Goal: Task Accomplishment & Management: Manage account settings

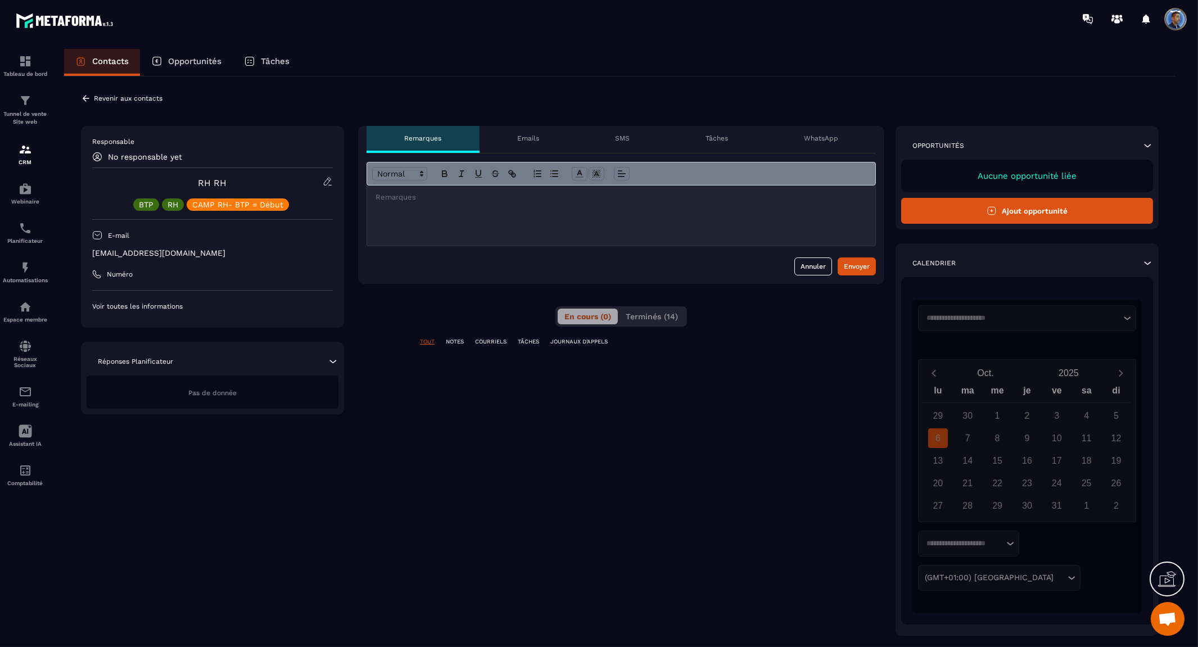
scroll to position [3997, 0]
click at [85, 98] on icon at bounding box center [86, 98] width 7 height 6
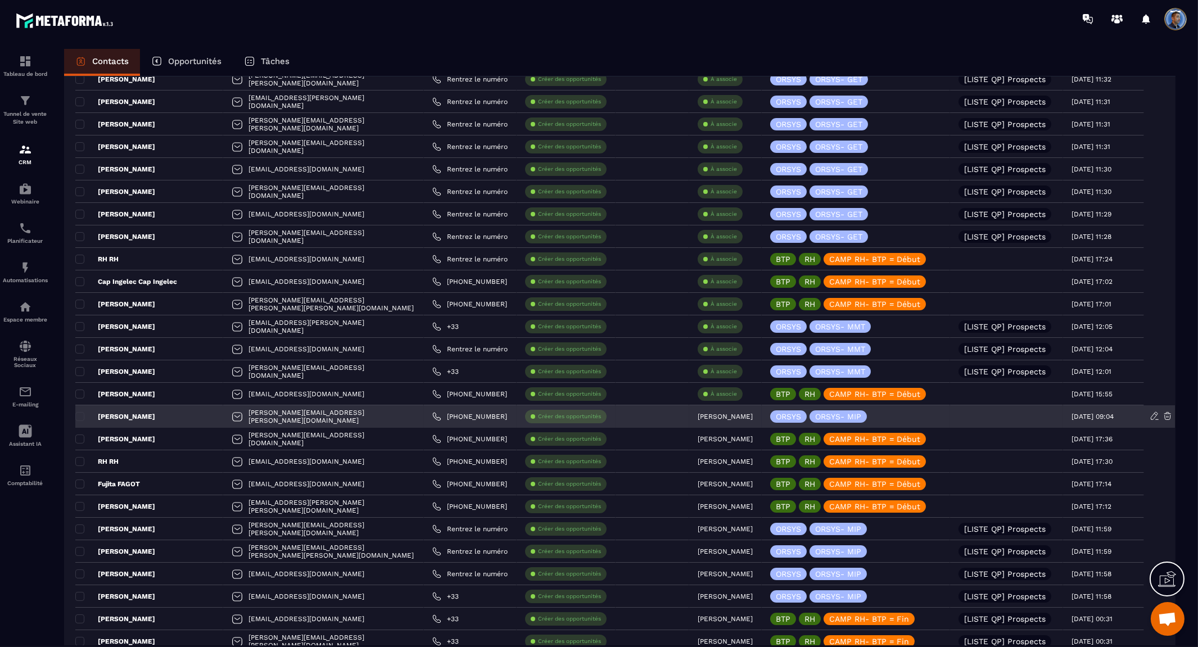
scroll to position [312, 0]
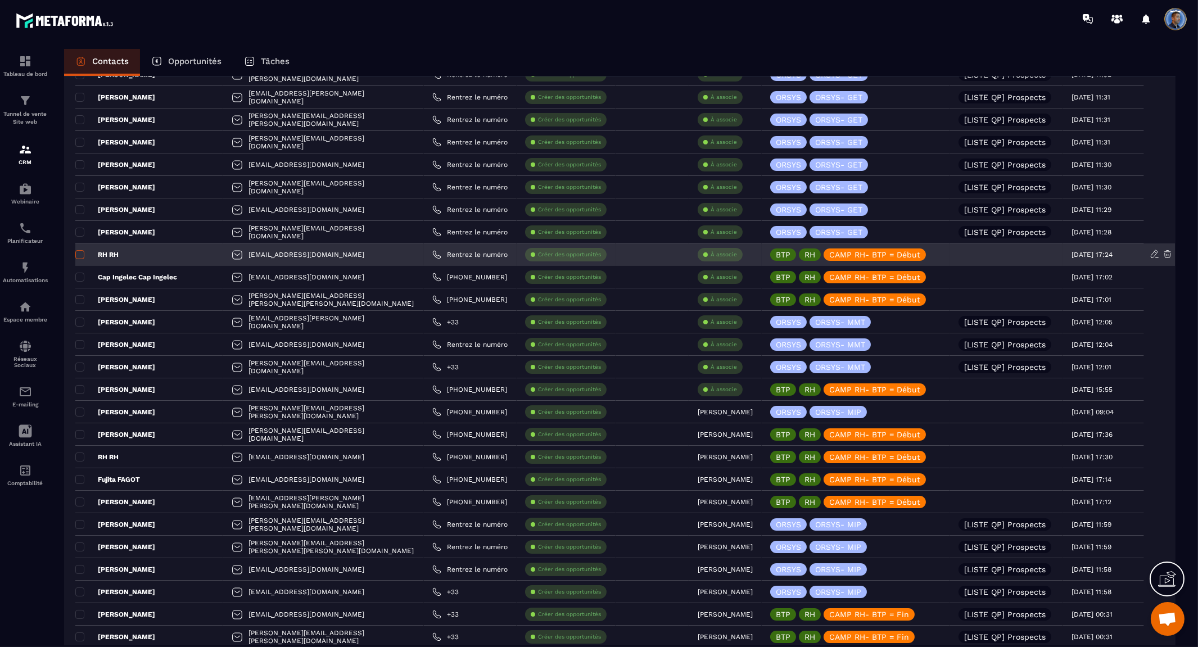
click at [82, 256] on span at bounding box center [79, 254] width 9 height 9
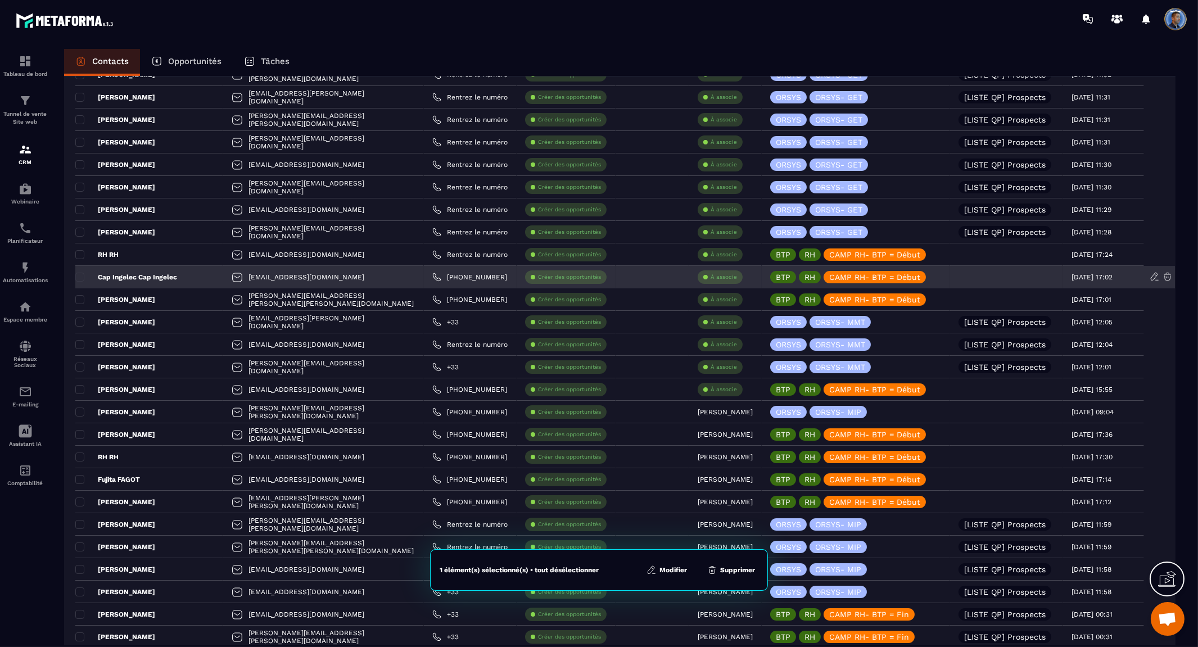
drag, startPoint x: 77, startPoint y: 276, endPoint x: 79, endPoint y: 284, distance: 8.6
click at [78, 277] on span at bounding box center [79, 277] width 9 height 9
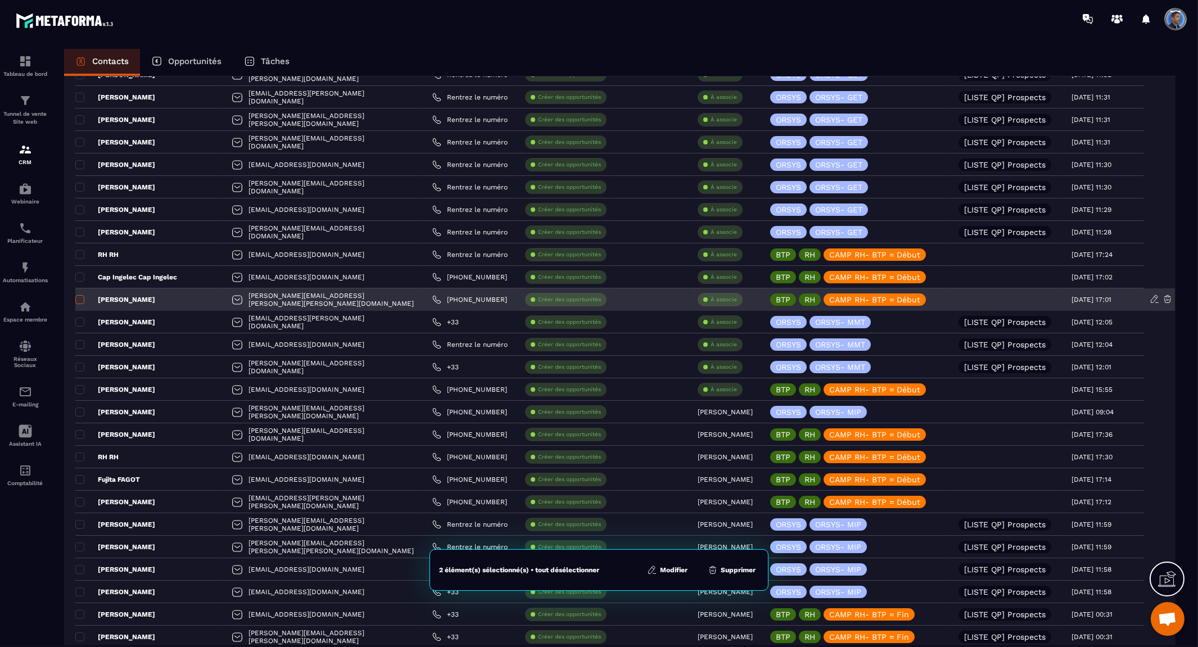
click at [78, 297] on span at bounding box center [79, 299] width 9 height 9
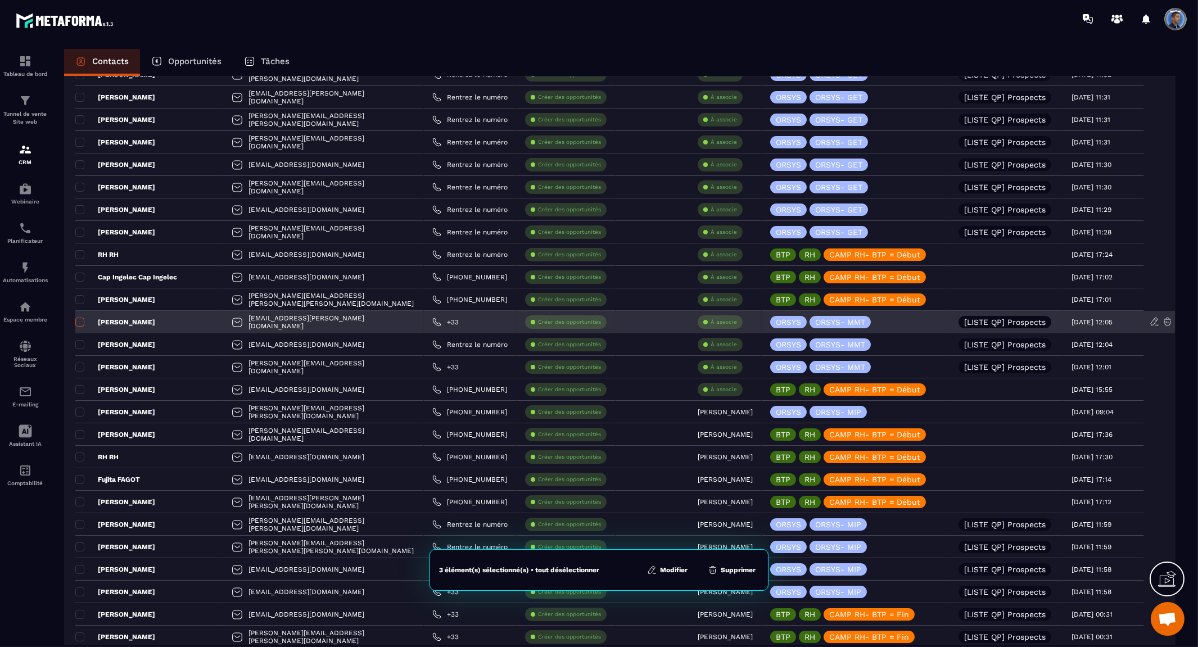
click at [80, 321] on span at bounding box center [79, 322] width 9 height 9
click at [80, 319] on span at bounding box center [79, 322] width 9 height 9
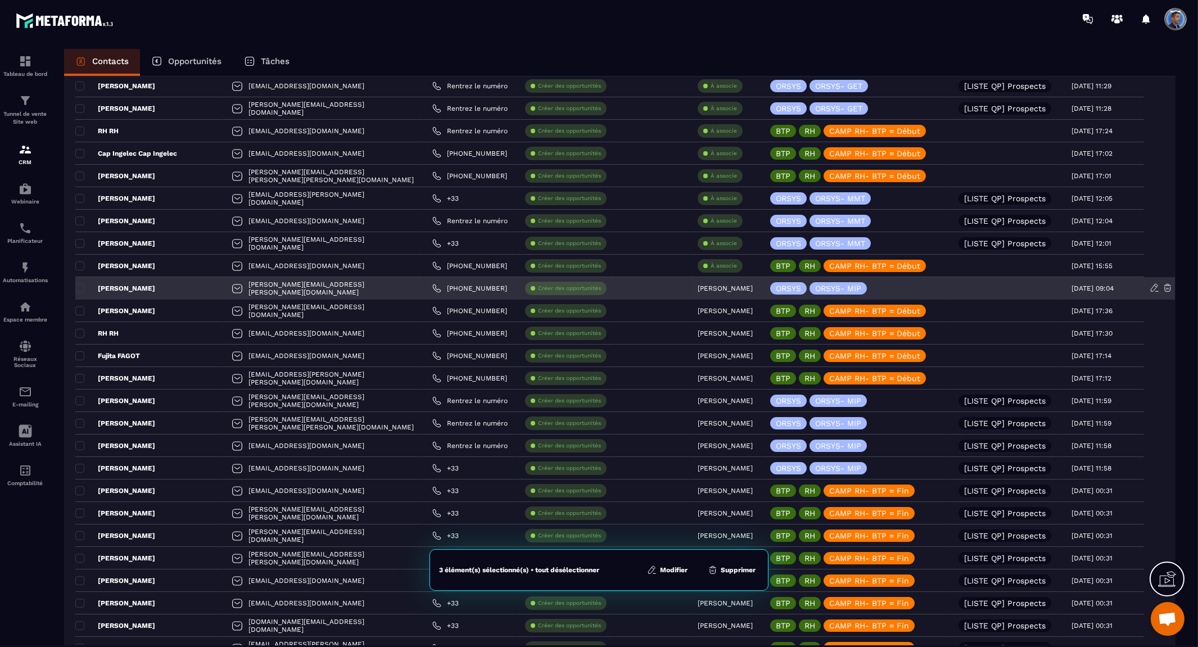
scroll to position [437, 0]
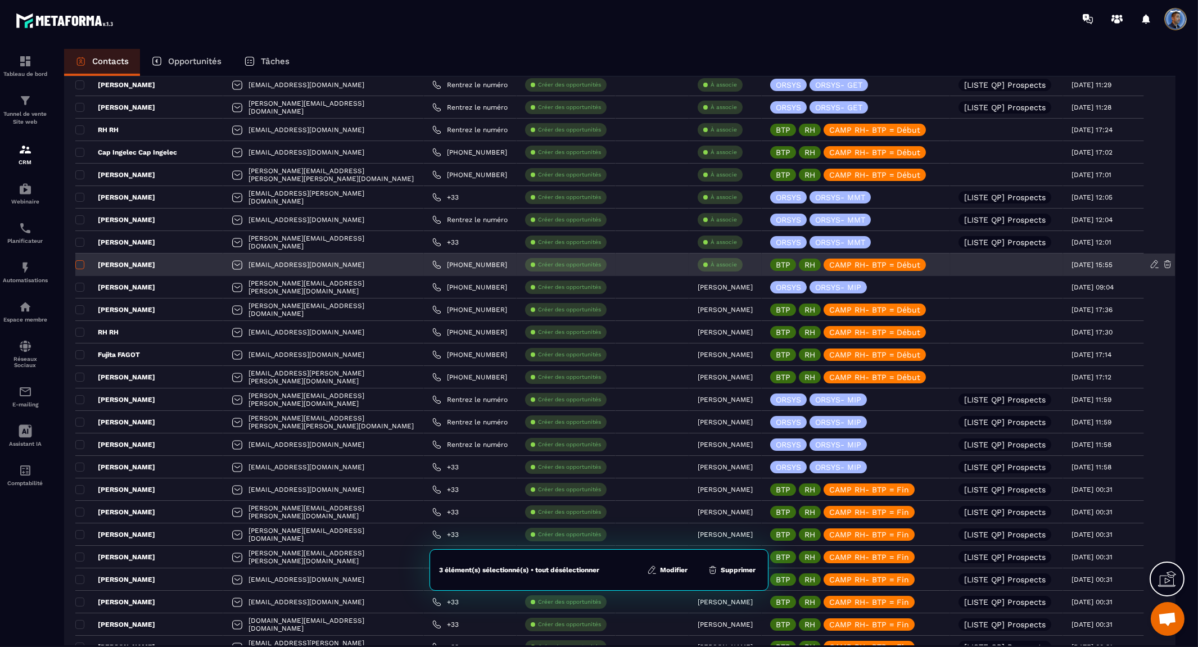
click at [80, 265] on span at bounding box center [79, 264] width 9 height 9
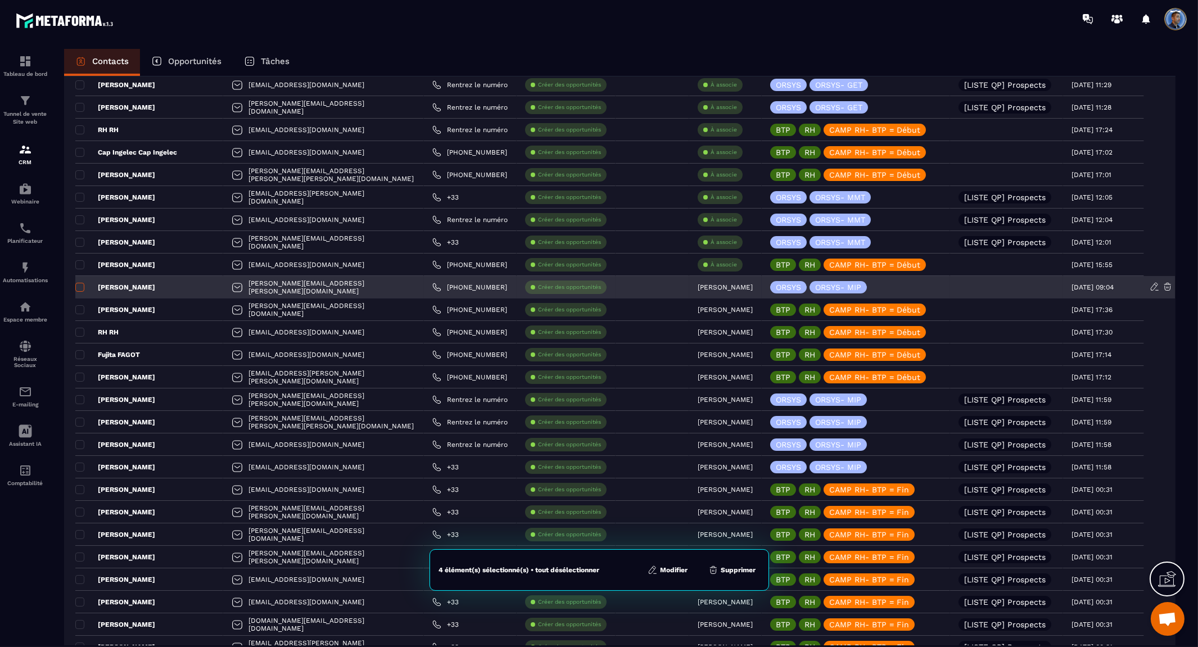
click at [79, 288] on span at bounding box center [79, 287] width 9 height 9
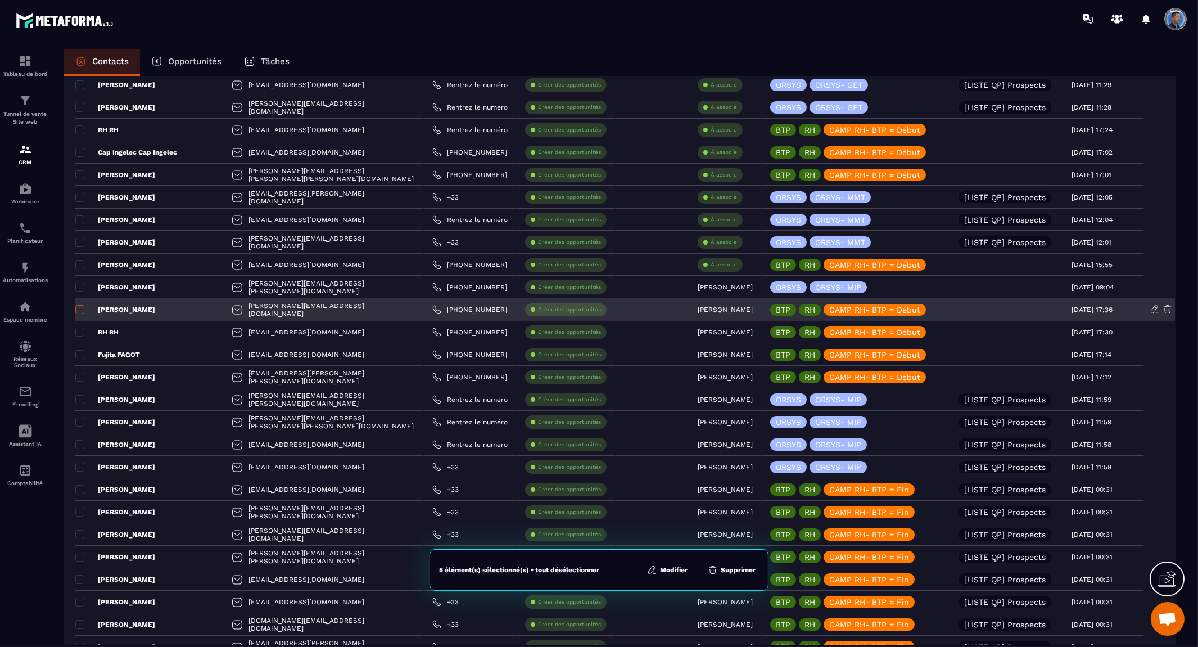
click at [80, 310] on span at bounding box center [79, 309] width 9 height 9
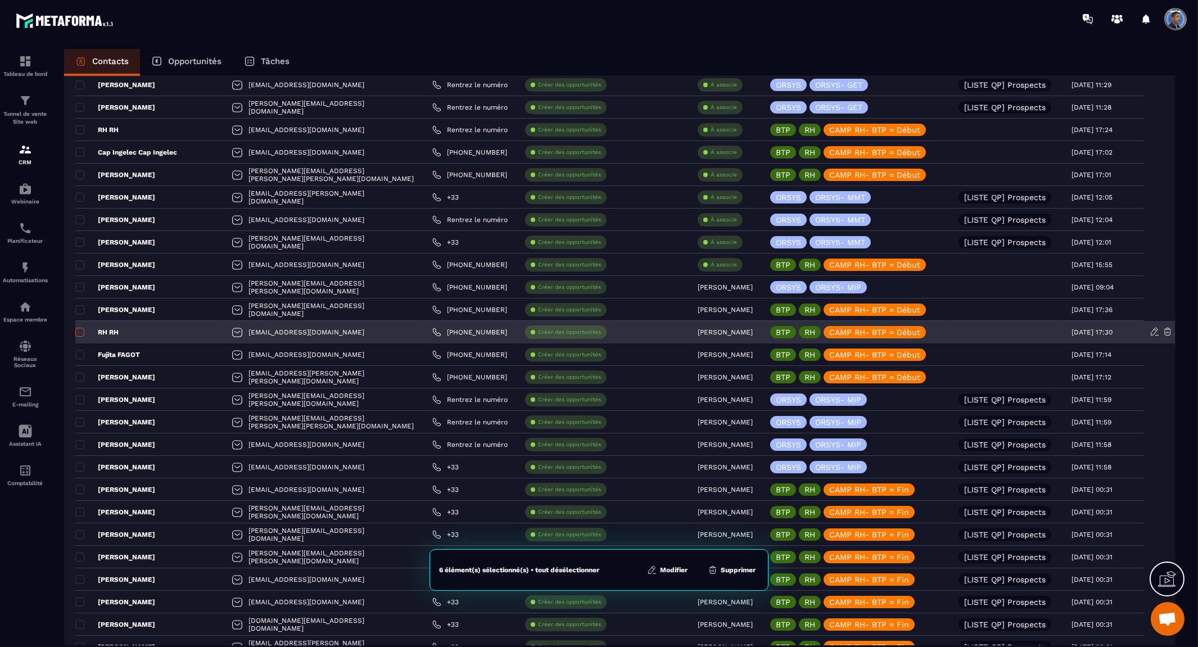
click at [80, 332] on span at bounding box center [79, 332] width 9 height 9
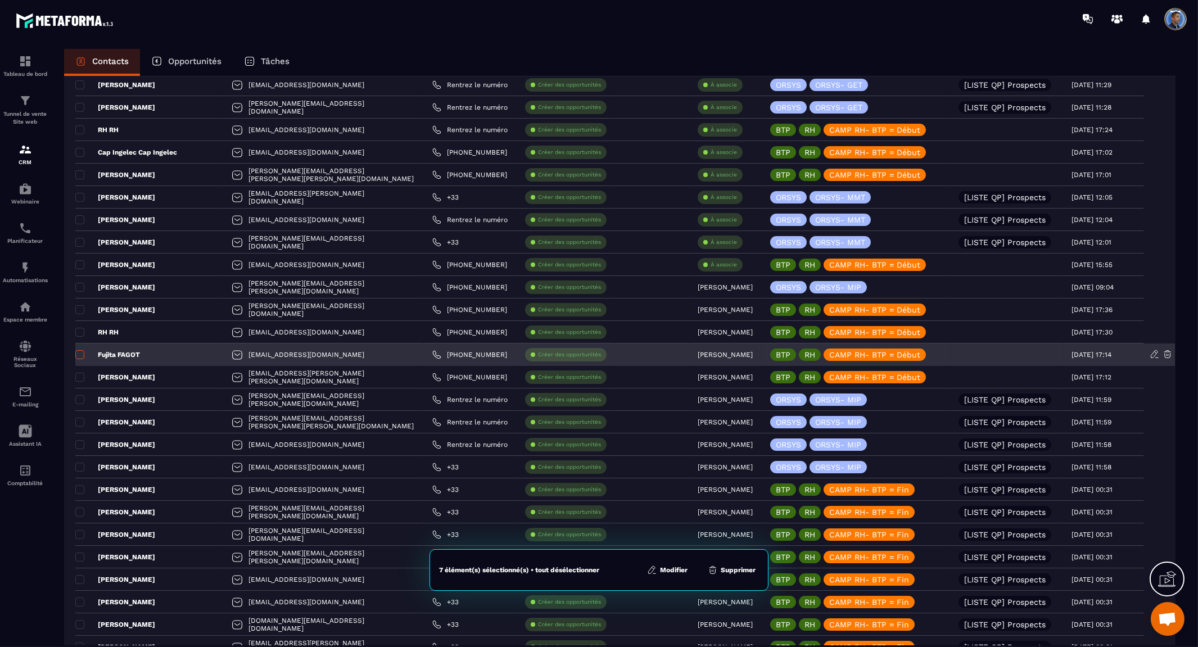
click at [80, 352] on span at bounding box center [79, 354] width 9 height 9
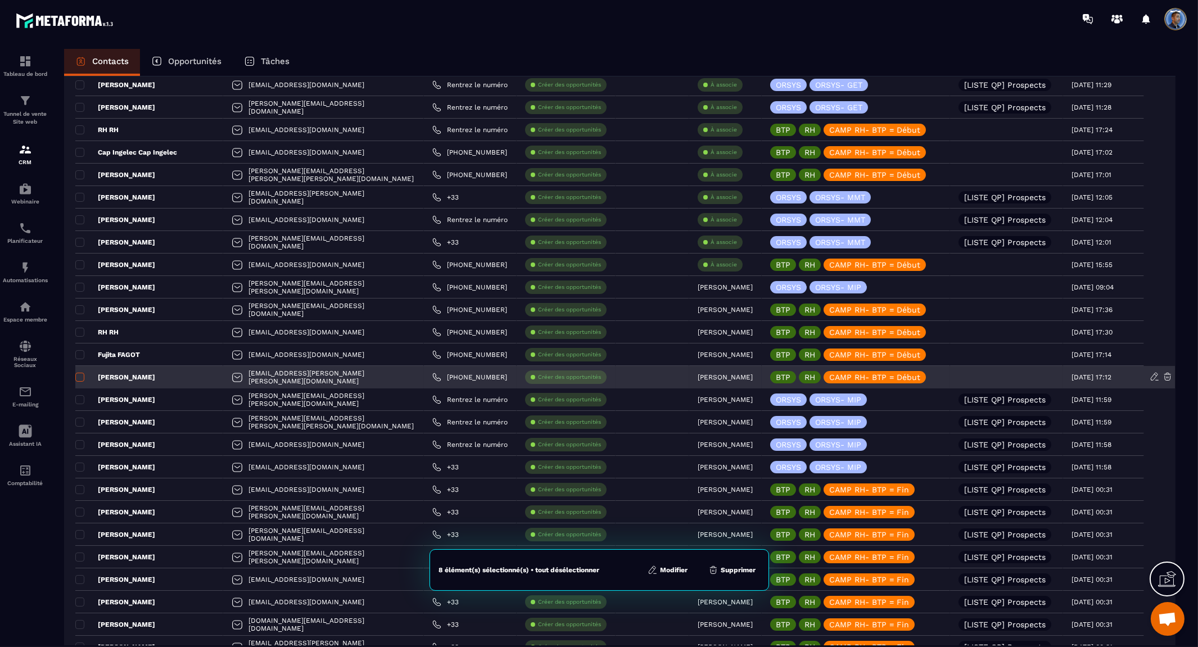
click at [78, 378] on span at bounding box center [79, 377] width 9 height 9
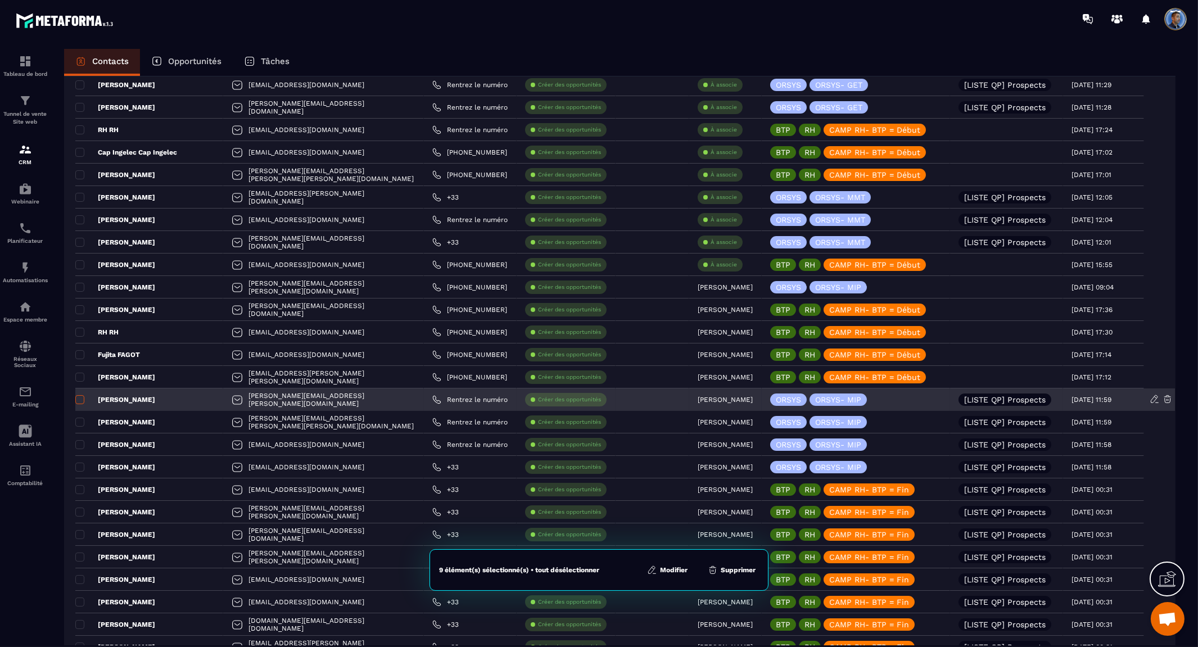
click at [75, 402] on span at bounding box center [79, 399] width 9 height 9
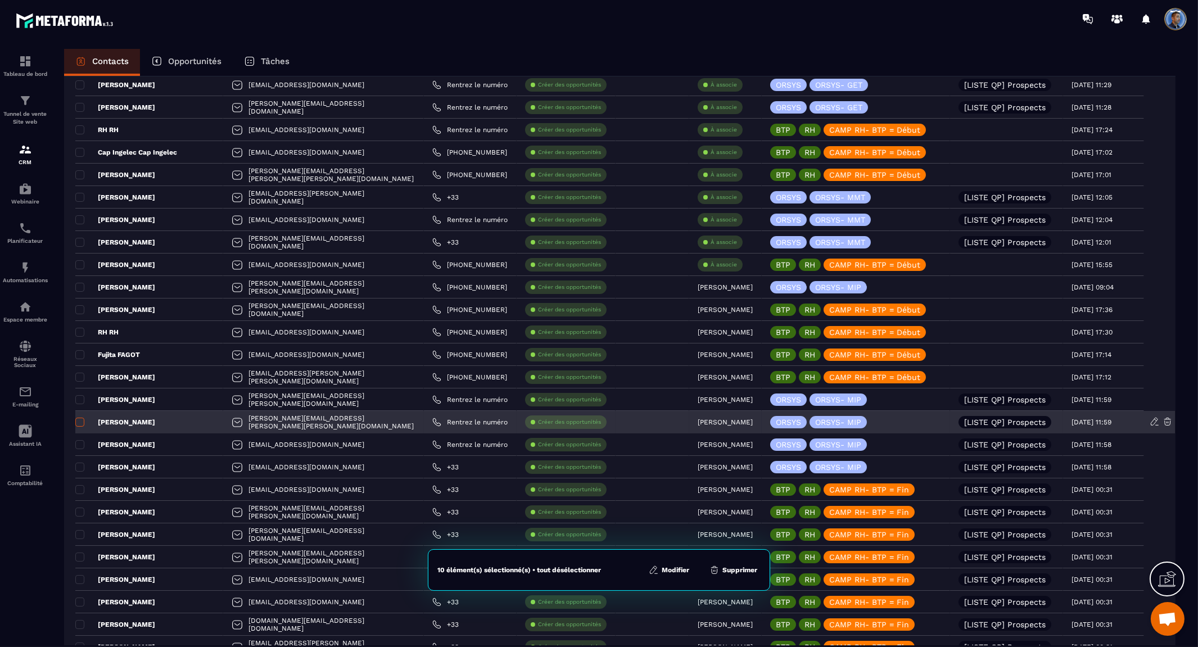
click at [75, 422] on span at bounding box center [79, 422] width 9 height 9
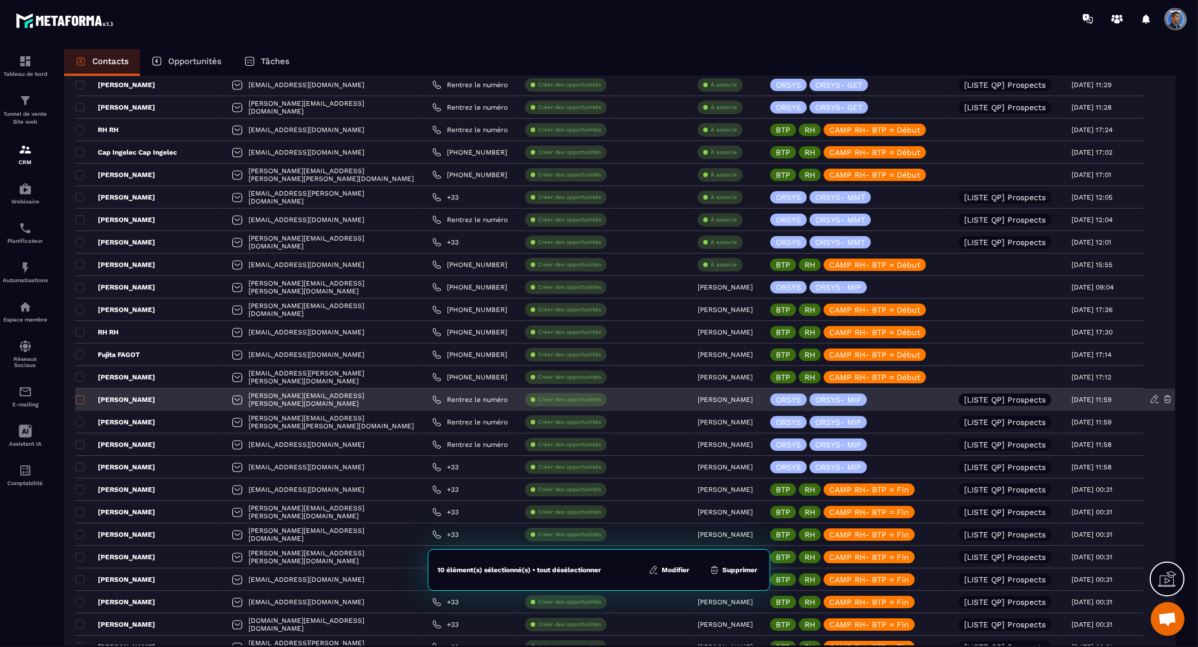
click at [79, 400] on span at bounding box center [79, 399] width 9 height 9
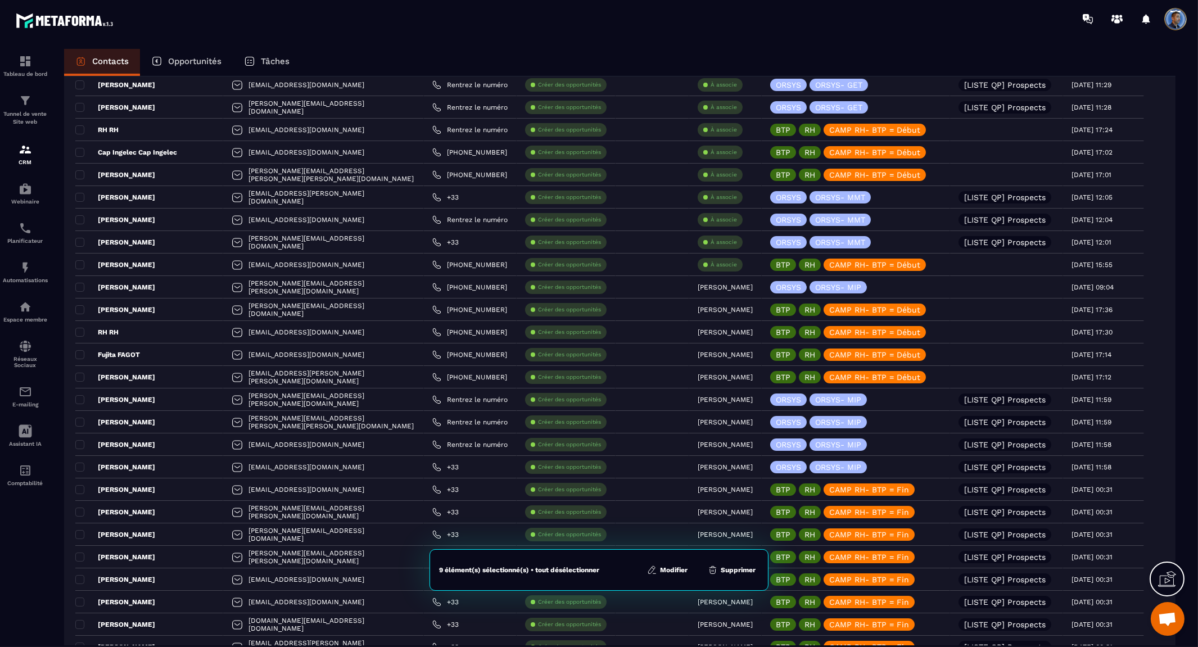
click at [687, 568] on button "Modifier" at bounding box center [667, 569] width 47 height 11
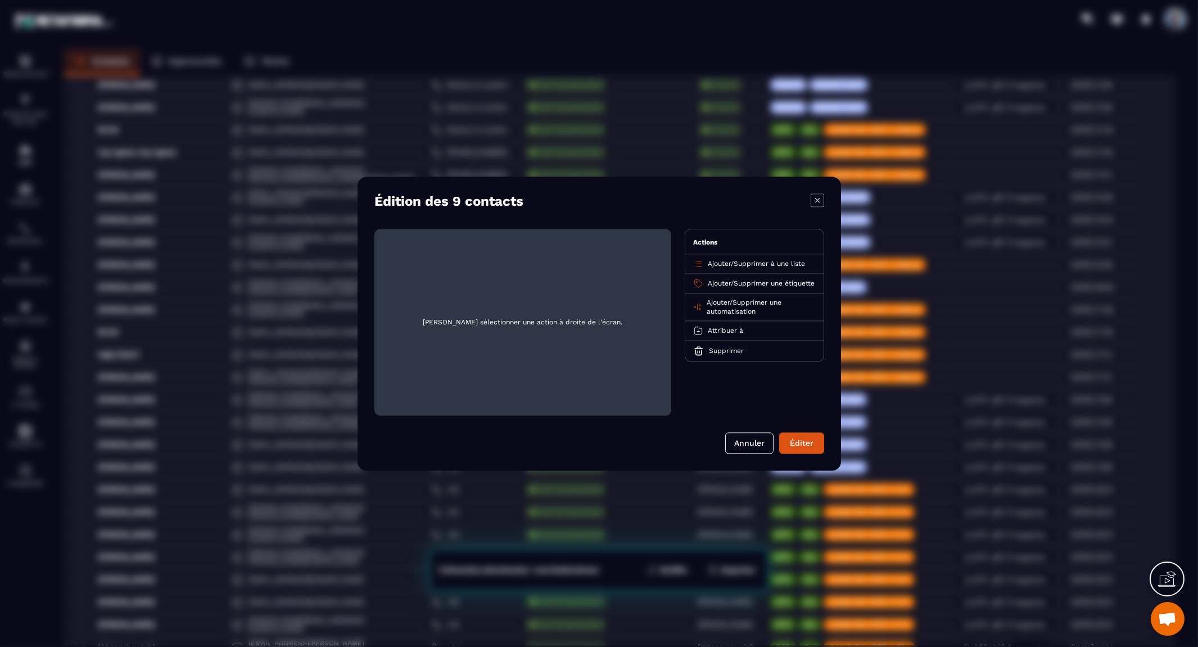
click at [716, 261] on span "Ajouter" at bounding box center [719, 264] width 23 height 8
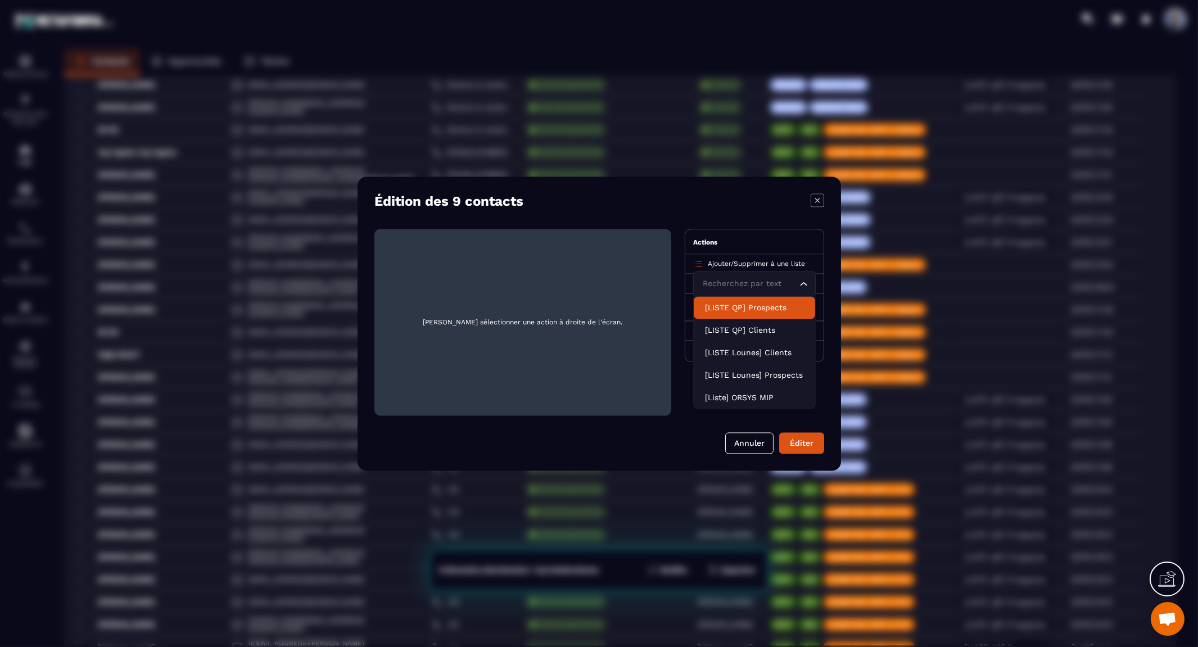
click at [740, 306] on p "[LISTE QP] Prospects" at bounding box center [754, 307] width 99 height 11
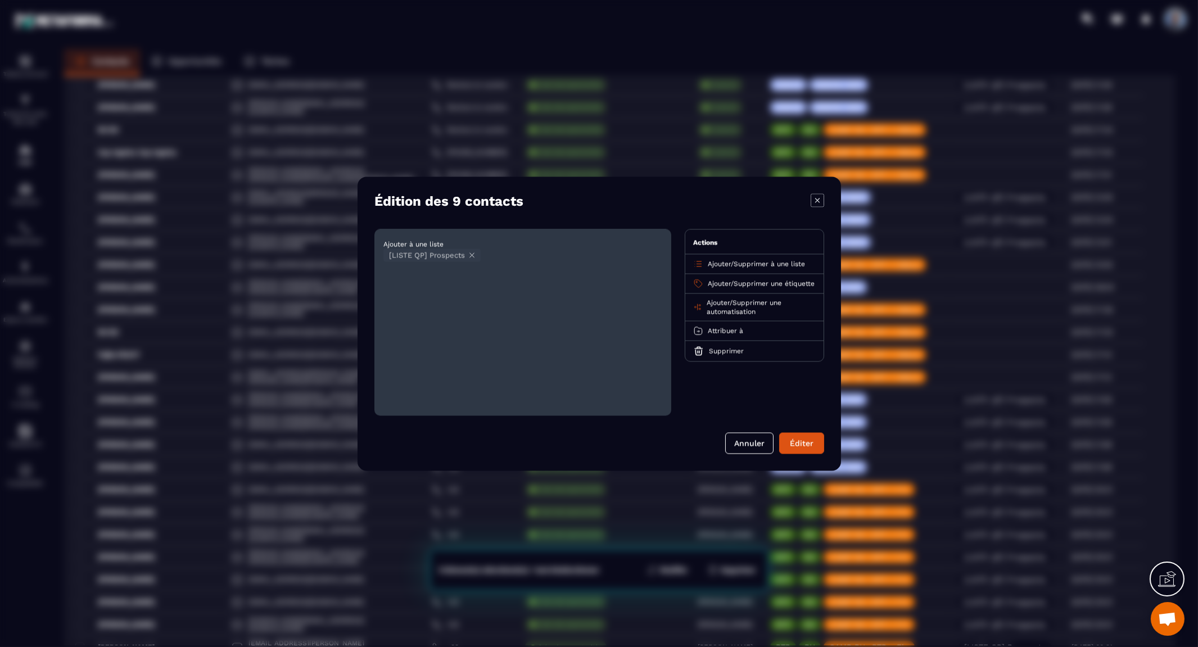
click at [791, 441] on button "Éditer" at bounding box center [801, 442] width 45 height 21
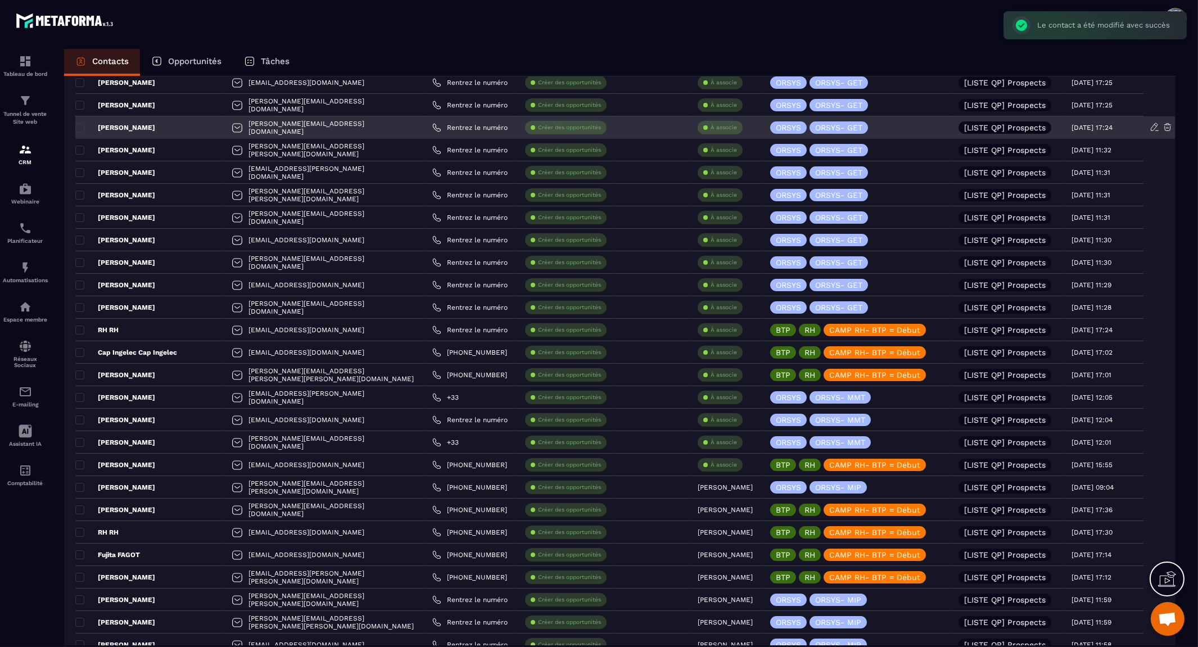
scroll to position [0, 0]
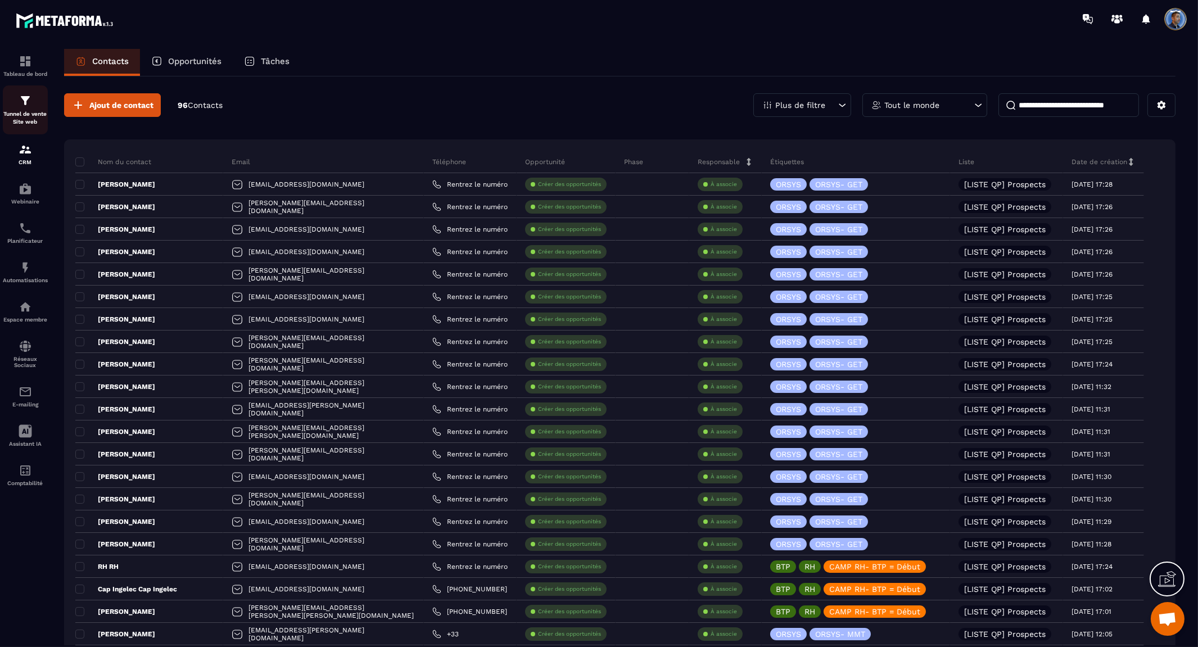
click at [26, 114] on p "Tunnel de vente Site web" at bounding box center [25, 118] width 45 height 16
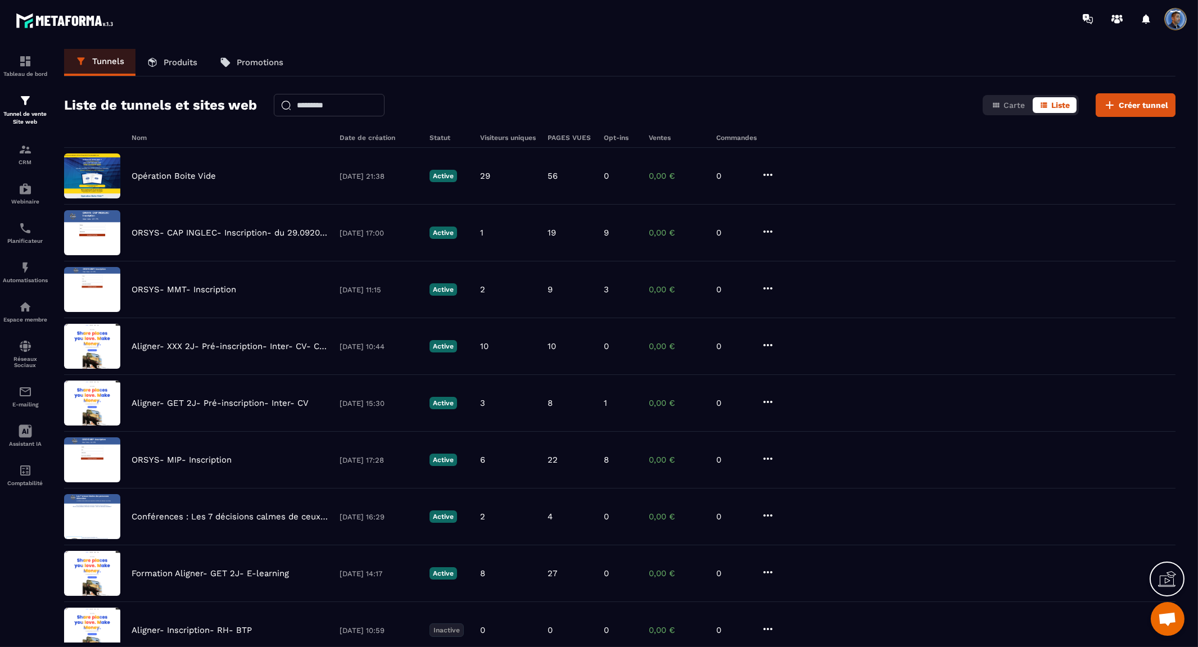
click at [173, 60] on p "Produits" at bounding box center [181, 62] width 34 height 10
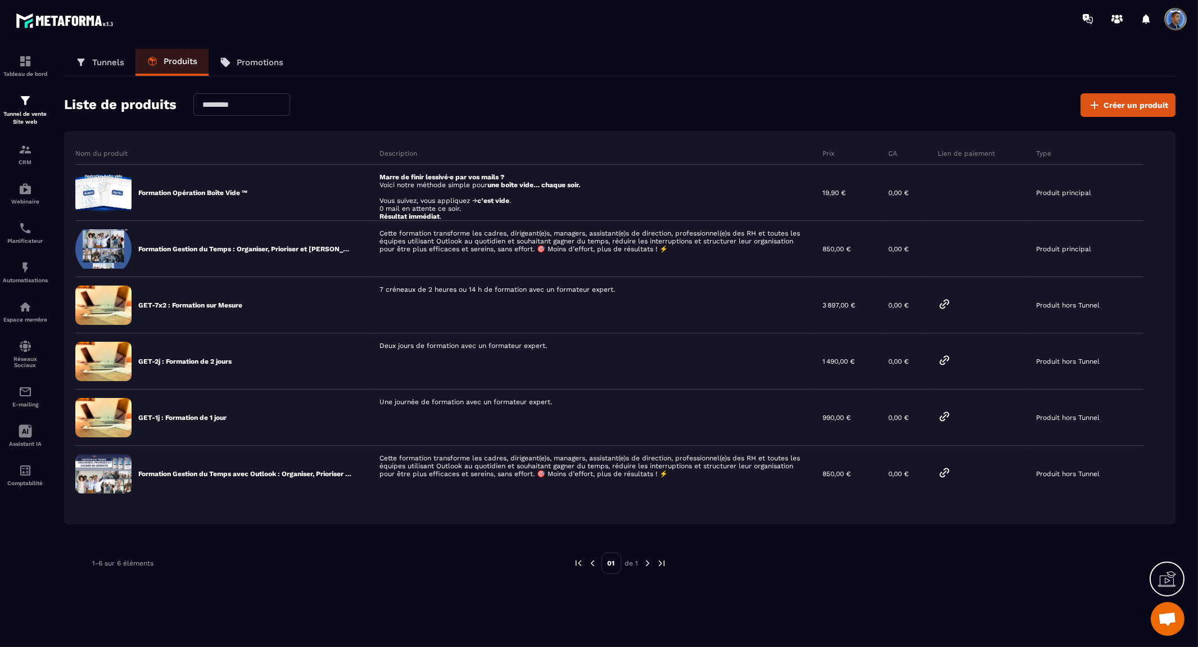
click at [92, 59] on p "Tunnels" at bounding box center [108, 62] width 32 height 10
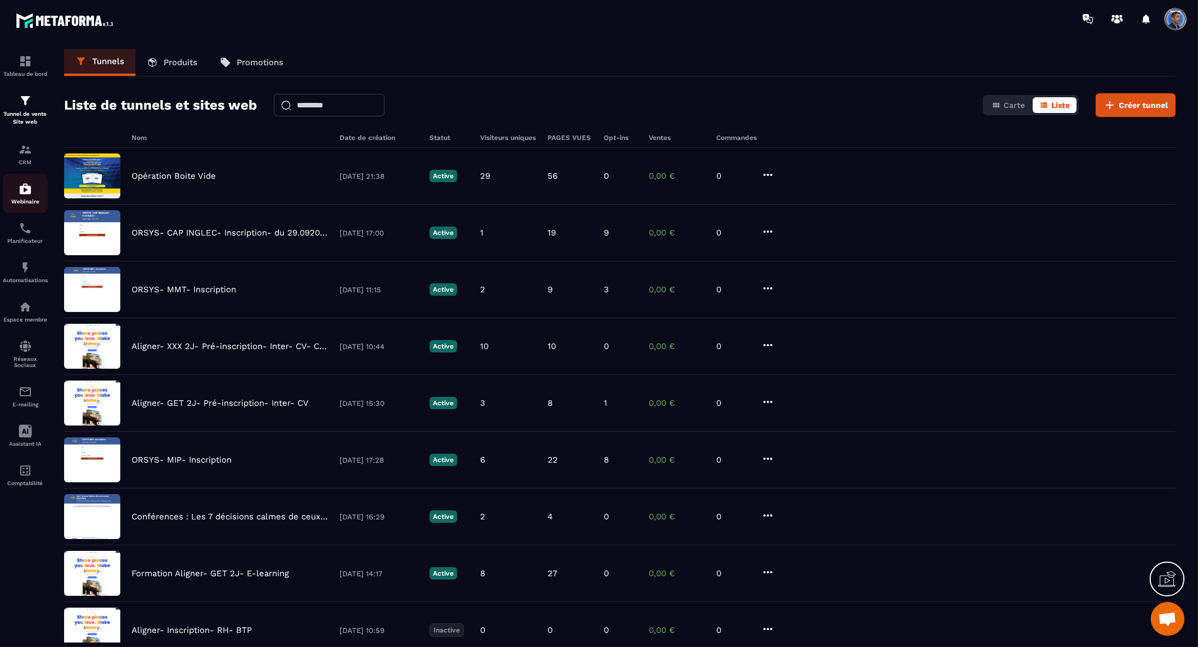
click at [27, 187] on img at bounding box center [25, 188] width 13 height 13
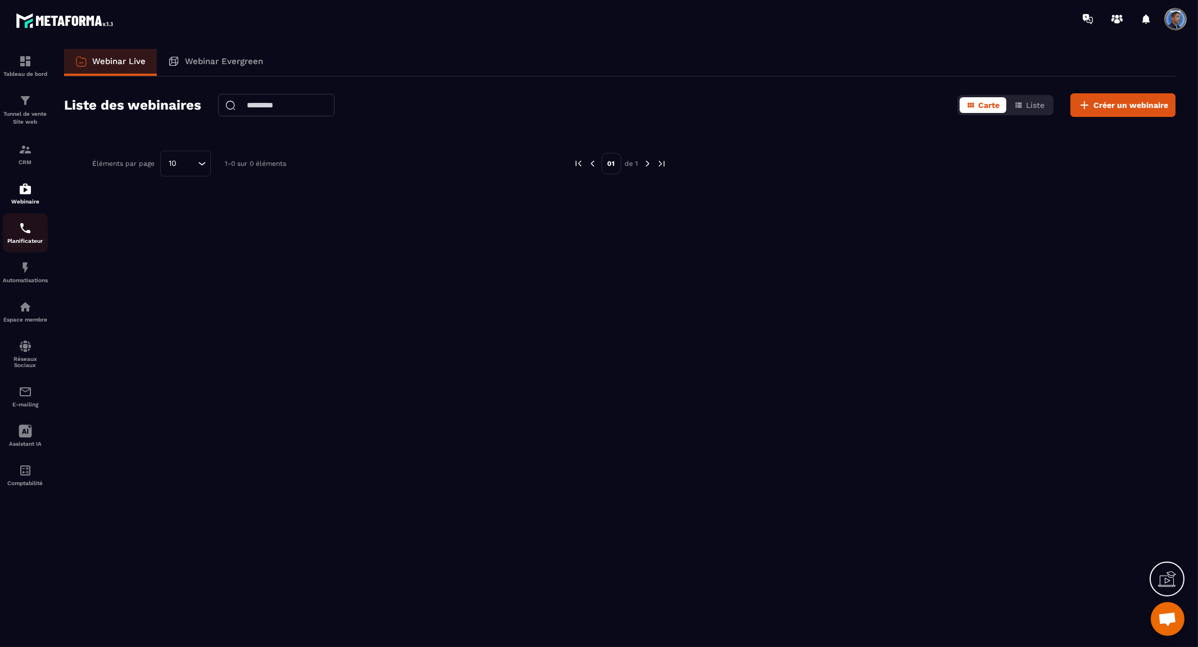
click at [30, 234] on img at bounding box center [25, 227] width 13 height 13
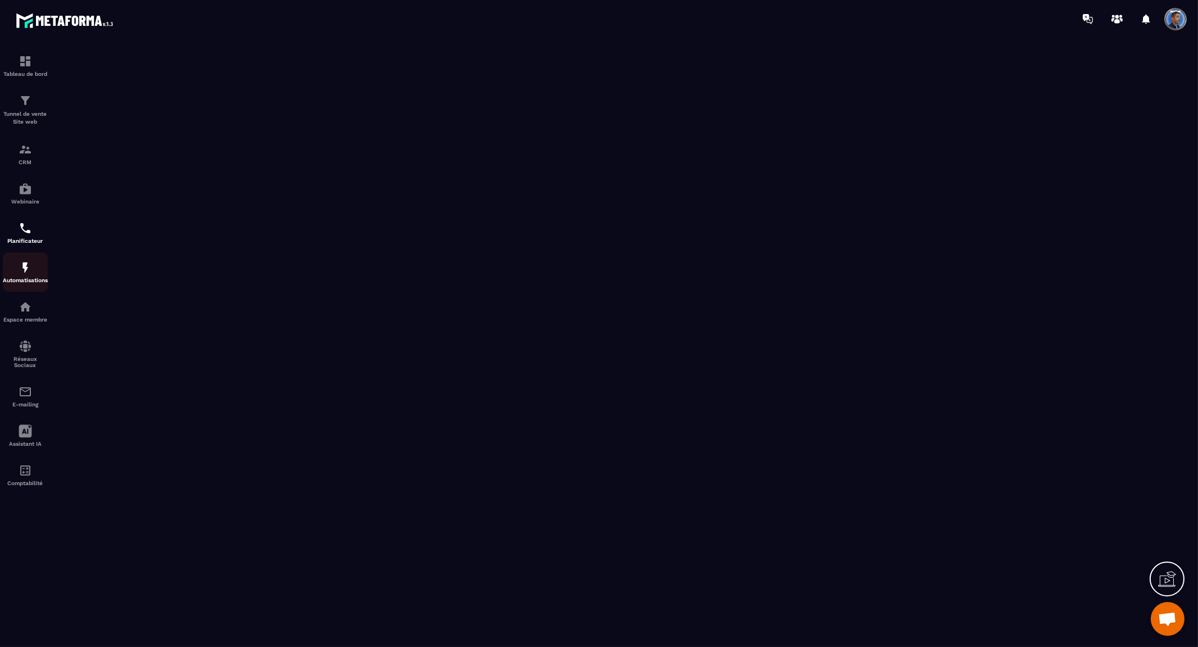
click at [27, 266] on img at bounding box center [25, 267] width 13 height 13
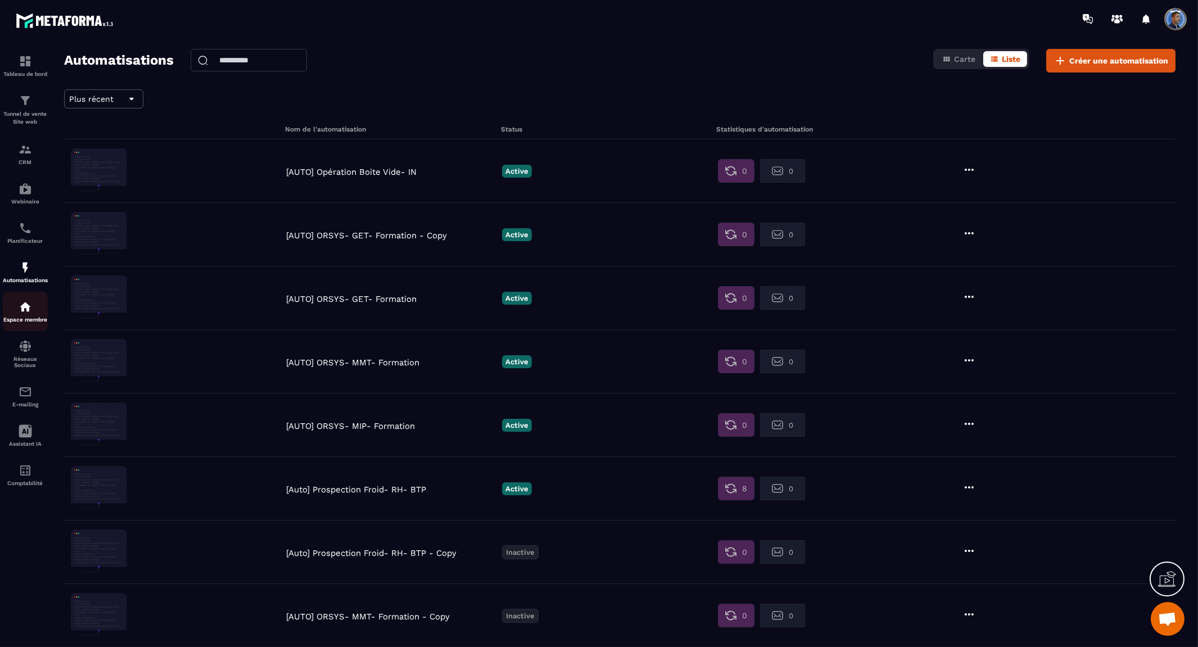
click at [32, 309] on div "Espace membre" at bounding box center [25, 311] width 45 height 22
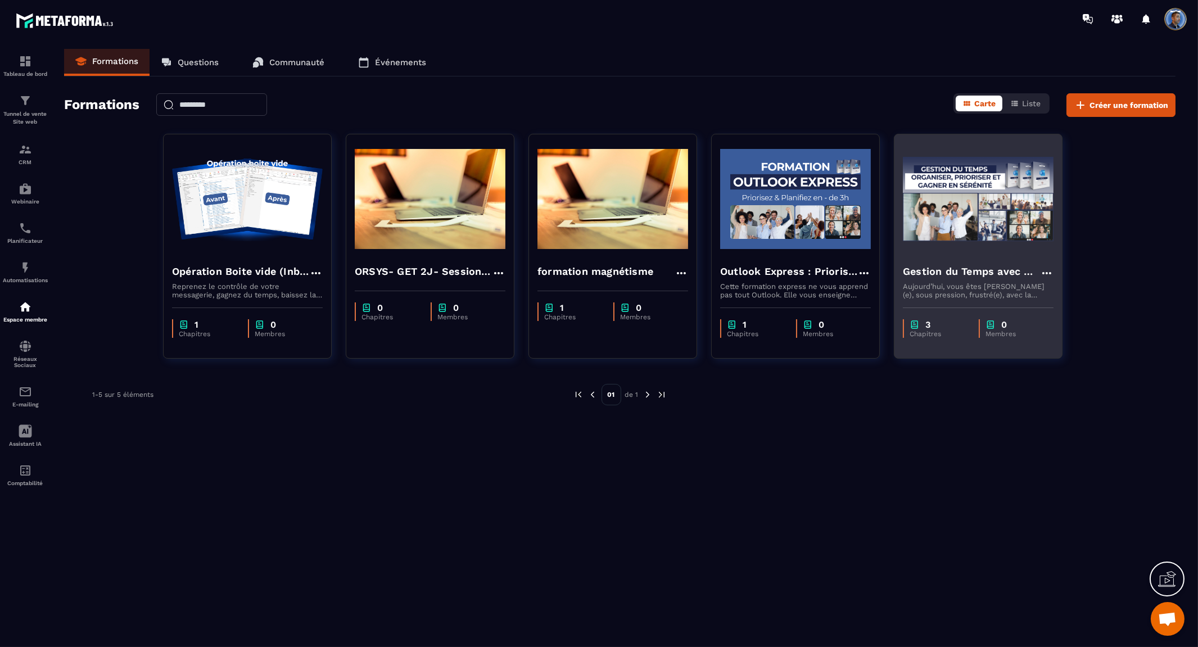
click at [986, 268] on h4 "Gestion du Temps avec Outlook : Organiser, Prioriser et [PERSON_NAME] en Séréni…" at bounding box center [971, 272] width 137 height 16
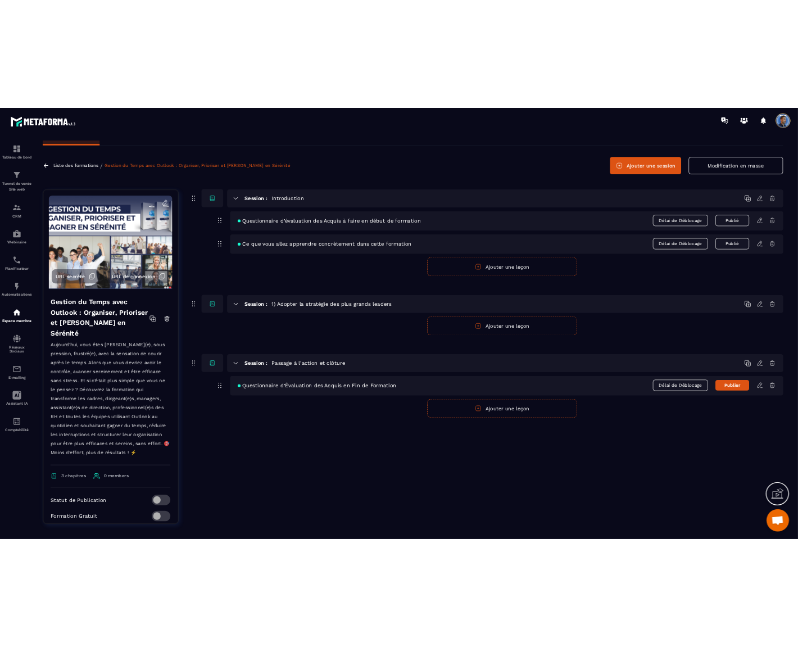
scroll to position [29, 0]
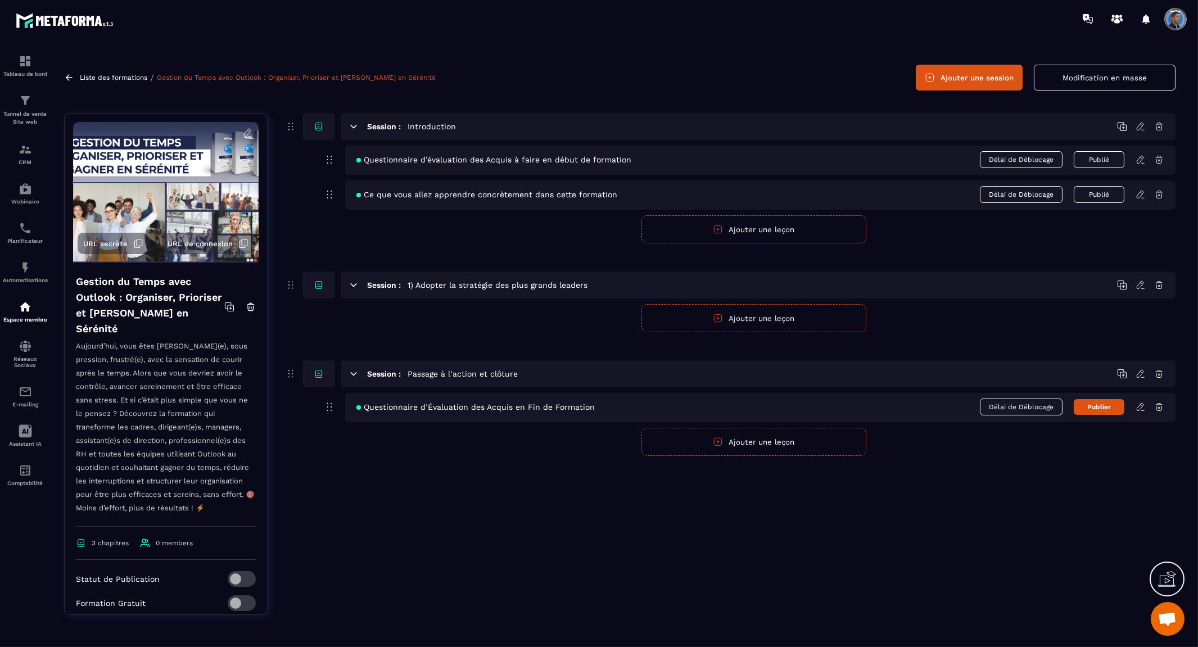
click at [1098, 158] on button "Publié" at bounding box center [1099, 159] width 51 height 17
click at [1100, 160] on button "Publier" at bounding box center [1099, 160] width 51 height 16
click at [1016, 158] on span "Délai de Déblocage" at bounding box center [1021, 159] width 83 height 17
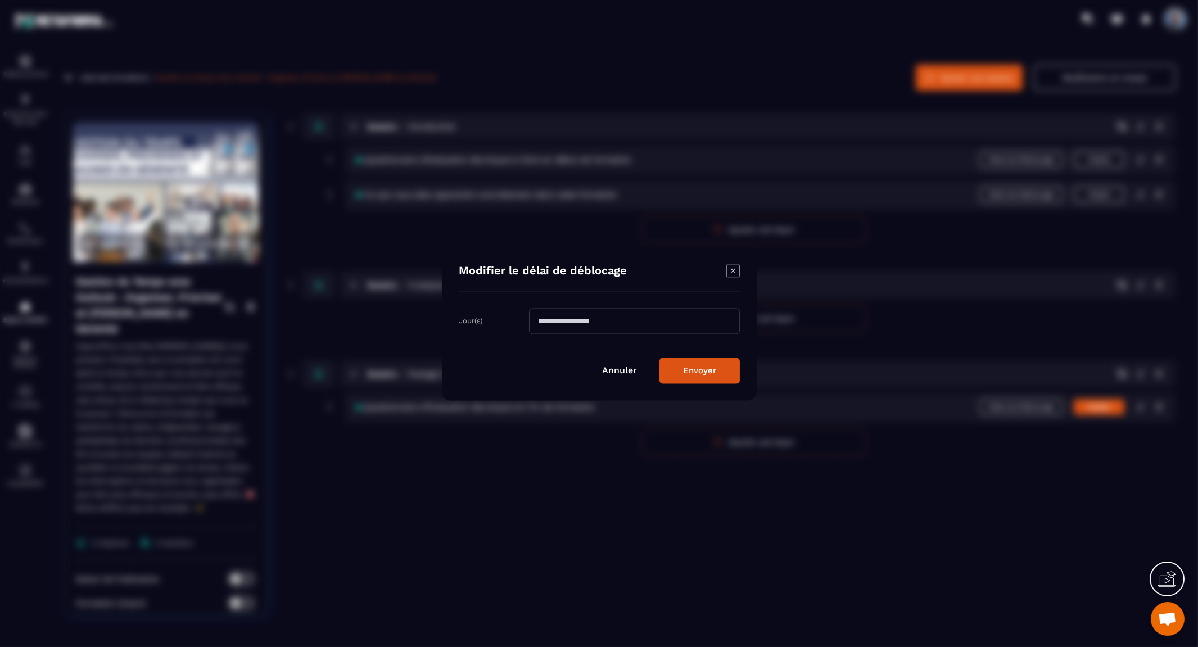
click at [636, 321] on input "Modal window" at bounding box center [634, 321] width 211 height 26
type input "**"
click at [659, 357] on button "Envoyer" at bounding box center [699, 370] width 80 height 26
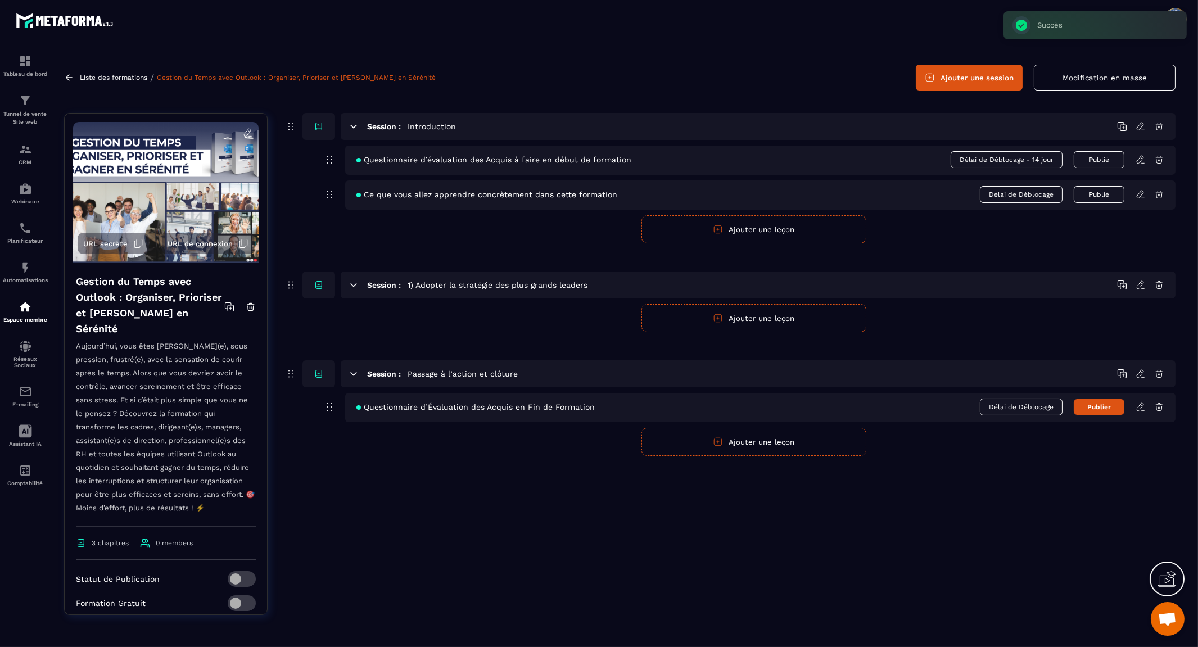
click at [987, 164] on span "Délai de Déblocage - 14 jour" at bounding box center [1006, 159] width 112 height 17
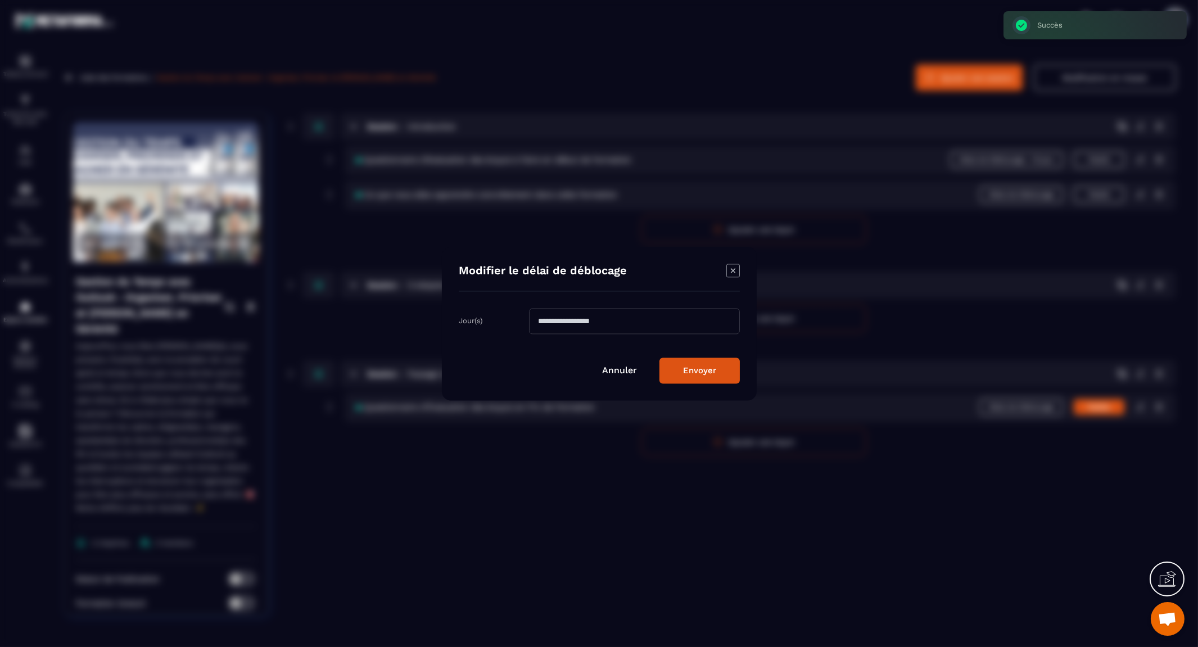
drag, startPoint x: 562, startPoint y: 318, endPoint x: 468, endPoint y: 312, distance: 94.6
click at [468, 312] on div "Jour(s) **" at bounding box center [599, 324] width 281 height 33
type input "*"
click at [659, 357] on button "Envoyer" at bounding box center [699, 370] width 80 height 26
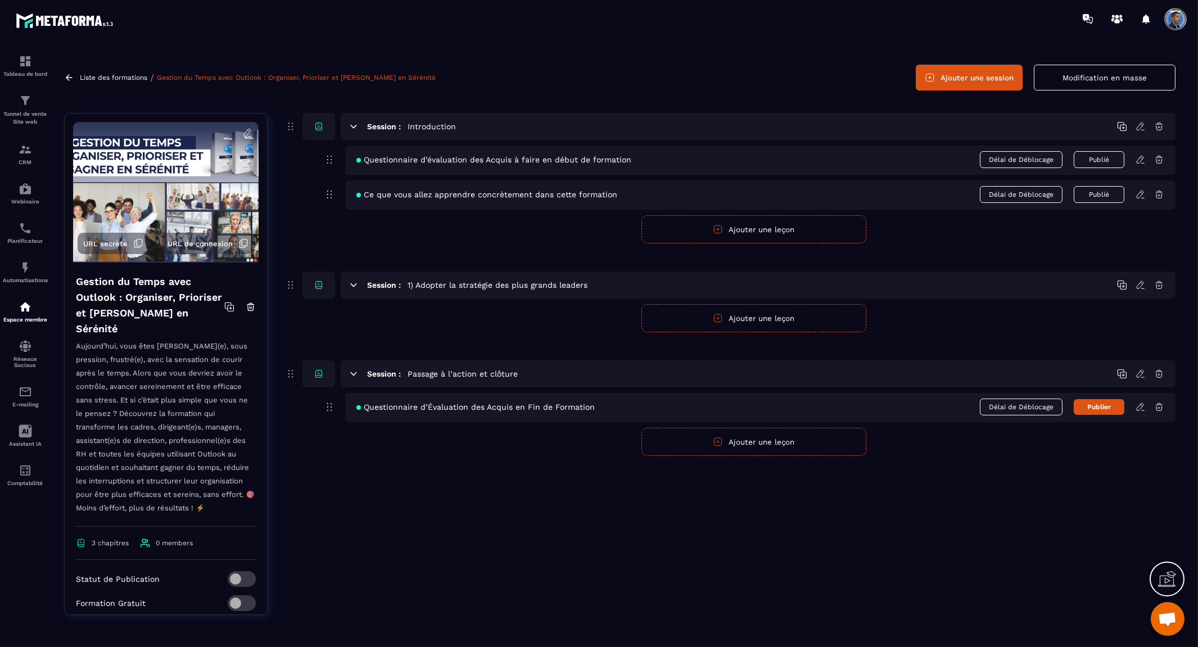
click at [478, 284] on h5 "1) Adopter la stratégie des plus grands leaders" at bounding box center [497, 284] width 180 height 11
click at [319, 287] on icon at bounding box center [319, 285] width 10 height 10
click at [575, 284] on h5 "1) Adopter la stratégie des plus grands leaders" at bounding box center [497, 284] width 180 height 11
click at [1141, 284] on icon at bounding box center [1140, 285] width 10 height 10
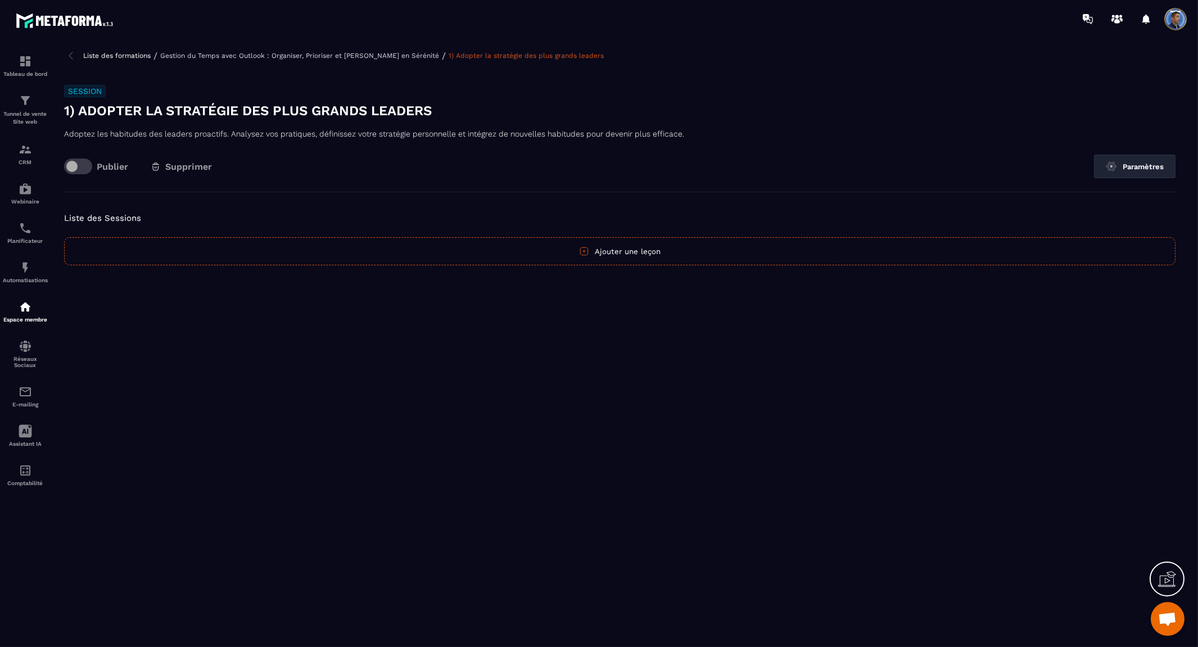
click at [619, 250] on button "Ajouter une leçon" at bounding box center [619, 251] width 1111 height 28
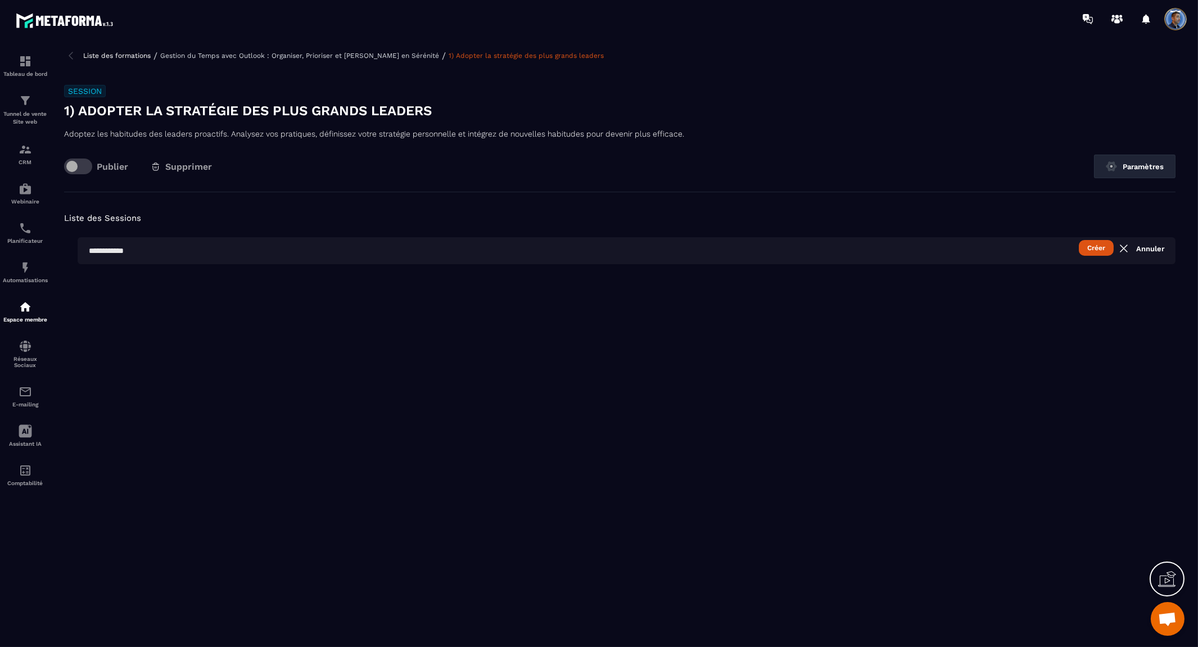
click at [564, 252] on input "text" at bounding box center [627, 250] width 1098 height 27
click at [563, 225] on h5 "Liste des Sessions" at bounding box center [619, 218] width 1111 height 16
drag, startPoint x: 239, startPoint y: 253, endPoint x: 291, endPoint y: 253, distance: 51.1
click at [242, 253] on input "text" at bounding box center [627, 250] width 1098 height 27
click at [1149, 245] on link "Annuler" at bounding box center [1140, 248] width 47 height 13
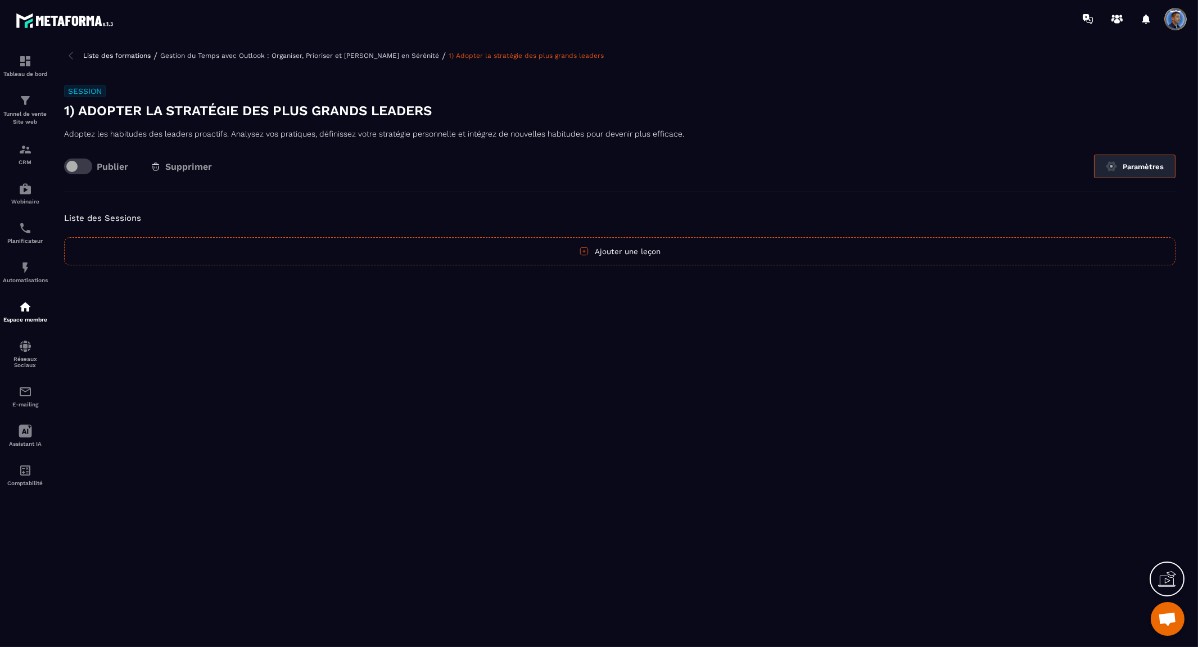
click at [1149, 170] on button "Paramètres" at bounding box center [1134, 167] width 81 height 24
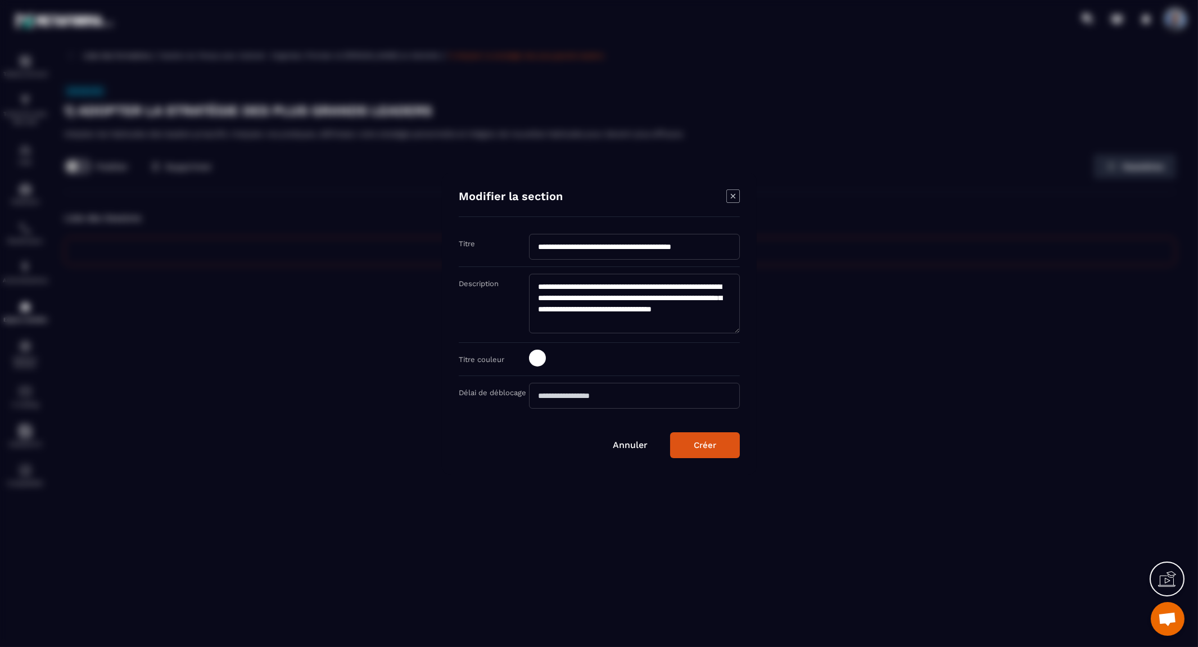
click at [538, 352] on span "Modal window" at bounding box center [537, 358] width 17 height 17
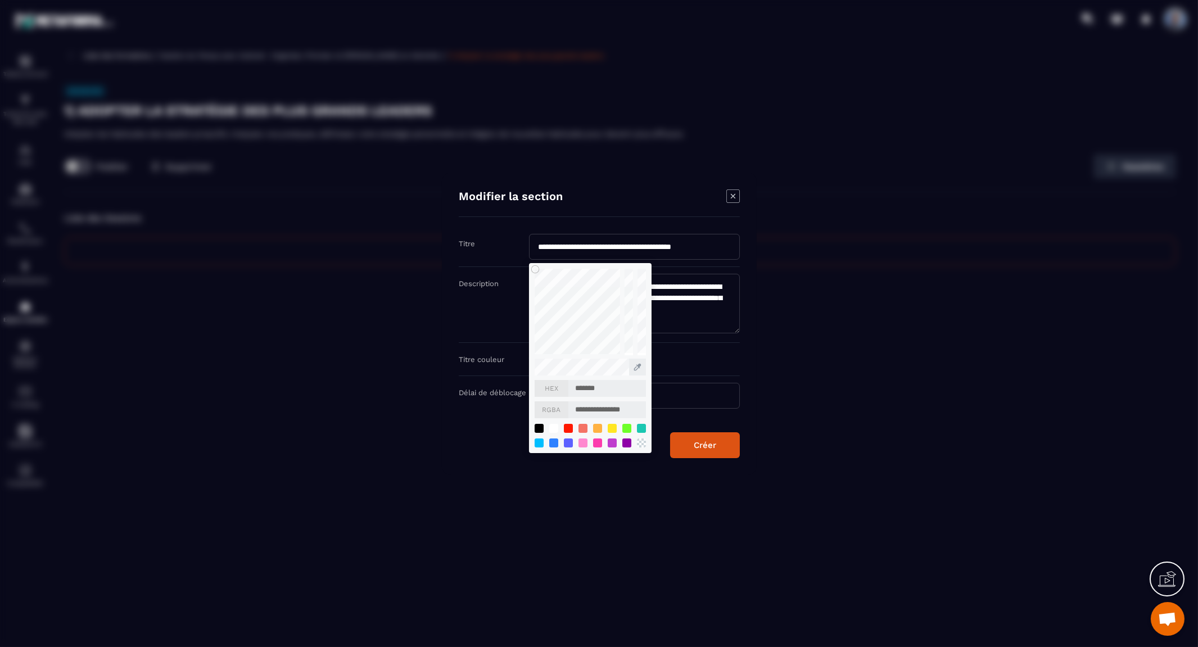
click at [599, 389] on input "*******" at bounding box center [607, 387] width 78 height 17
click at [978, 220] on div "Modal window" at bounding box center [599, 323] width 1198 height 647
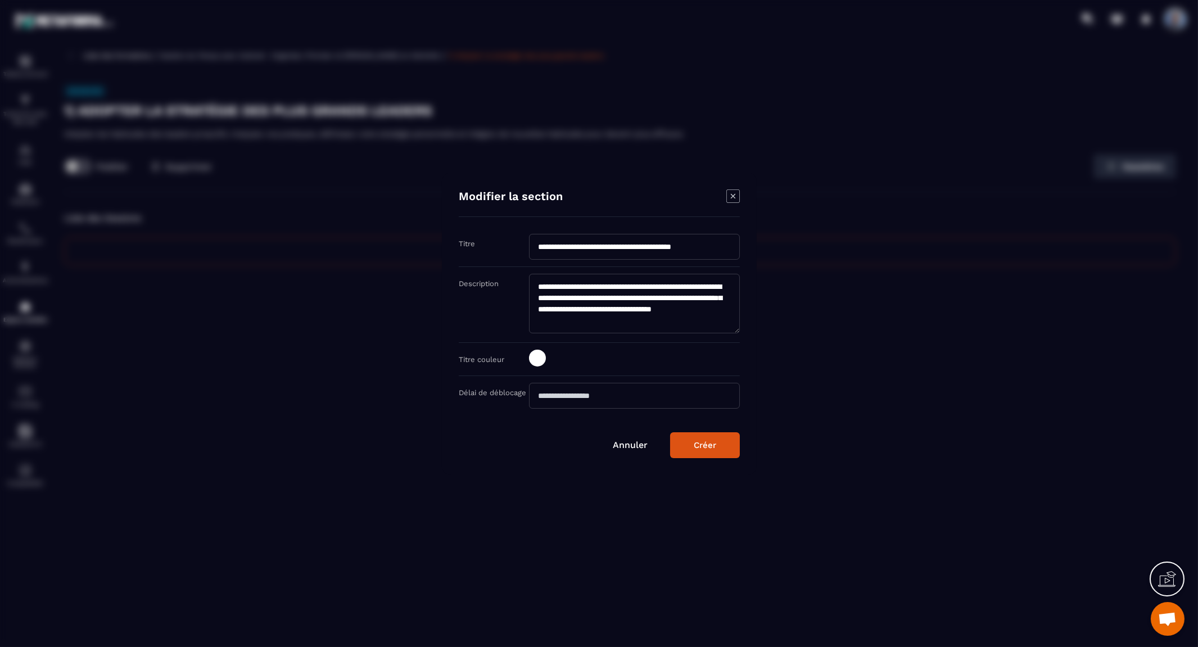
click at [692, 443] on button "Créer" at bounding box center [705, 445] width 70 height 26
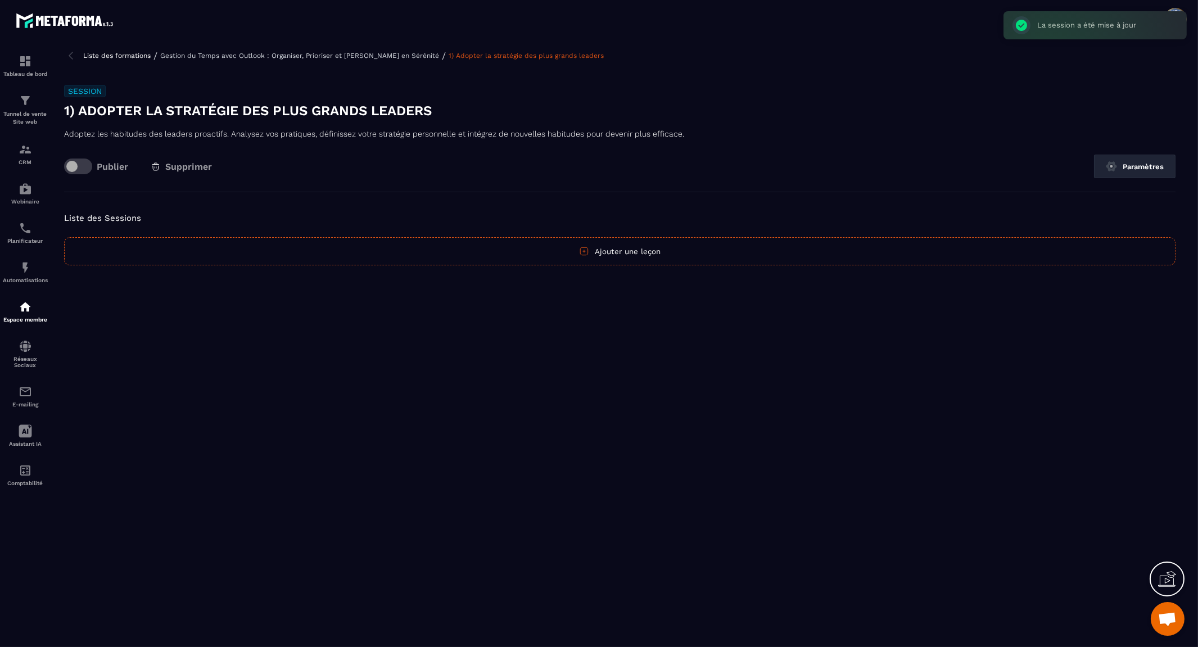
click at [586, 251] on icon "button" at bounding box center [584, 251] width 10 height 10
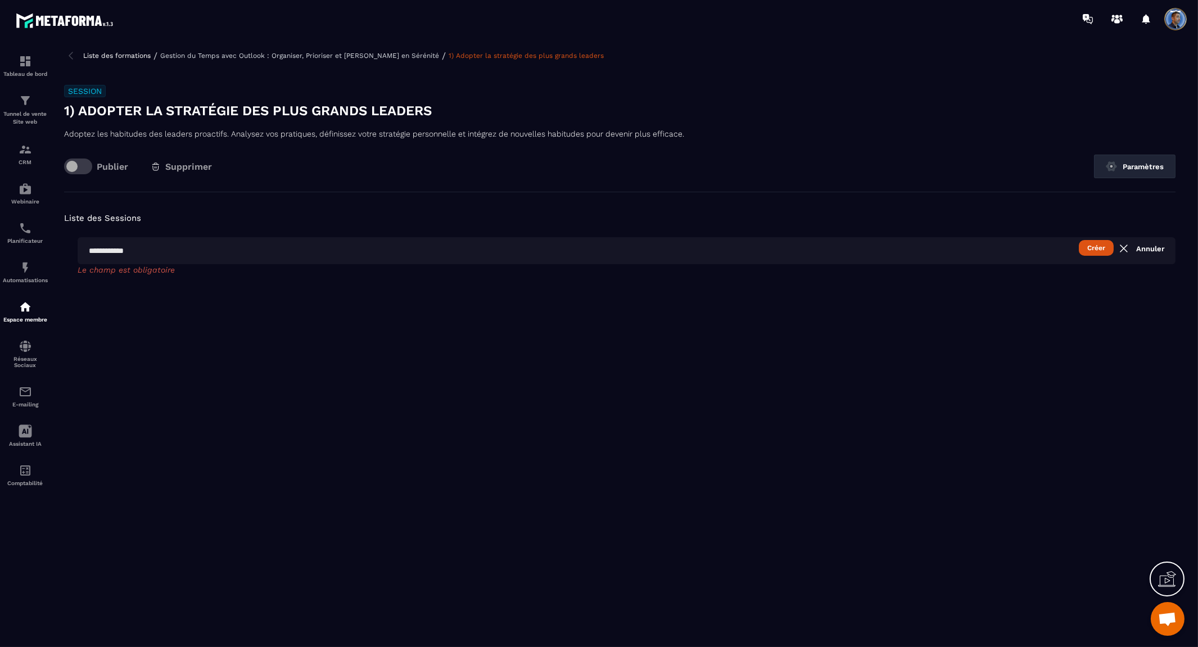
click at [535, 255] on input "text" at bounding box center [627, 250] width 1098 height 27
type input "*"
click at [1079, 240] on button "Créer" at bounding box center [1096, 248] width 35 height 16
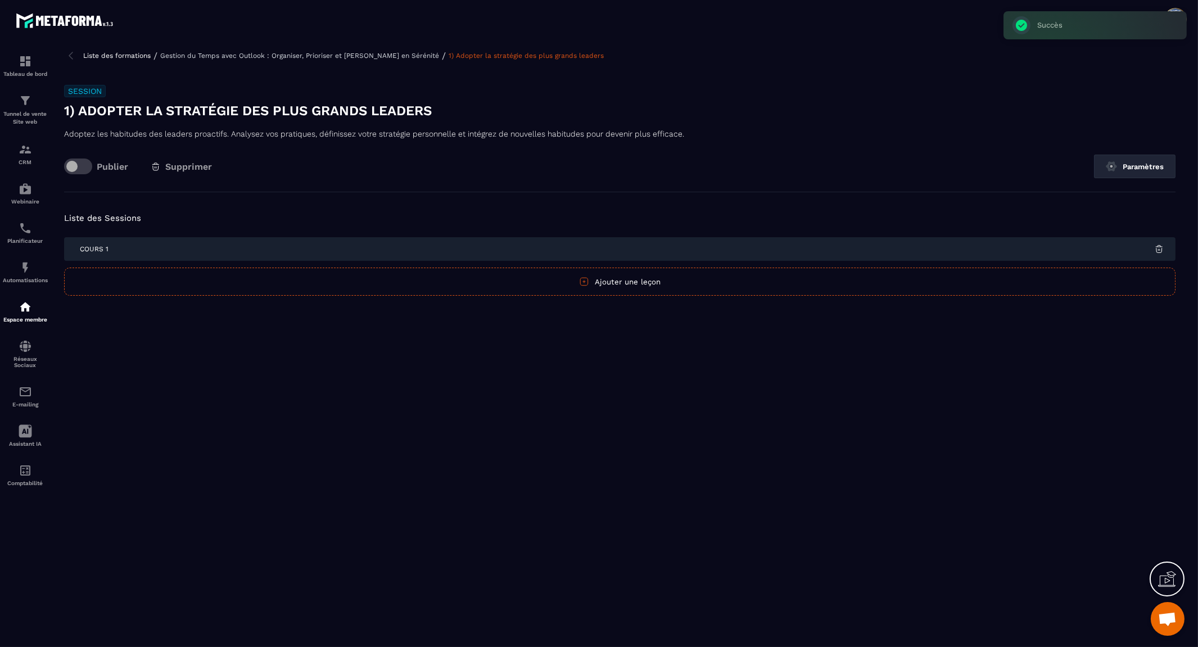
click at [625, 279] on button "Ajouter une leçon" at bounding box center [619, 282] width 1111 height 28
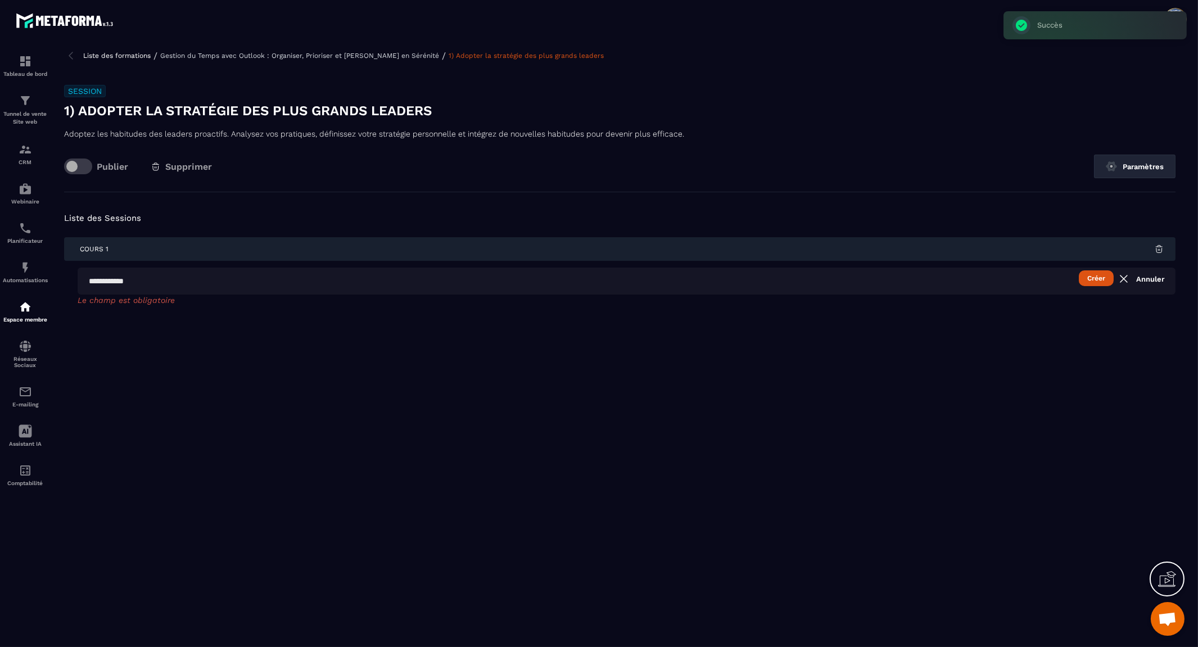
click at [138, 285] on input "text" at bounding box center [627, 281] width 1098 height 27
type input "******"
click at [1079, 270] on button "Créer" at bounding box center [1096, 278] width 35 height 16
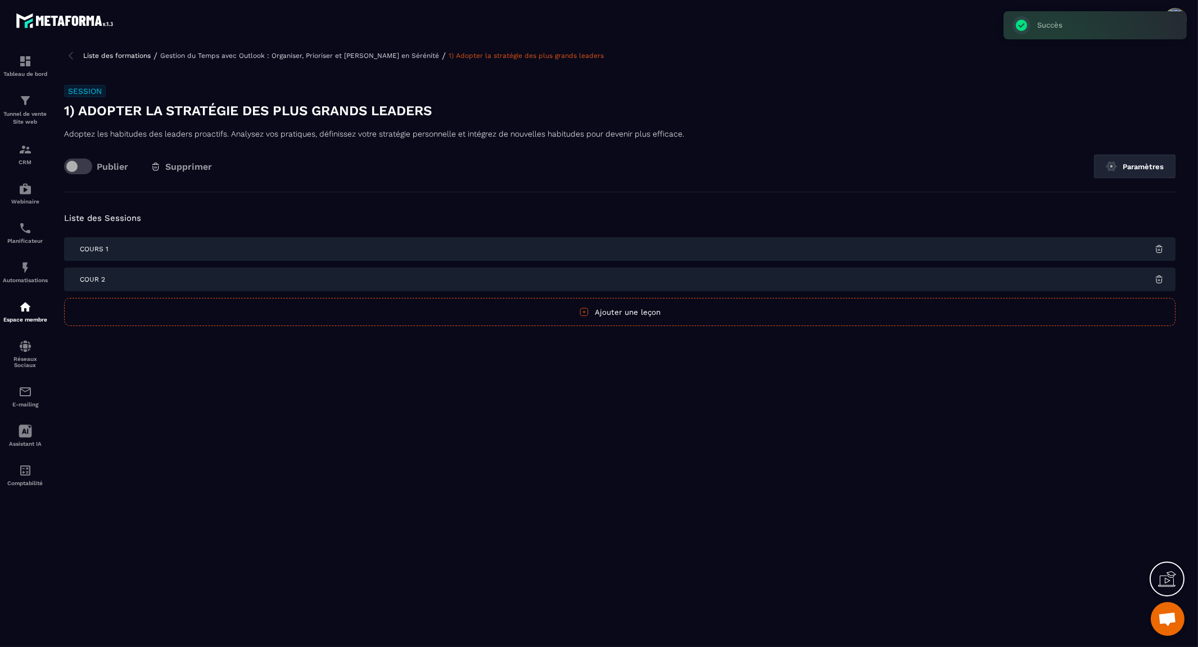
click at [115, 253] on div "cours 1" at bounding box center [619, 249] width 1111 height 24
click at [92, 249] on span "cours 1" at bounding box center [94, 249] width 29 height 8
click at [97, 246] on span "cours 1" at bounding box center [94, 249] width 29 height 8
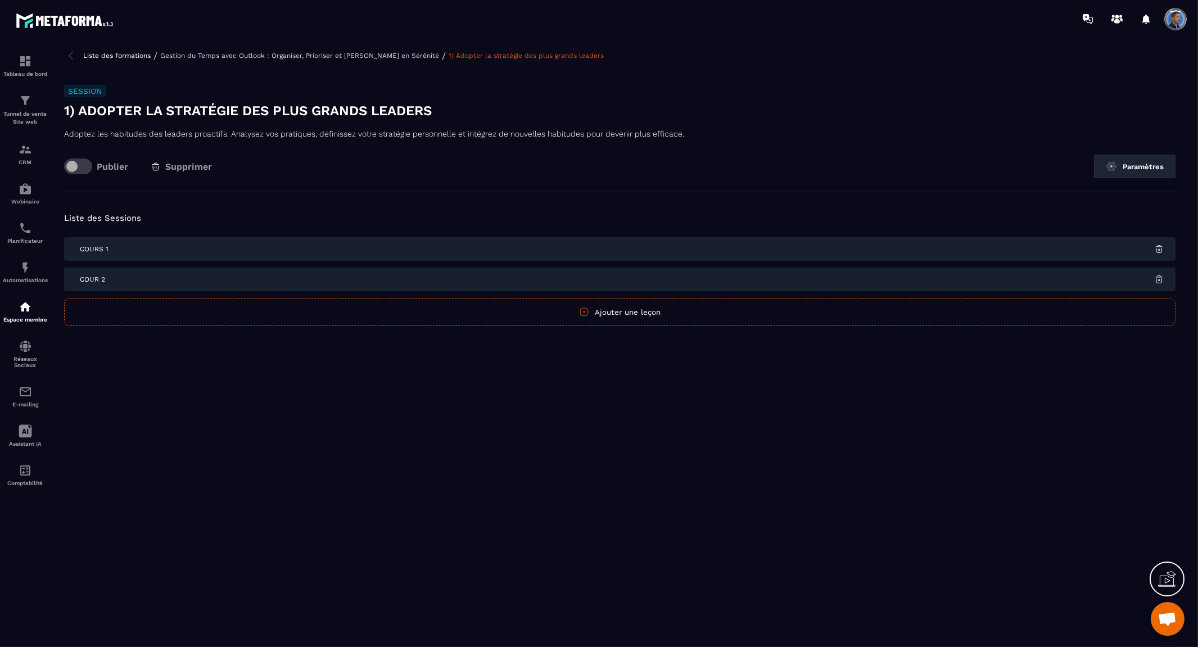
click at [74, 56] on img at bounding box center [70, 55] width 13 height 13
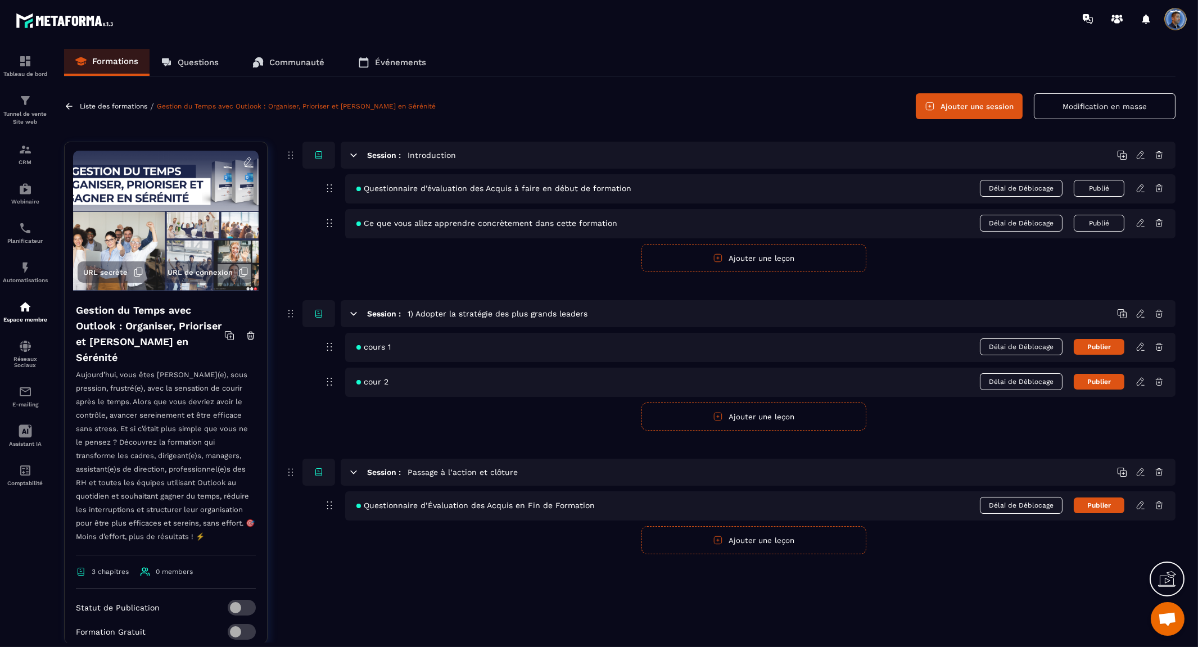
click at [398, 349] on div "cours 1 Délai de Déblocage Publier" at bounding box center [760, 347] width 830 height 29
click at [1138, 347] on icon at bounding box center [1139, 346] width 7 height 7
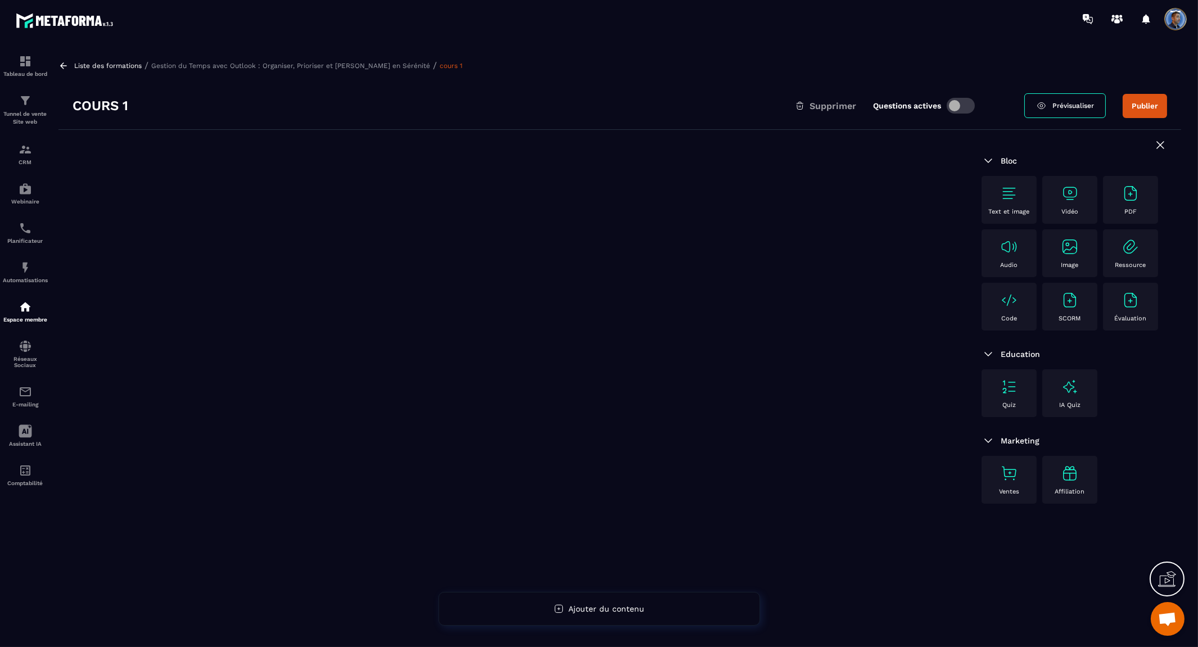
click at [114, 99] on h3 "cours 1" at bounding box center [101, 106] width 56 height 18
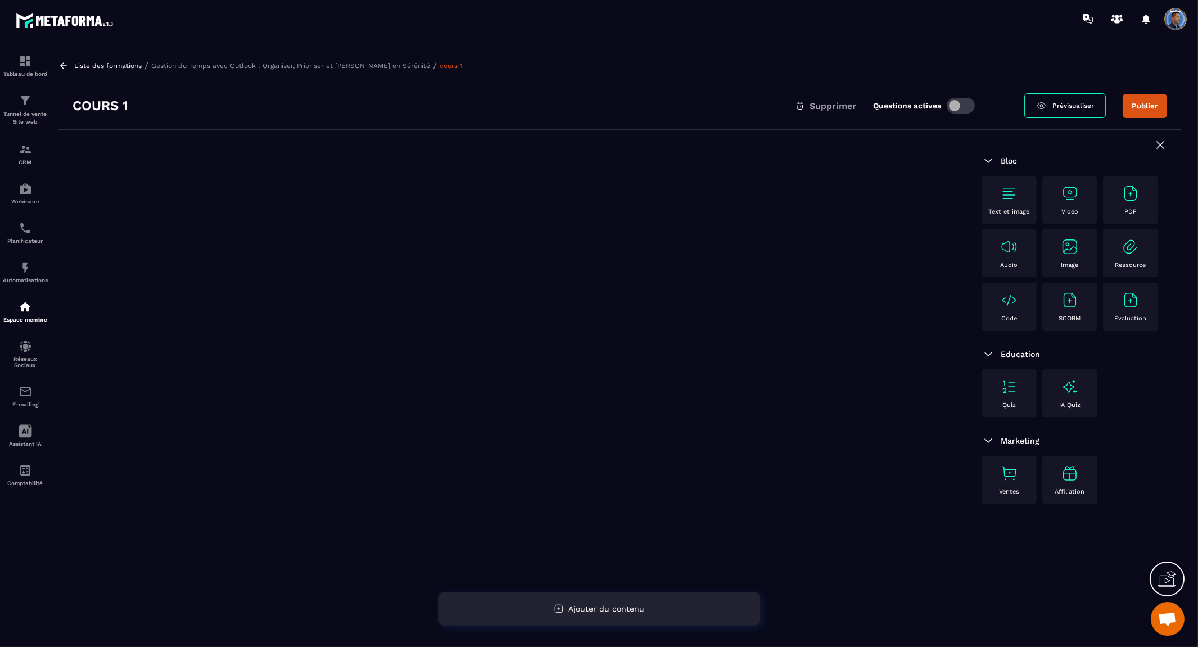
click at [645, 609] on div "Ajouter du contenu" at bounding box center [598, 609] width 321 height 34
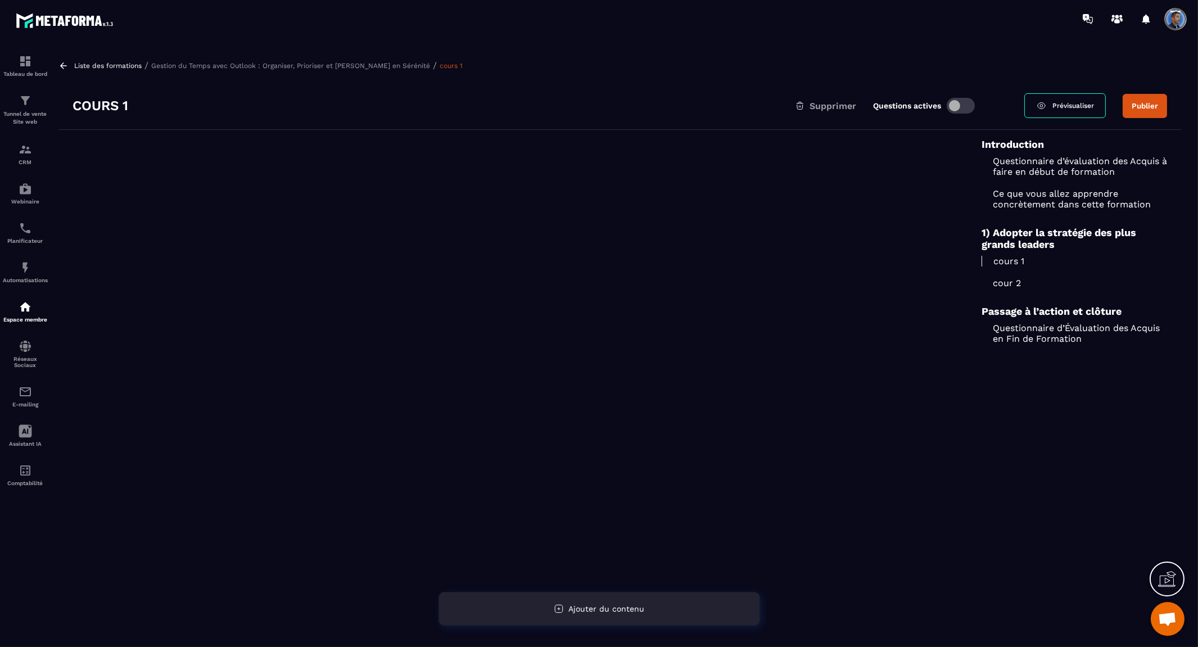
click at [655, 596] on div "Ajouter du contenu" at bounding box center [598, 609] width 321 height 34
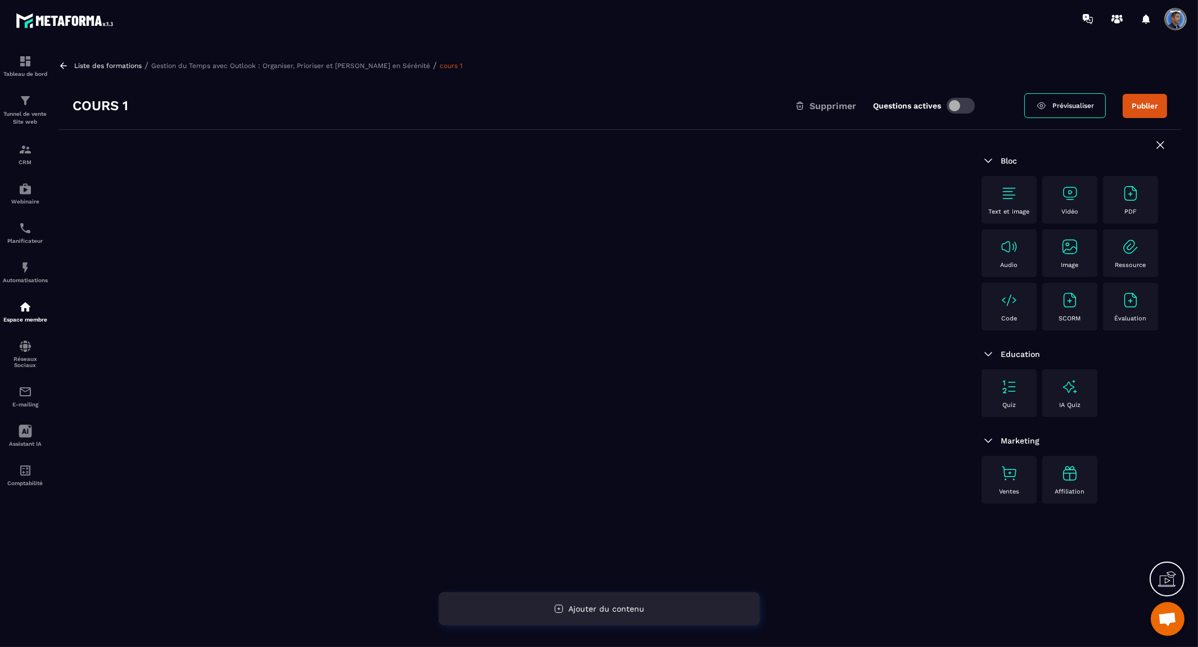
click at [655, 596] on div "Ajouter du contenu" at bounding box center [598, 609] width 321 height 34
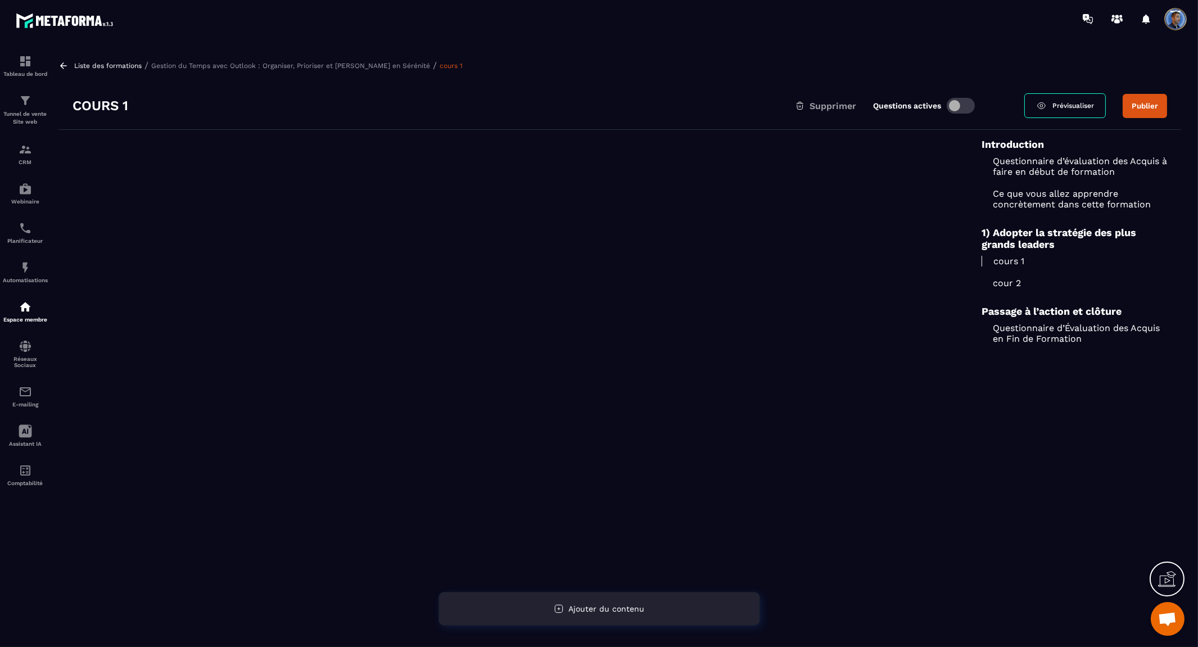
click at [655, 596] on div "Ajouter du contenu" at bounding box center [598, 609] width 321 height 34
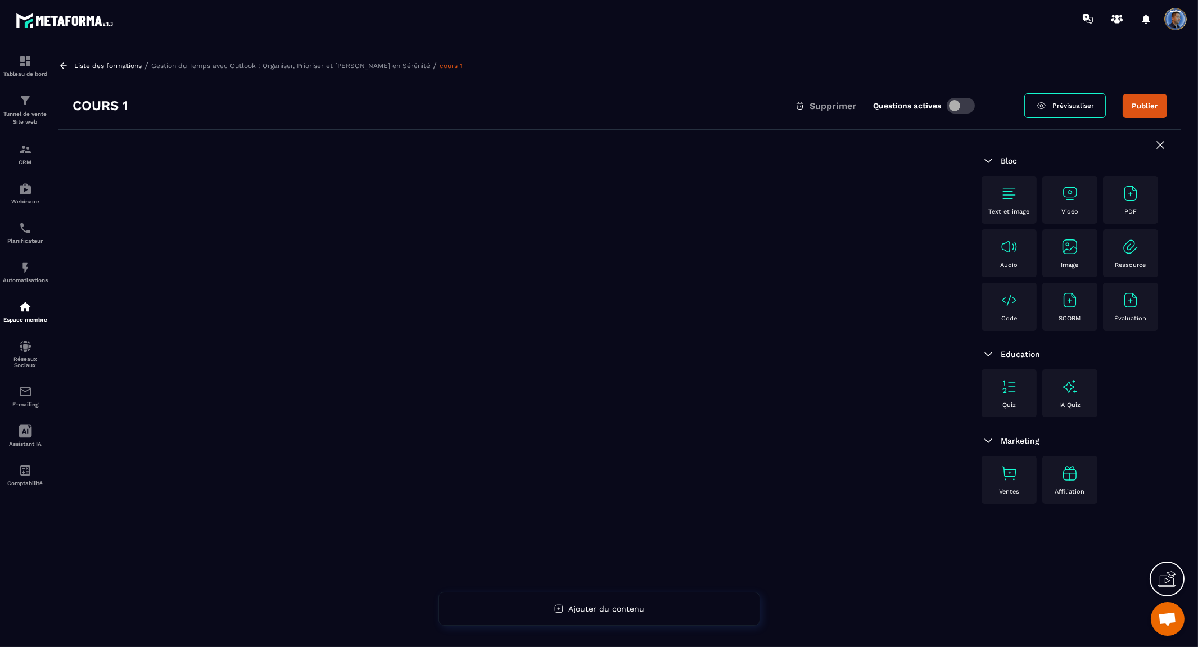
click at [1066, 196] on img at bounding box center [1070, 193] width 18 height 18
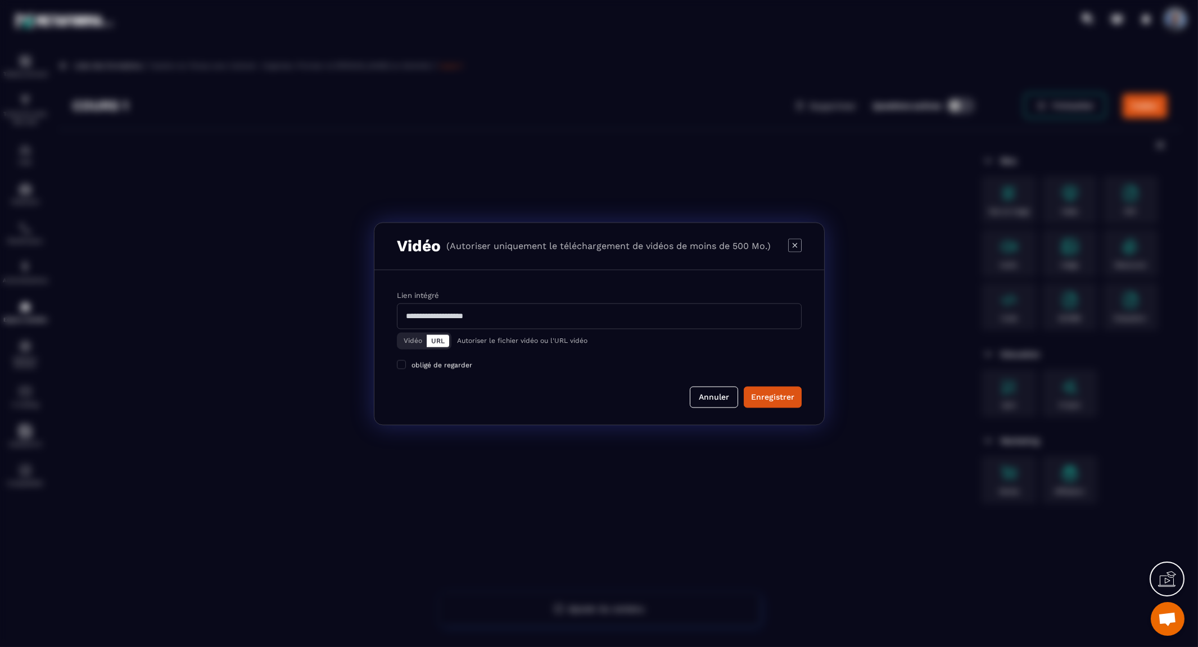
click at [515, 312] on input "Modal window" at bounding box center [599, 316] width 405 height 26
click at [418, 338] on div "Vidéo URL" at bounding box center [424, 346] width 55 height 17
click at [467, 305] on input "Modal window" at bounding box center [599, 310] width 405 height 26
click at [520, 307] on input "Modal window" at bounding box center [599, 310] width 405 height 26
click at [414, 312] on input "Modal window" at bounding box center [599, 310] width 405 height 26
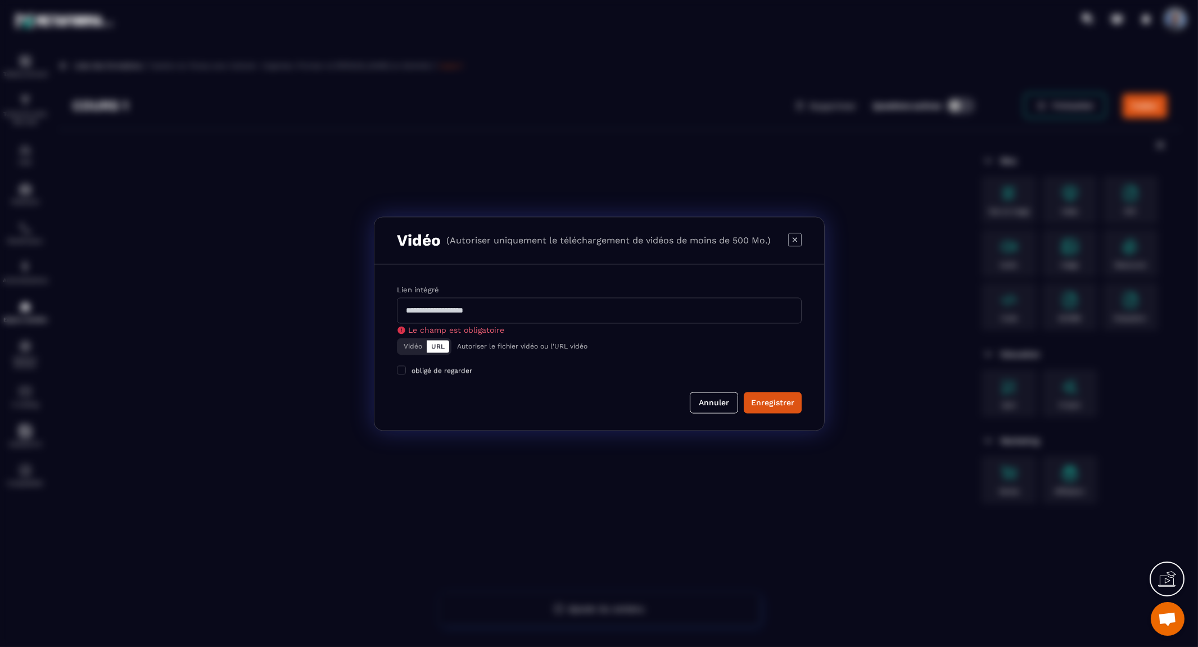
click at [493, 307] on input "Modal window" at bounding box center [599, 310] width 405 height 26
click at [495, 306] on input "Modal window" at bounding box center [599, 310] width 405 height 26
click at [977, 58] on div "Modal window" at bounding box center [599, 323] width 1198 height 647
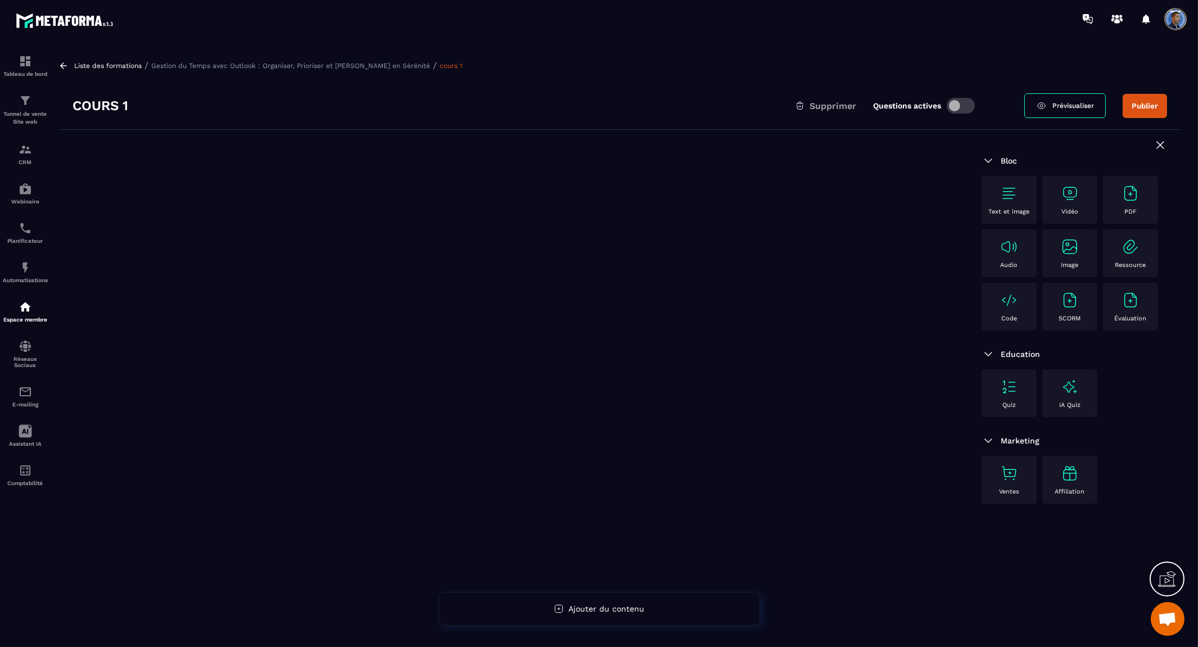
click at [1070, 194] on img at bounding box center [1070, 193] width 18 height 18
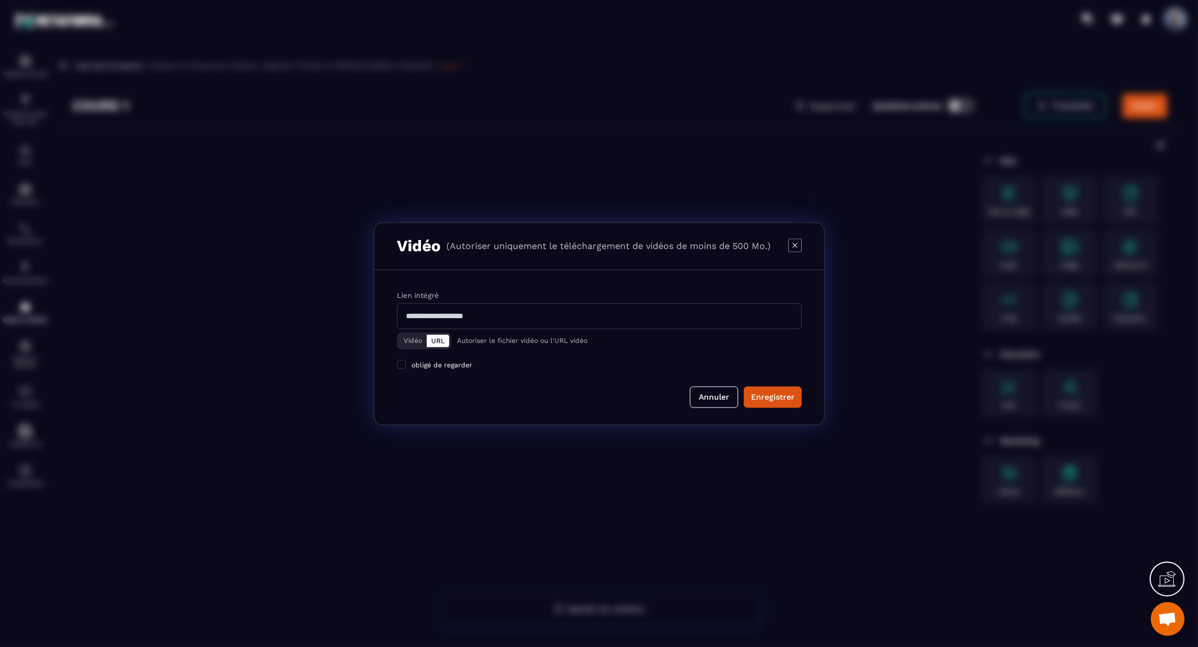
click at [434, 338] on button "URL" at bounding box center [438, 340] width 22 height 12
click at [444, 310] on input "Modal window" at bounding box center [599, 316] width 405 height 26
type input "**********"
click at [509, 316] on input "**********" at bounding box center [599, 316] width 405 height 26
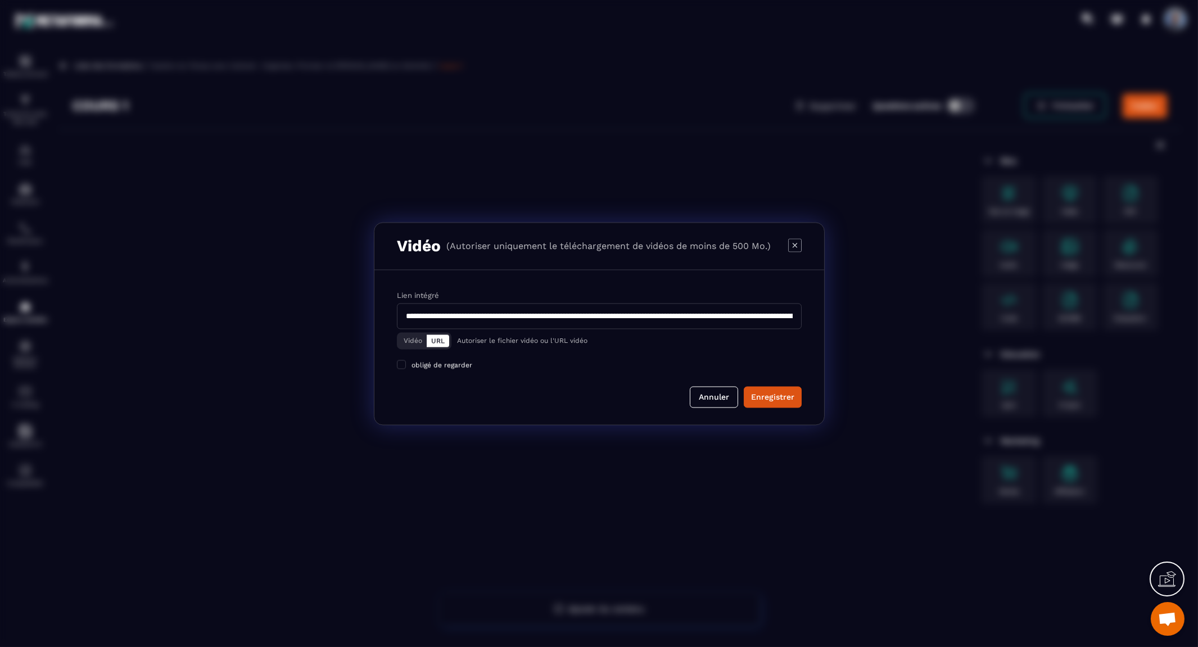
click at [409, 338] on button "Vidéo" at bounding box center [413, 340] width 28 height 12
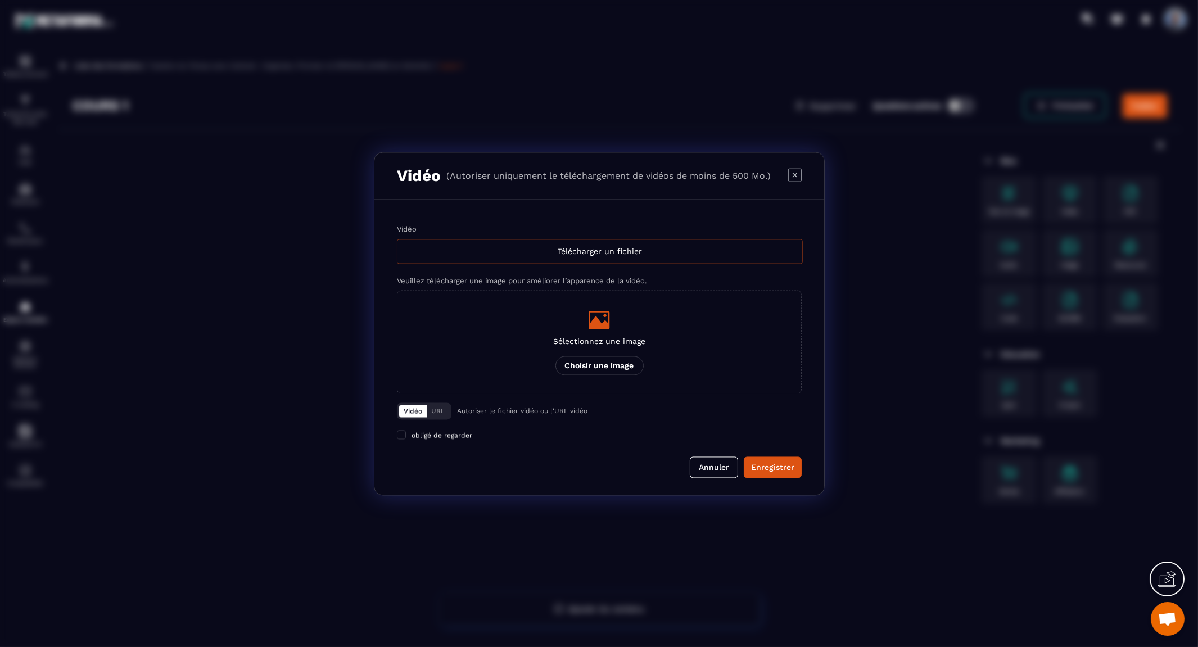
click at [625, 252] on div "Télécharger un fichier" at bounding box center [600, 251] width 406 height 25
click at [0, 0] on input "Vidéo Télécharger un fichier" at bounding box center [0, 0] width 0 height 0
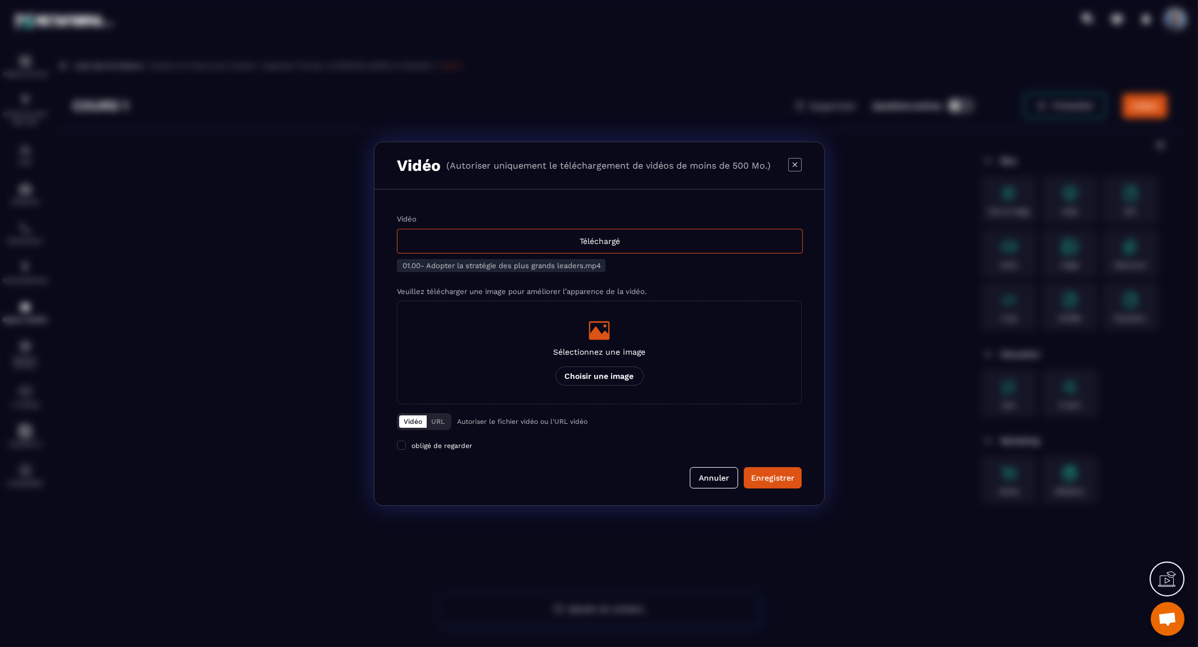
click at [600, 373] on p "Choisir une image" at bounding box center [599, 375] width 88 height 19
click at [0, 0] on input "Sélectionnez une image Choisir une image" at bounding box center [0, 0] width 0 height 0
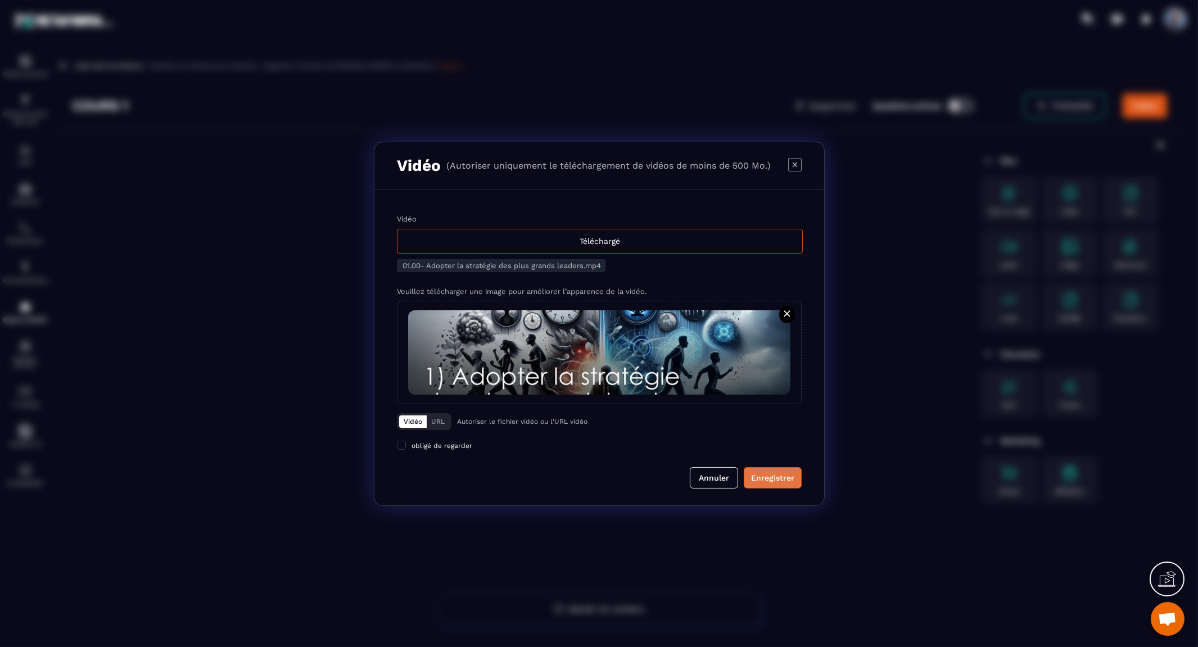
click at [788, 479] on div "Enregistrer" at bounding box center [772, 477] width 43 height 11
click at [888, 503] on div "Modal window" at bounding box center [599, 323] width 1198 height 647
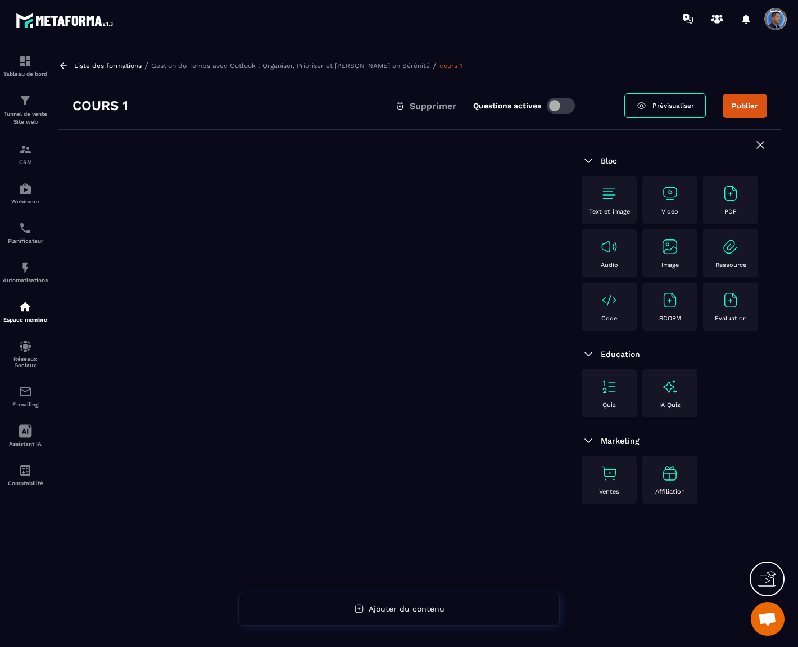
click at [193, 288] on div at bounding box center [312, 417] width 509 height 574
click at [60, 62] on icon at bounding box center [63, 66] width 10 height 10
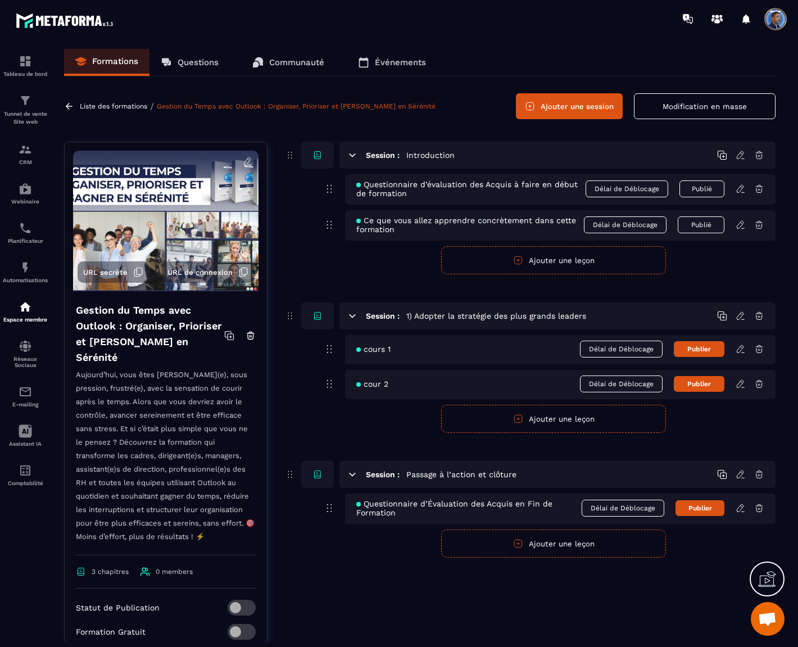
click at [396, 224] on span "Ce que vous allez apprendre concrètement dans cette formation" at bounding box center [470, 225] width 228 height 18
click at [394, 352] on div "cours 1 Délai de Déblocage Publier" at bounding box center [560, 349] width 431 height 29
click at [740, 350] on icon at bounding box center [741, 349] width 10 height 10
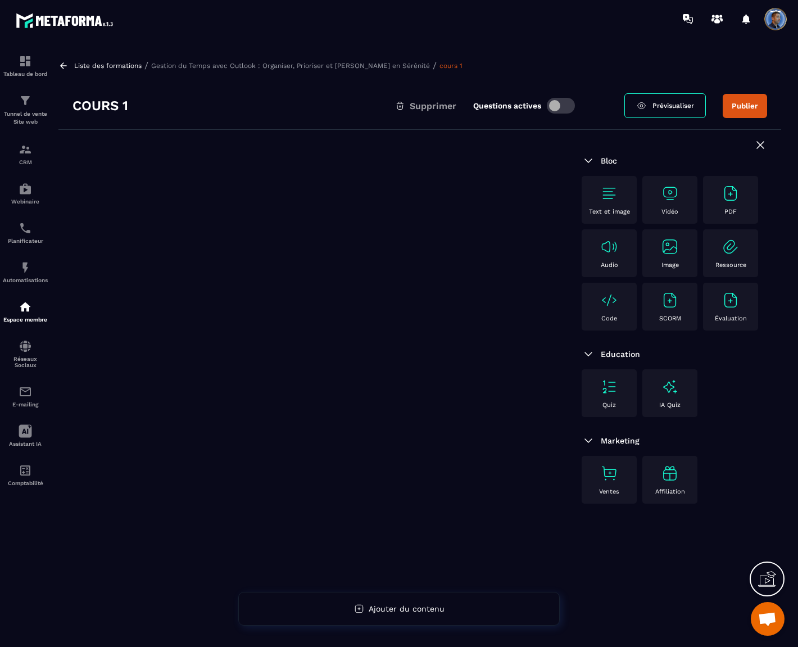
click at [194, 107] on div "cours 1 Supprimer Questions actives" at bounding box center [349, 106] width 552 height 18
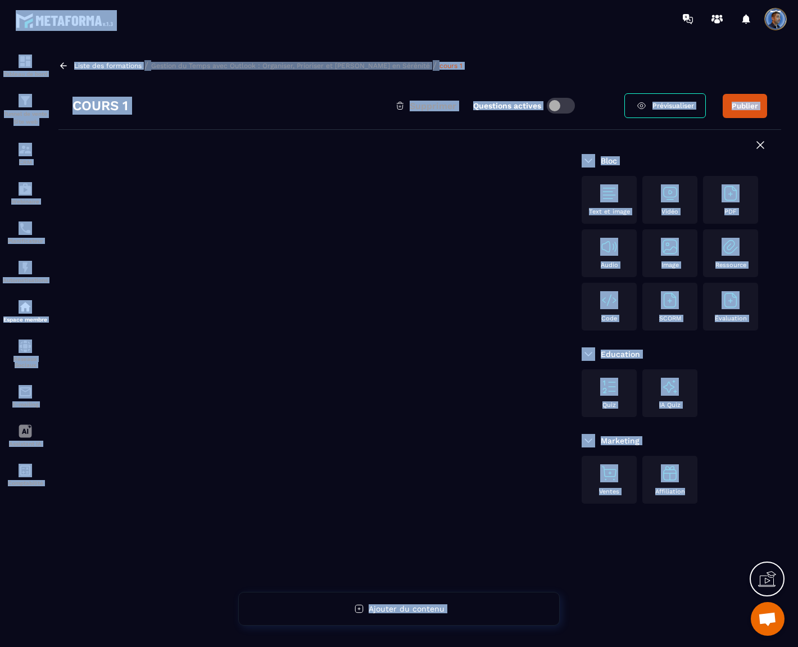
click at [256, 102] on div "cours 1 Supprimer Questions actives" at bounding box center [349, 106] width 552 height 18
drag, startPoint x: 427, startPoint y: 210, endPoint x: 426, endPoint y: 220, distance: 10.2
click at [428, 210] on div at bounding box center [312, 417] width 509 height 574
click at [379, 375] on div at bounding box center [312, 417] width 509 height 574
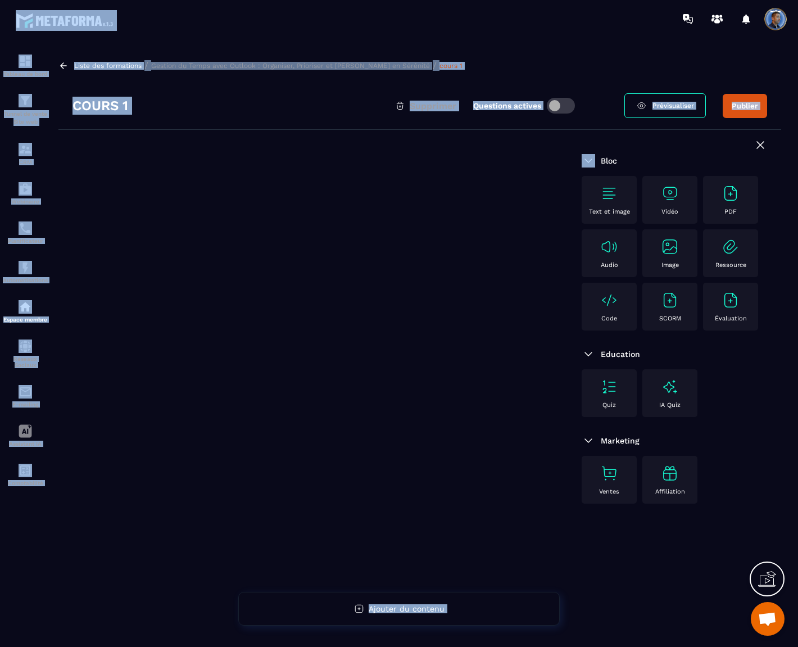
drag, startPoint x: 377, startPoint y: 372, endPoint x: 344, endPoint y: 327, distance: 55.9
click at [369, 359] on div at bounding box center [312, 417] width 509 height 574
click at [107, 99] on h3 "cours 1" at bounding box center [101, 106] width 56 height 18
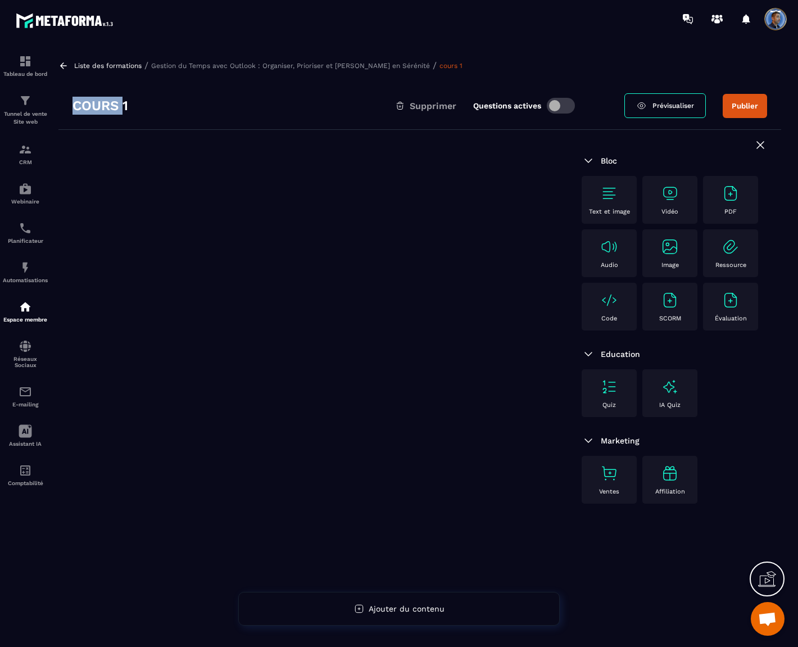
click at [107, 99] on h3 "cours 1" at bounding box center [101, 106] width 56 height 18
click at [65, 62] on icon at bounding box center [63, 66] width 10 height 10
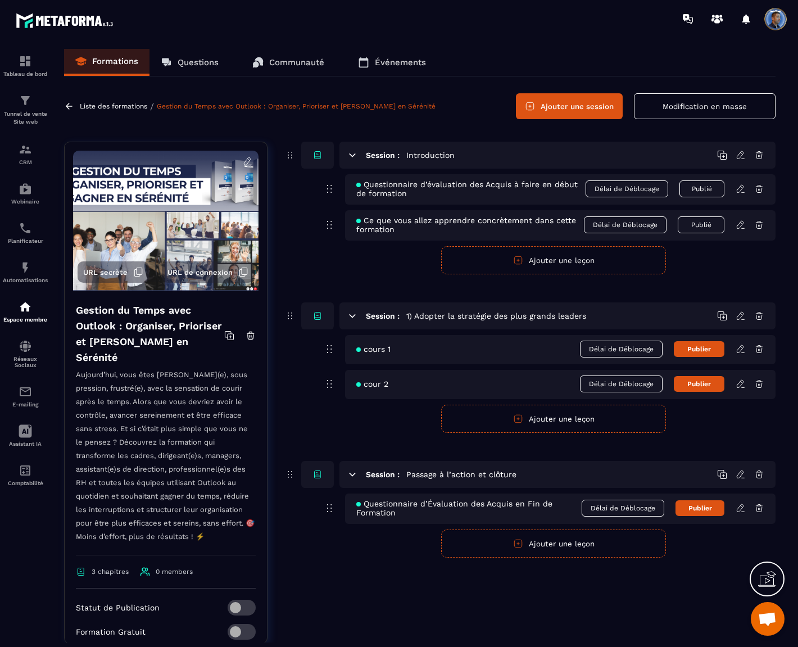
click at [740, 318] on icon at bounding box center [741, 316] width 10 height 10
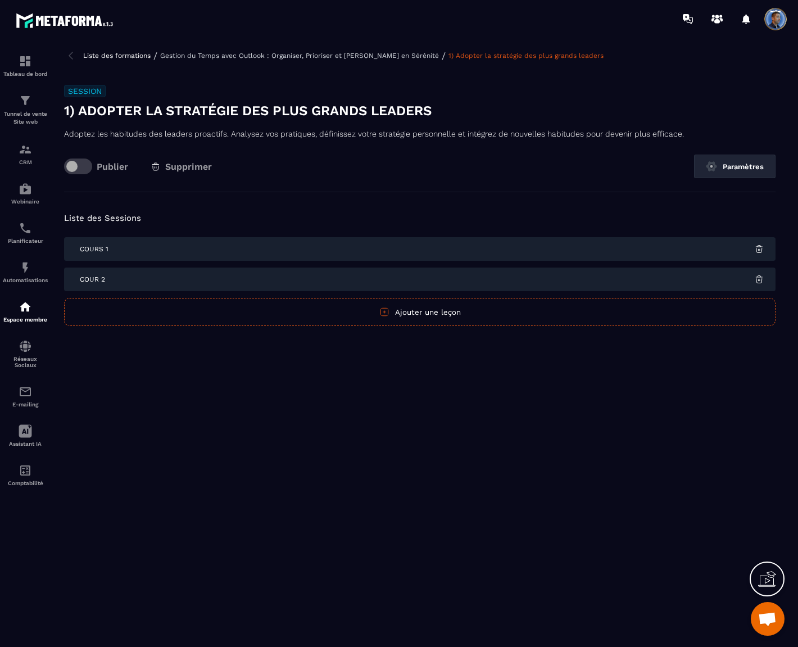
click at [176, 249] on div "cours 1" at bounding box center [420, 249] width 712 height 24
click at [94, 248] on span "cours 1" at bounding box center [94, 249] width 29 height 8
click at [762, 249] on img at bounding box center [759, 249] width 10 height 10
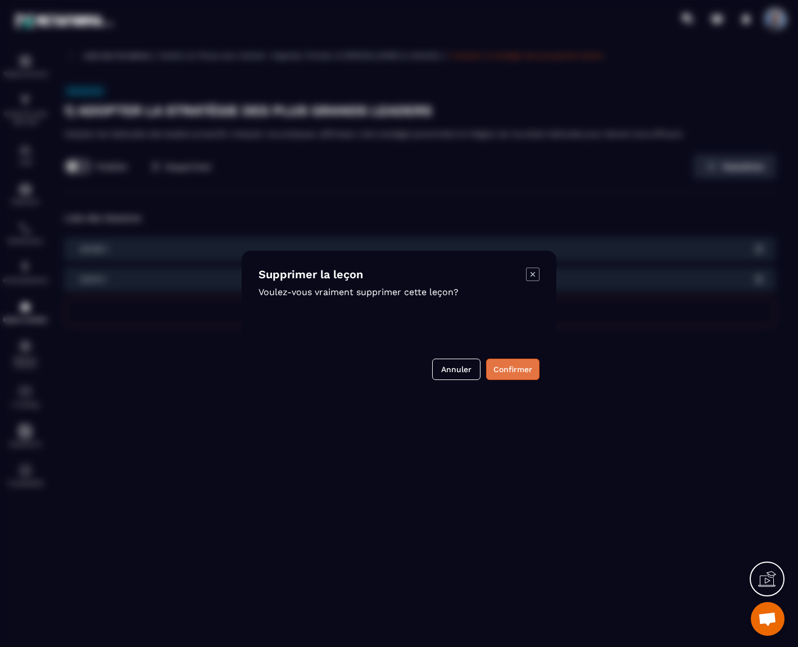
click at [524, 366] on button "Confirmer" at bounding box center [512, 369] width 53 height 21
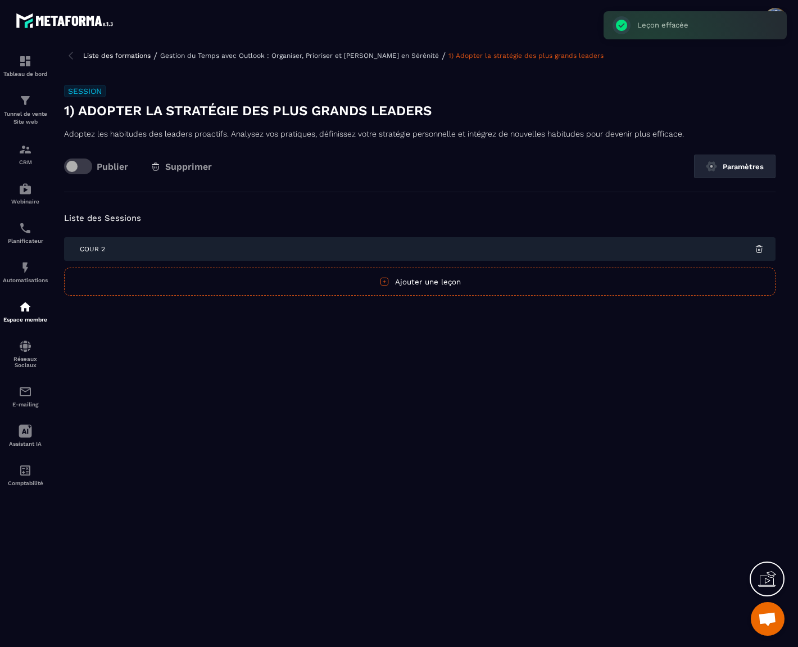
click at [760, 251] on img at bounding box center [759, 249] width 10 height 10
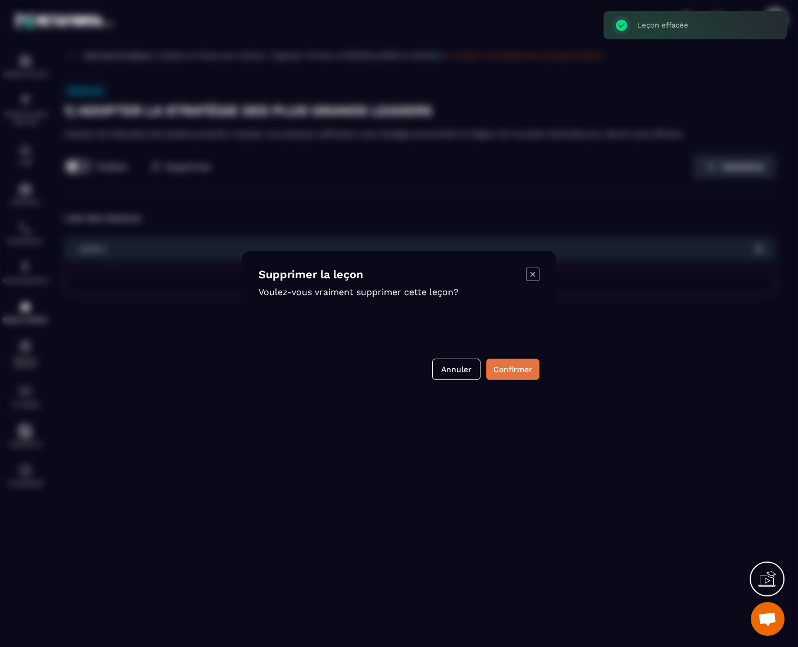
click at [515, 374] on button "Confirmer" at bounding box center [512, 369] width 53 height 21
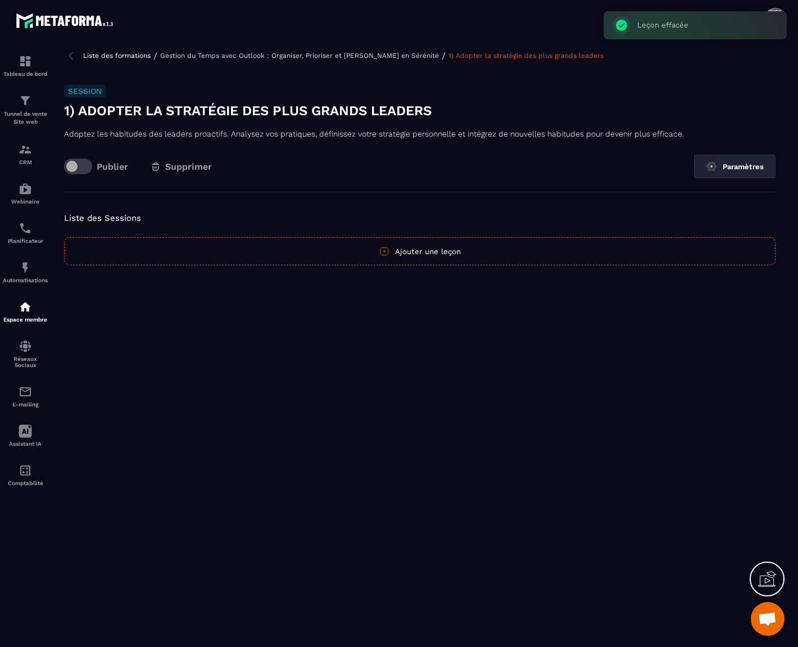
click at [423, 252] on button "Ajouter une leçon" at bounding box center [420, 251] width 712 height 28
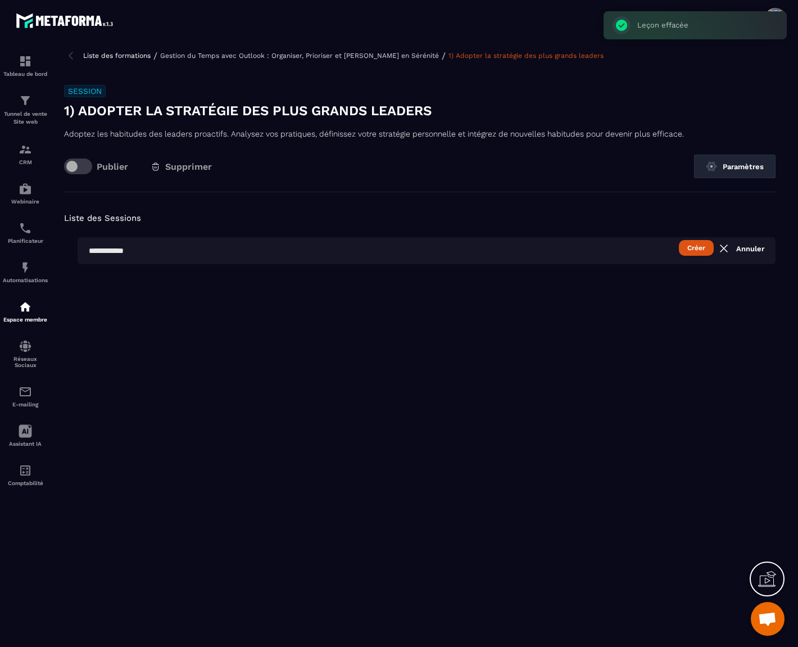
click at [116, 252] on input "text" at bounding box center [427, 250] width 698 height 27
paste input "**********"
click at [691, 245] on button "Créer" at bounding box center [696, 248] width 35 height 16
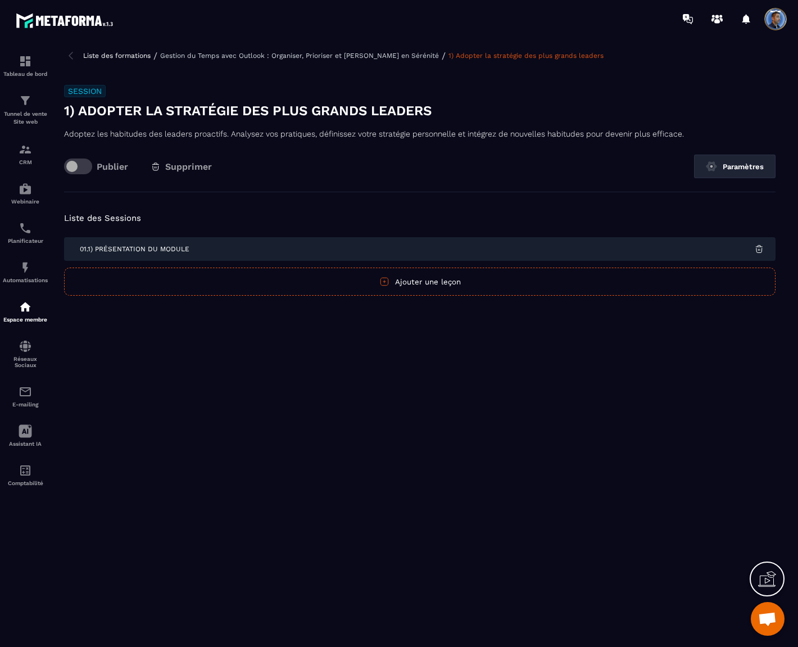
click at [419, 284] on button "Ajouter une leçon" at bounding box center [420, 282] width 712 height 28
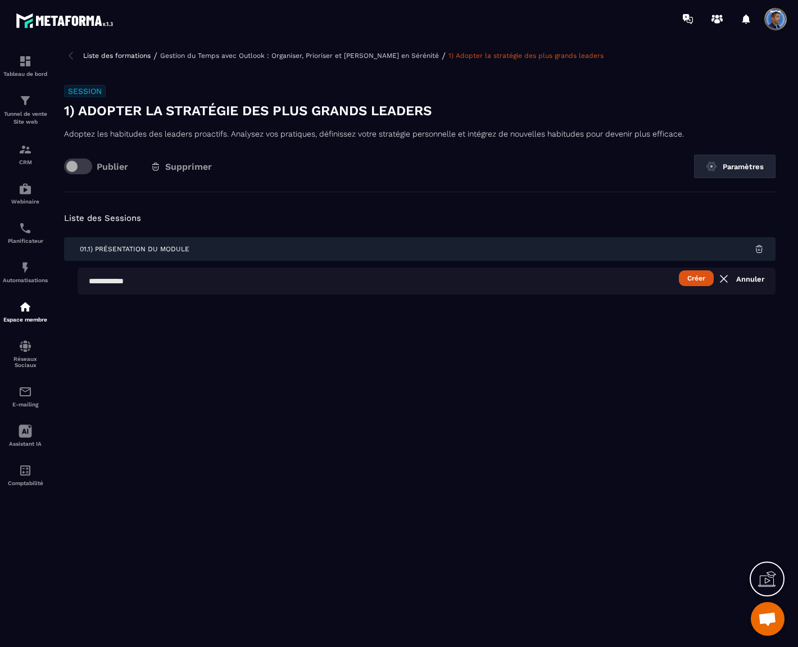
click at [179, 277] on input "text" at bounding box center [427, 281] width 698 height 27
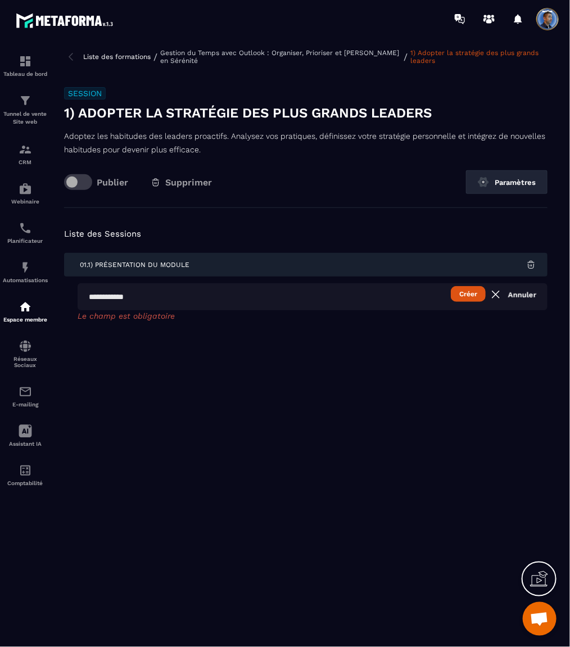
click at [173, 296] on input "text" at bounding box center [313, 296] width 470 height 27
paste input "**********"
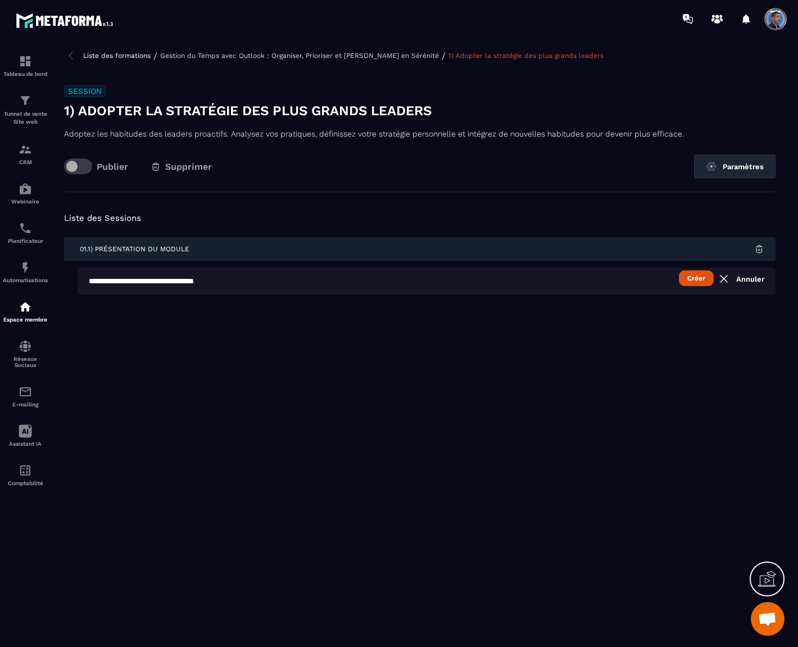
click at [692, 276] on button "Créer" at bounding box center [696, 278] width 35 height 16
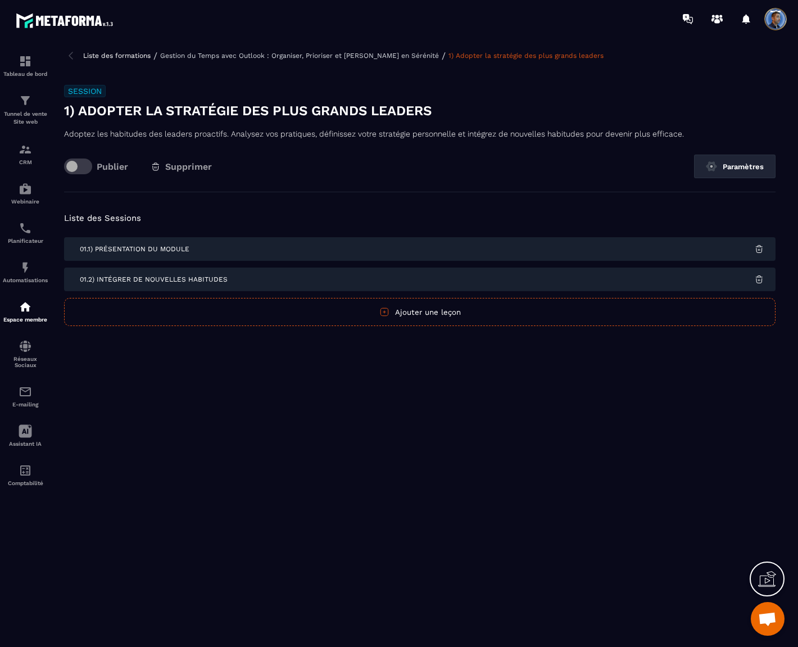
click at [424, 305] on button "Ajouter une leçon" at bounding box center [420, 312] width 712 height 28
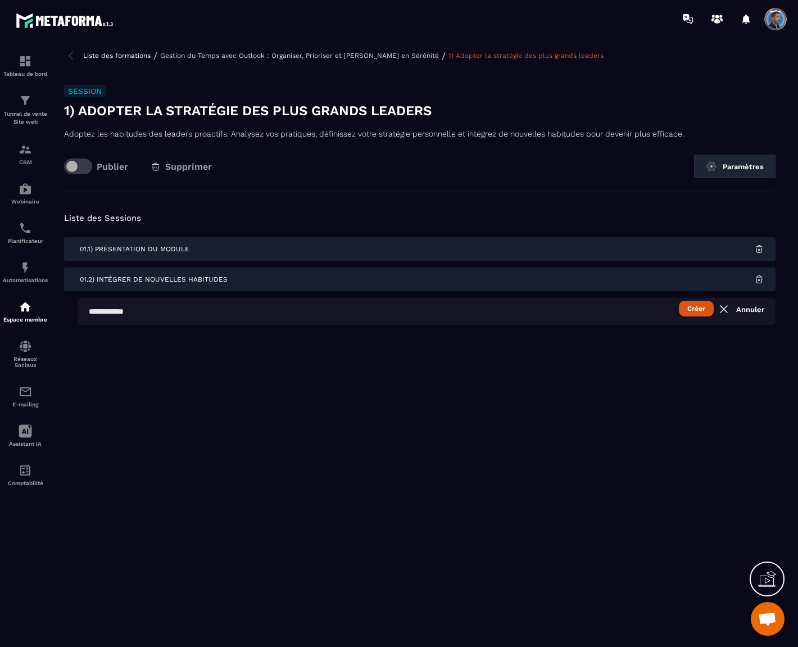
click at [153, 313] on input "text" at bounding box center [427, 311] width 698 height 27
paste input "**********"
click at [695, 311] on button "Créer" at bounding box center [696, 309] width 35 height 16
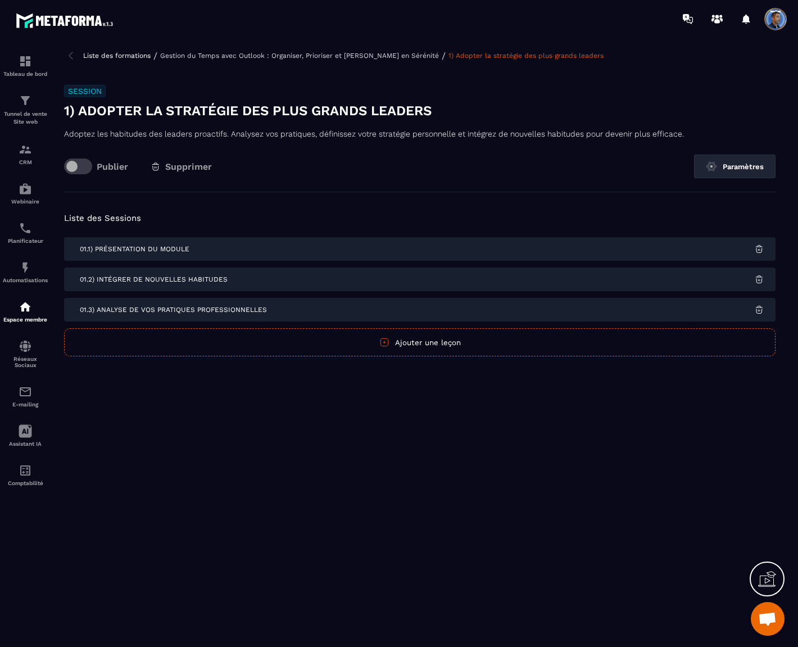
click at [405, 336] on button "Ajouter une leçon" at bounding box center [420, 342] width 712 height 28
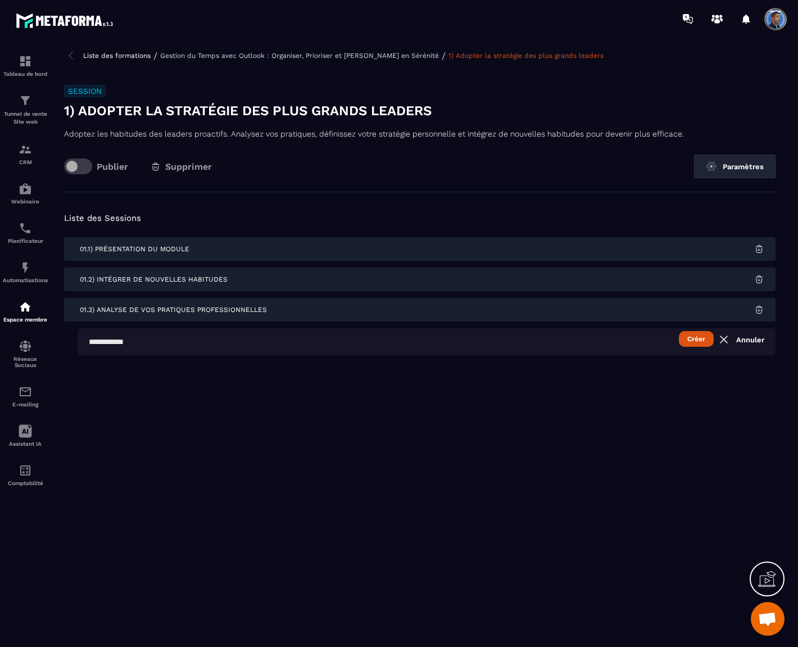
click at [149, 340] on input "text" at bounding box center [427, 341] width 698 height 27
paste input "**********"
click at [310, 401] on div "**********" at bounding box center [420, 346] width 734 height 594
click at [701, 340] on button "Créer" at bounding box center [696, 339] width 35 height 16
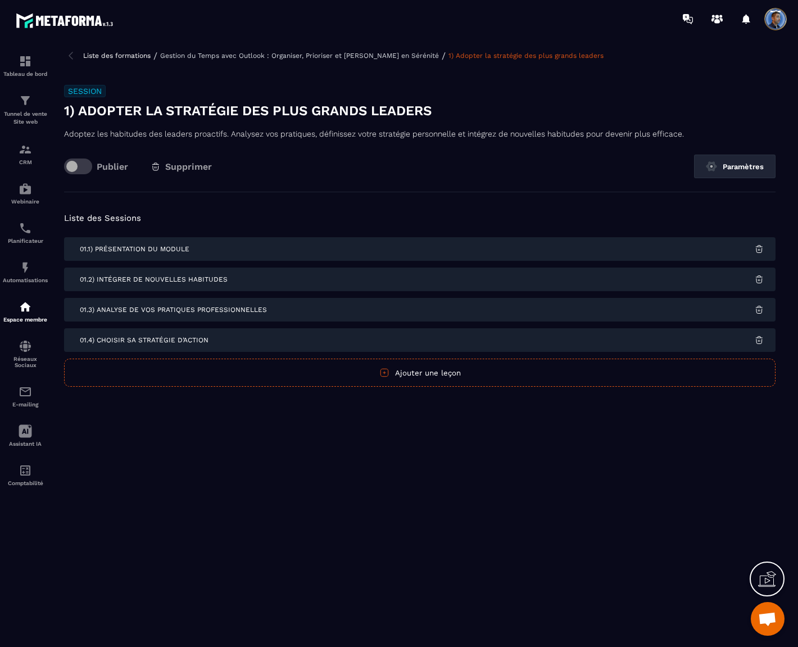
click at [561, 369] on button "Ajouter une leçon" at bounding box center [420, 373] width 712 height 28
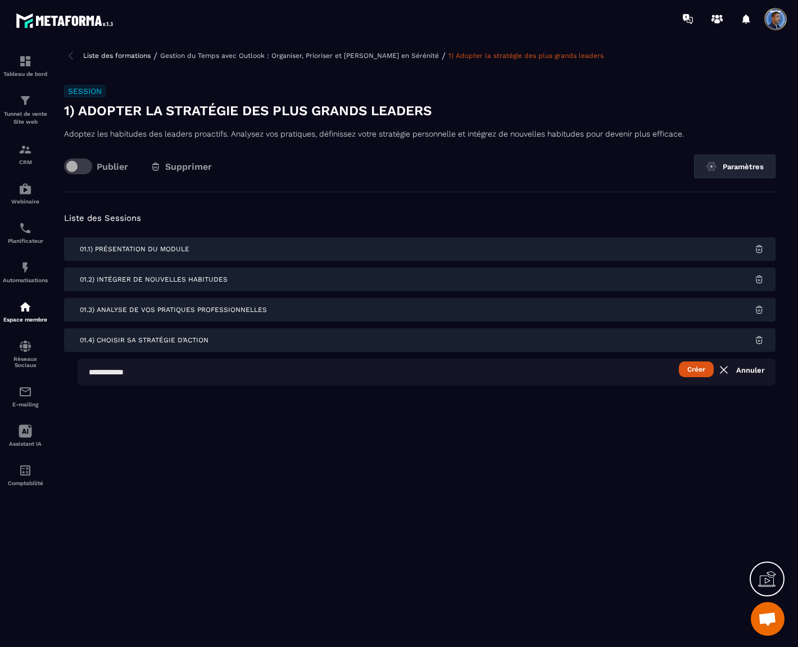
click at [576, 375] on input "text" at bounding box center [427, 372] width 698 height 27
paste input "**********"
click at [527, 417] on div "**********" at bounding box center [420, 306] width 712 height 228
click at [701, 369] on button "Créer" at bounding box center [696, 369] width 35 height 16
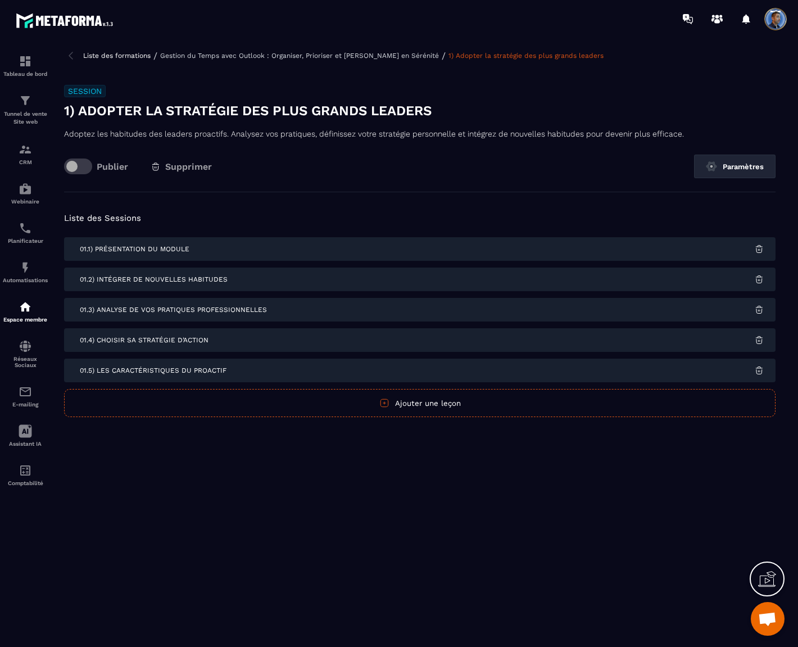
click at [423, 405] on button "Ajouter une leçon" at bounding box center [420, 403] width 712 height 28
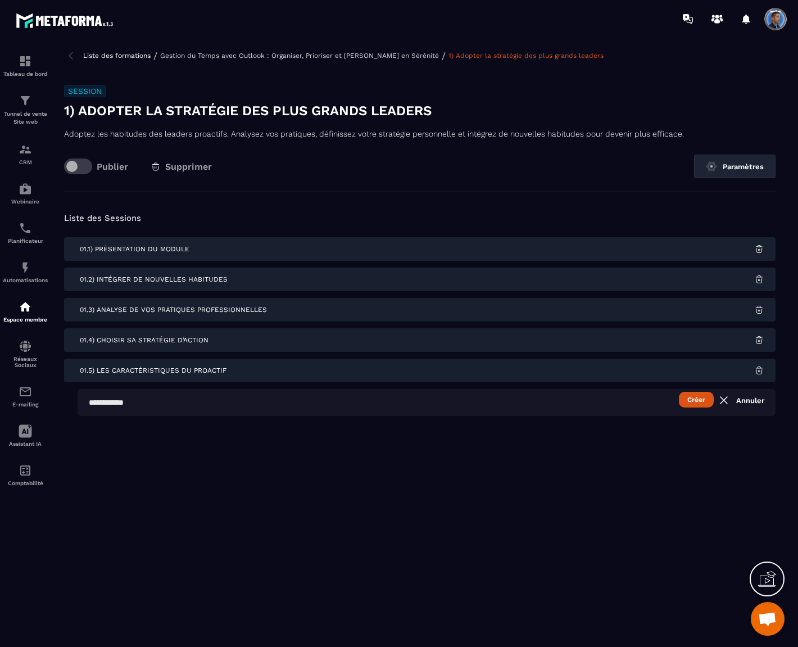
click at [98, 402] on input "text" at bounding box center [427, 402] width 698 height 27
paste input "**********"
drag, startPoint x: 98, startPoint y: 402, endPoint x: 105, endPoint y: 400, distance: 6.6
click at [105, 400] on input "**********" at bounding box center [427, 402] width 698 height 27
type input "**********"
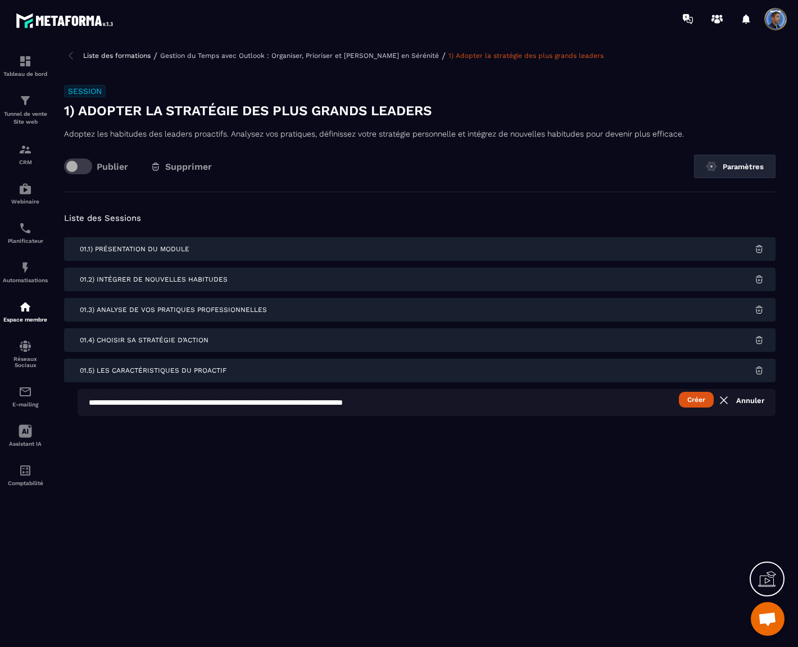
click at [698, 399] on button "Créer" at bounding box center [696, 400] width 35 height 16
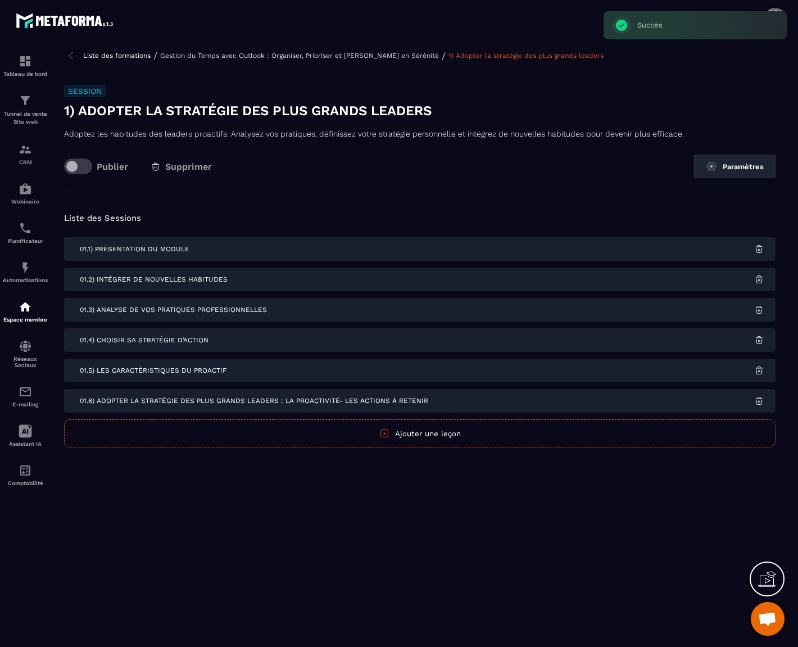
click at [257, 404] on span "01.6) Adopter la stratégie des plus grands leaders : la proactivité- Les action…" at bounding box center [254, 401] width 348 height 8
click at [670, 405] on div "01.6) Adopter la stratégie des plus grands leaders : la proactivité- Les action…" at bounding box center [420, 401] width 712 height 24
click at [279, 397] on span "01.6) Adopter la stratégie des plus grands leaders : la proactivité- Les action…" at bounding box center [254, 401] width 348 height 8
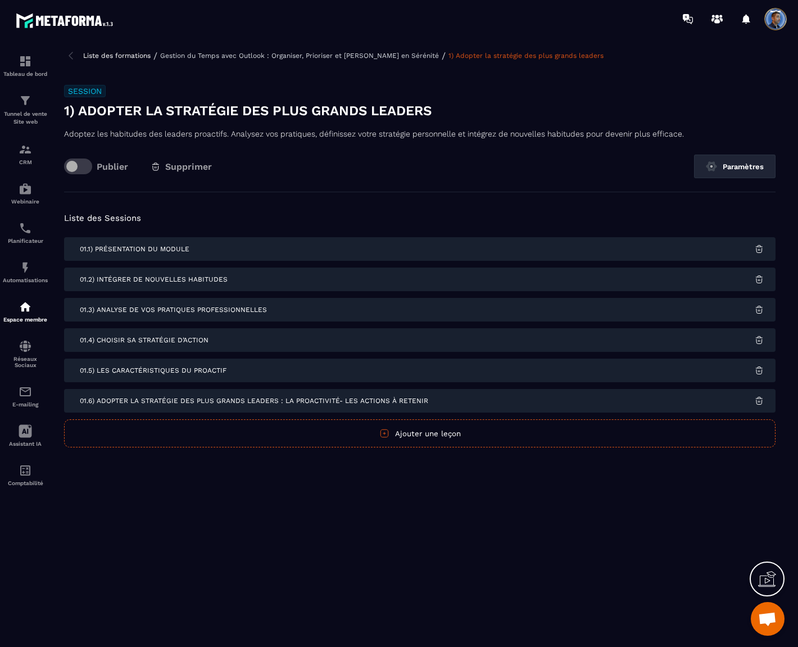
drag, startPoint x: 278, startPoint y: 400, endPoint x: 300, endPoint y: 385, distance: 26.3
click at [277, 400] on span "01.6) Adopter la stratégie des plus grands leaders : la proactivité- Les action…" at bounding box center [254, 401] width 348 height 8
click at [732, 164] on button "Paramètres" at bounding box center [734, 167] width 81 height 24
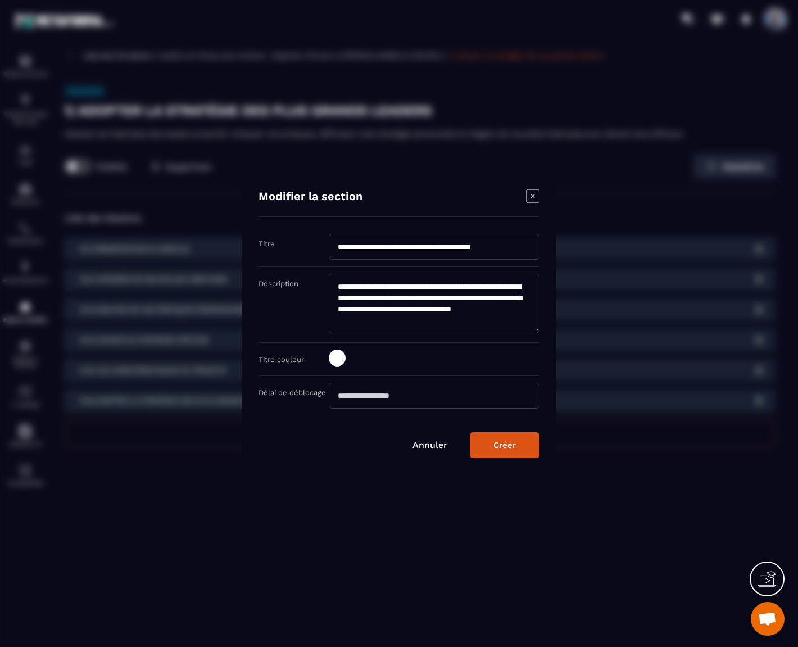
click at [515, 448] on div "Créer" at bounding box center [504, 445] width 22 height 10
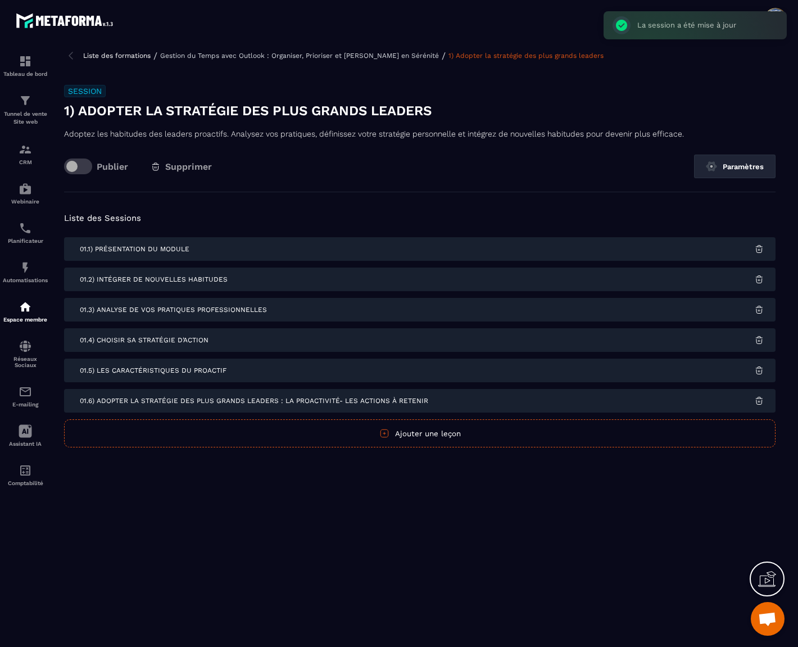
click at [386, 54] on p "Gestion du Temps avec Outlook : Organiser, Prioriser et [PERSON_NAME] en Séréni…" at bounding box center [299, 56] width 279 height 8
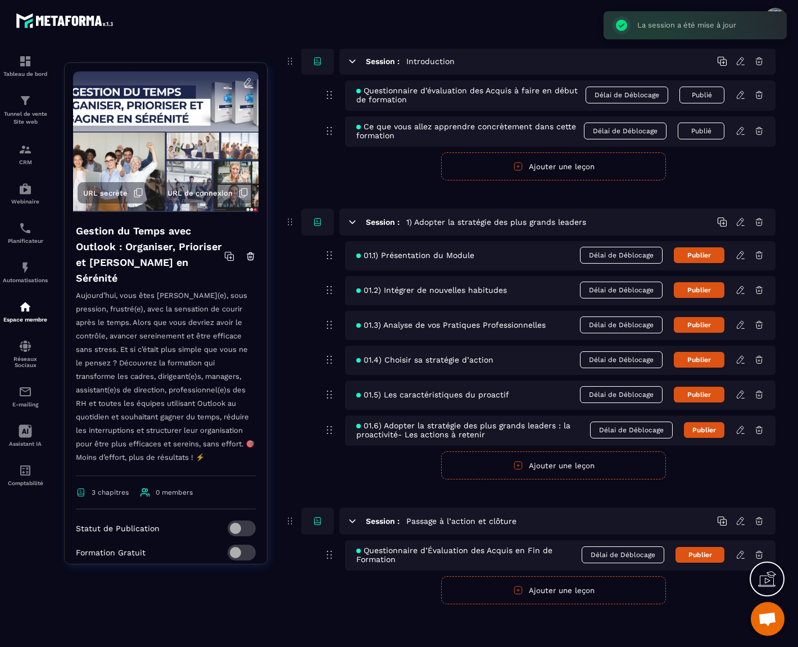
scroll to position [99, 0]
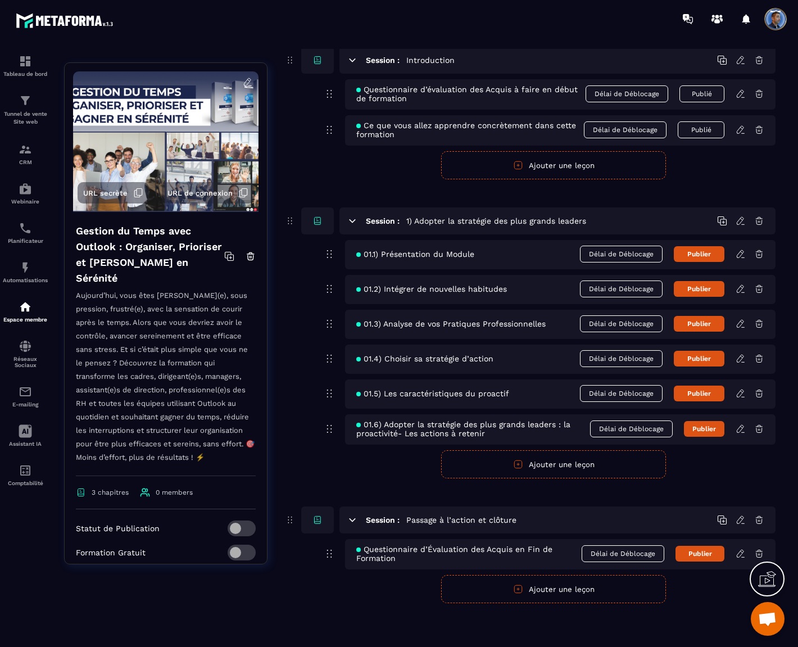
click at [742, 251] on icon at bounding box center [740, 253] width 7 height 7
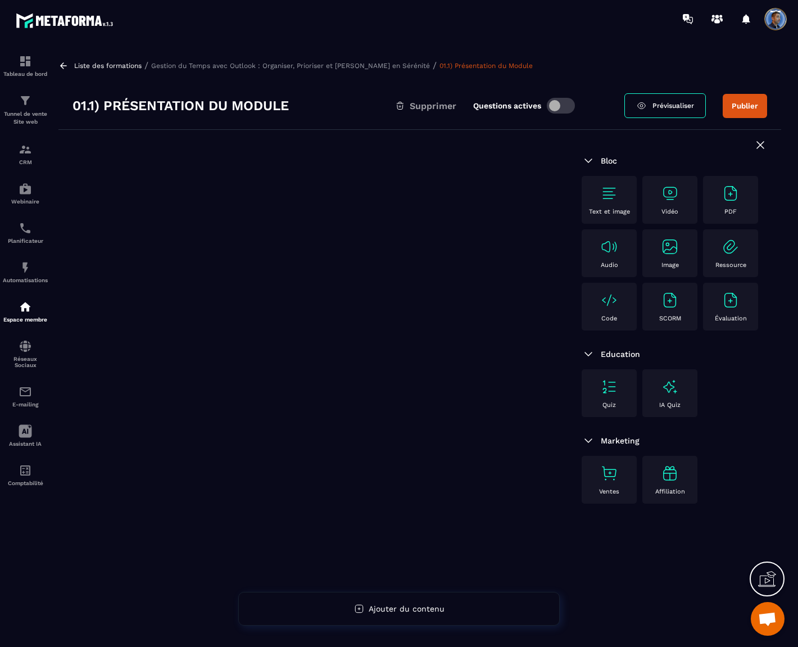
click at [671, 189] on img at bounding box center [670, 193] width 18 height 18
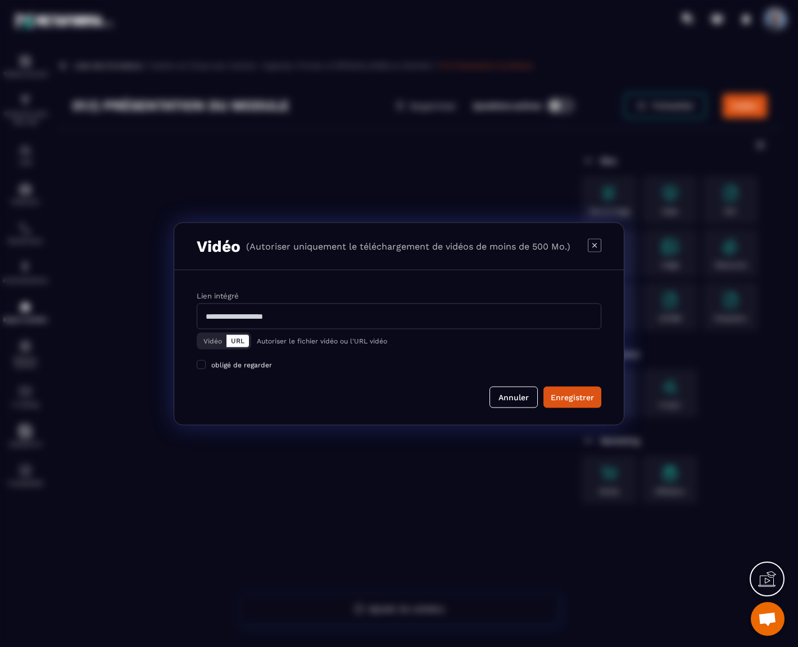
click at [209, 341] on button "Vidéo" at bounding box center [213, 340] width 28 height 12
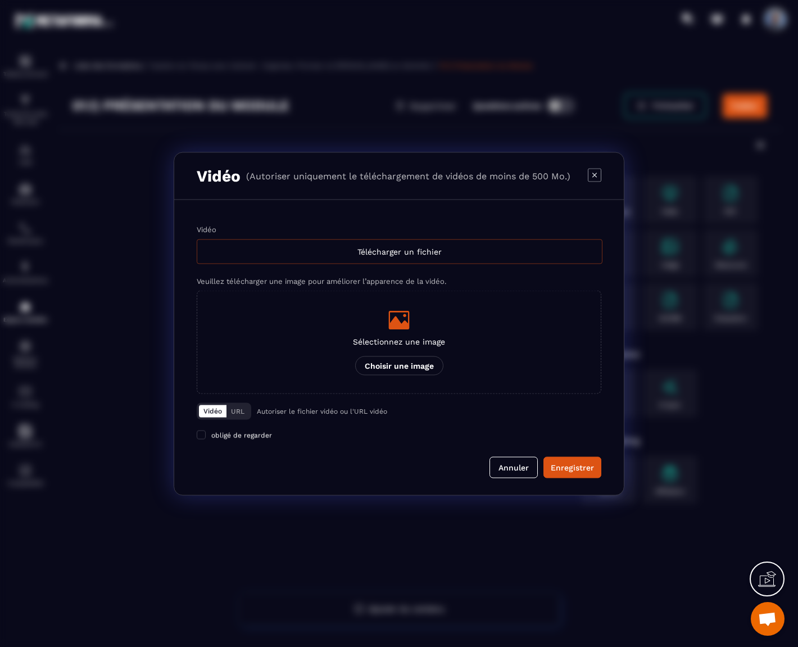
click at [420, 245] on div "Télécharger un fichier" at bounding box center [400, 251] width 406 height 25
click at [0, 0] on input "Vidéo Télécharger un fichier" at bounding box center [0, 0] width 0 height 0
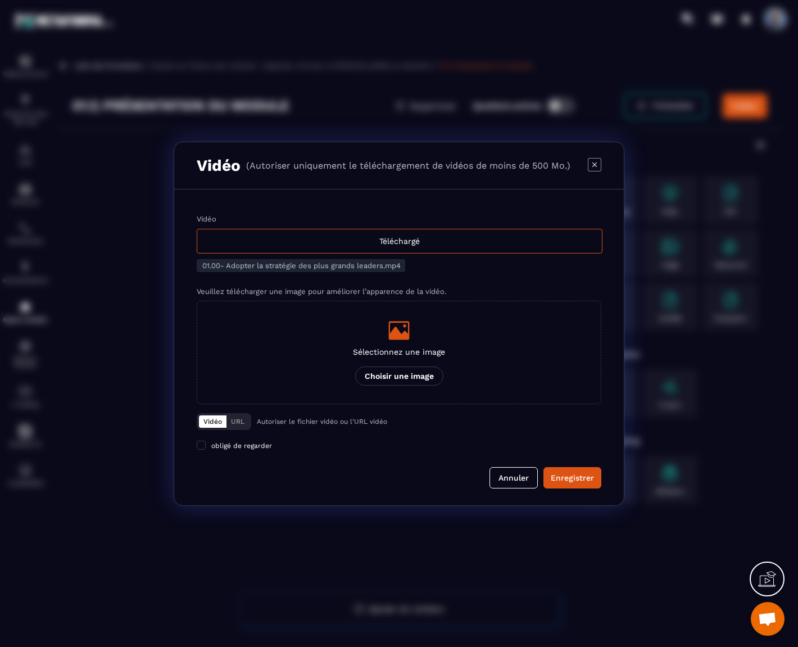
click at [396, 324] on icon "Modal window" at bounding box center [399, 330] width 22 height 22
click at [0, 0] on input "Sélectionnez une image Choisir une image" at bounding box center [0, 0] width 0 height 0
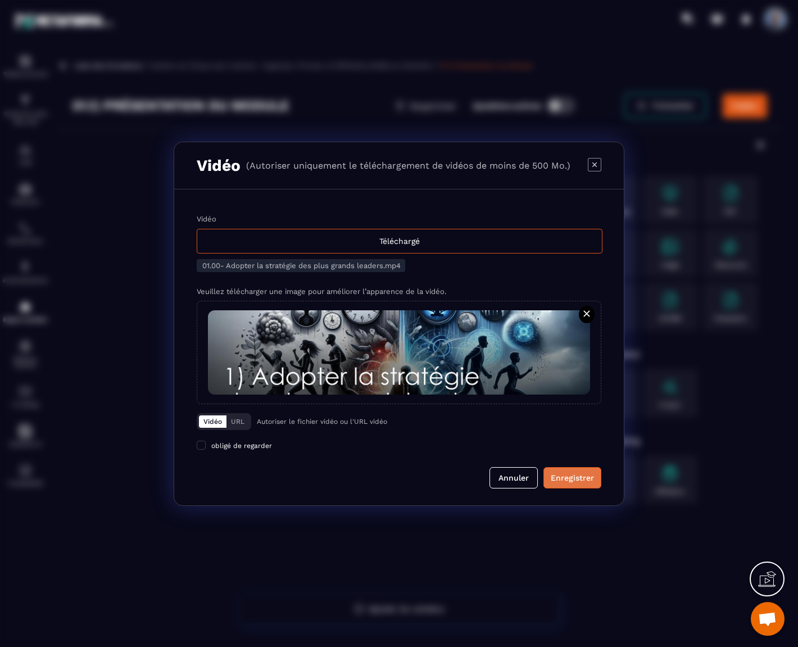
click at [583, 482] on div "Enregistrer" at bounding box center [572, 477] width 43 height 11
click at [401, 242] on div "Téléchargé" at bounding box center [400, 241] width 406 height 25
click at [0, 0] on input "Vidéo Téléchargé" at bounding box center [0, 0] width 0 height 0
click at [581, 479] on div "Enregistrer" at bounding box center [572, 477] width 43 height 11
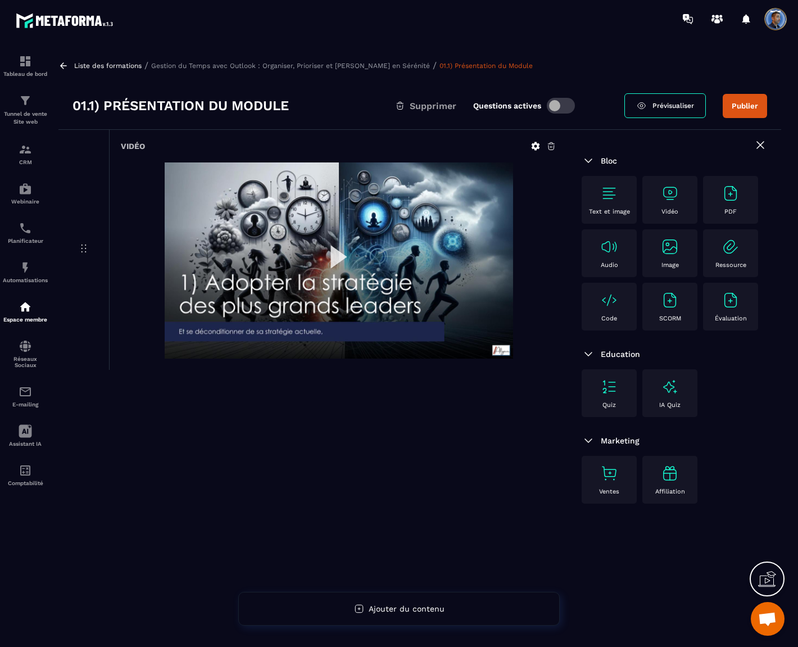
click at [420, 280] on img at bounding box center [339, 260] width 348 height 196
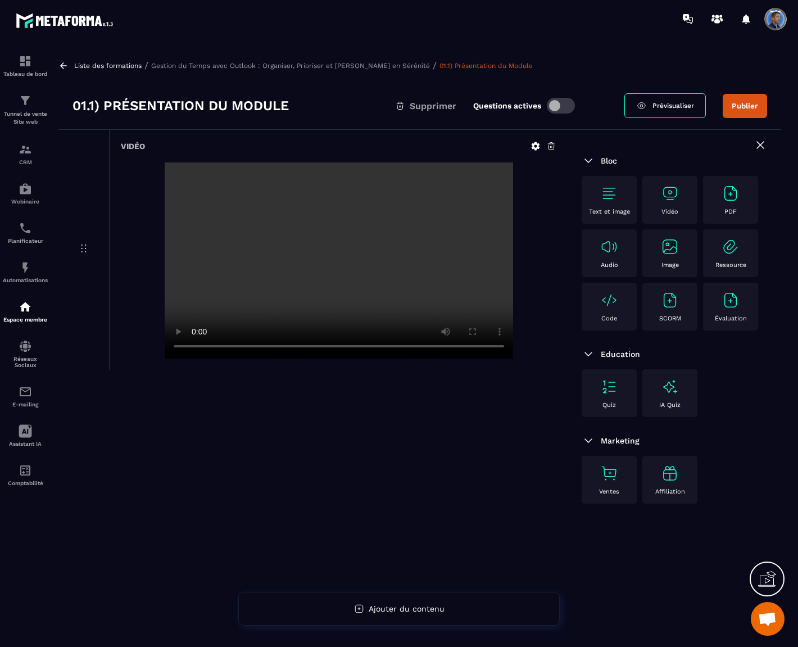
click at [440, 465] on div "Vidéo" at bounding box center [312, 417] width 509 height 574
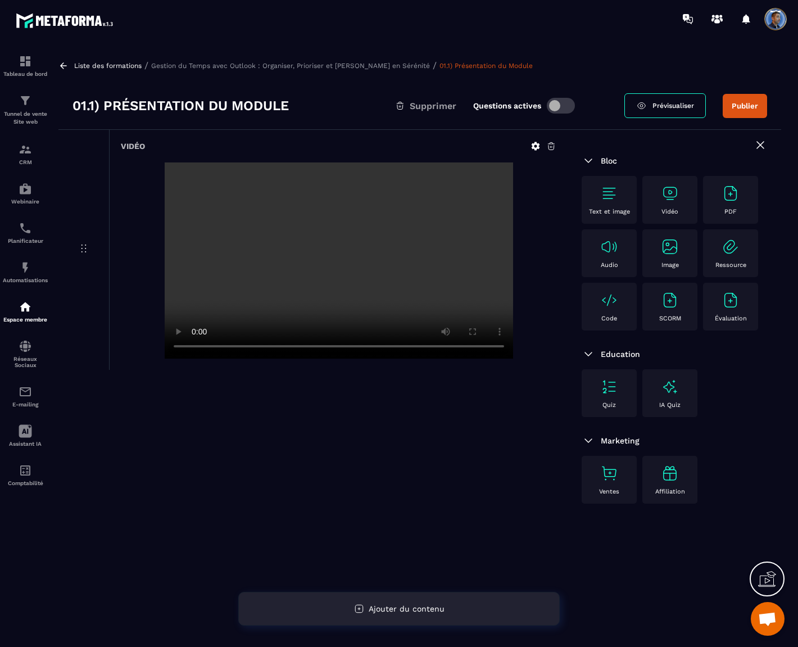
click at [411, 603] on div "Ajouter du contenu" at bounding box center [398, 609] width 321 height 34
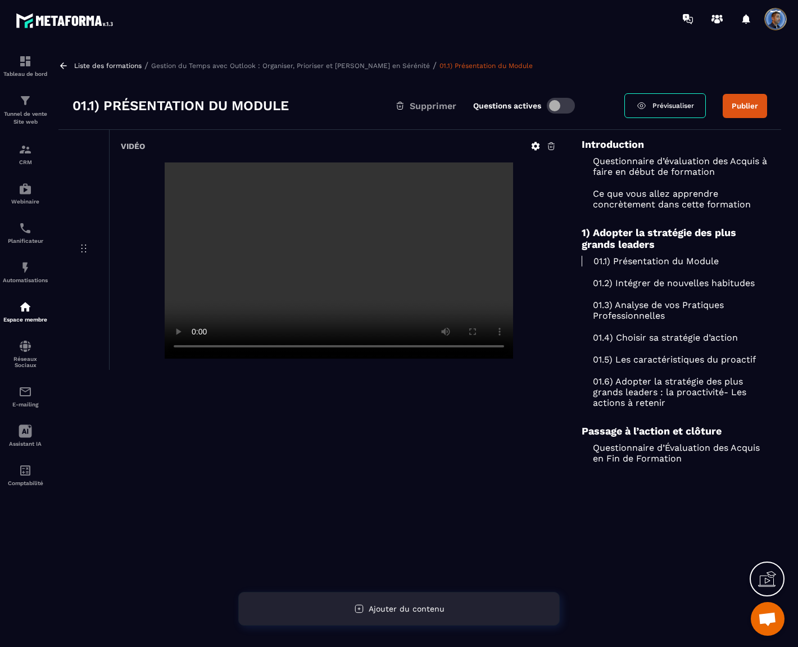
click at [436, 609] on span "Ajouter du contenu" at bounding box center [407, 608] width 76 height 9
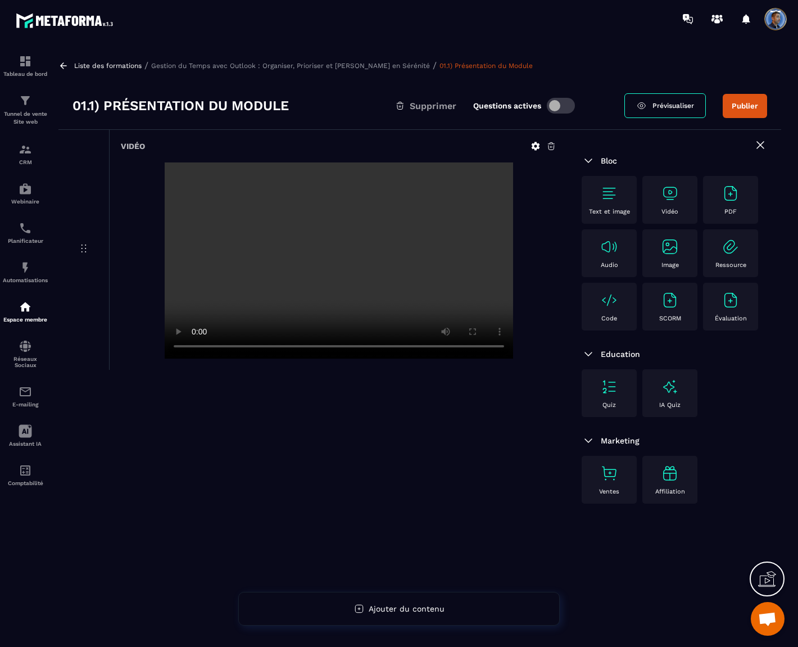
click at [605, 197] on img at bounding box center [609, 193] width 18 height 18
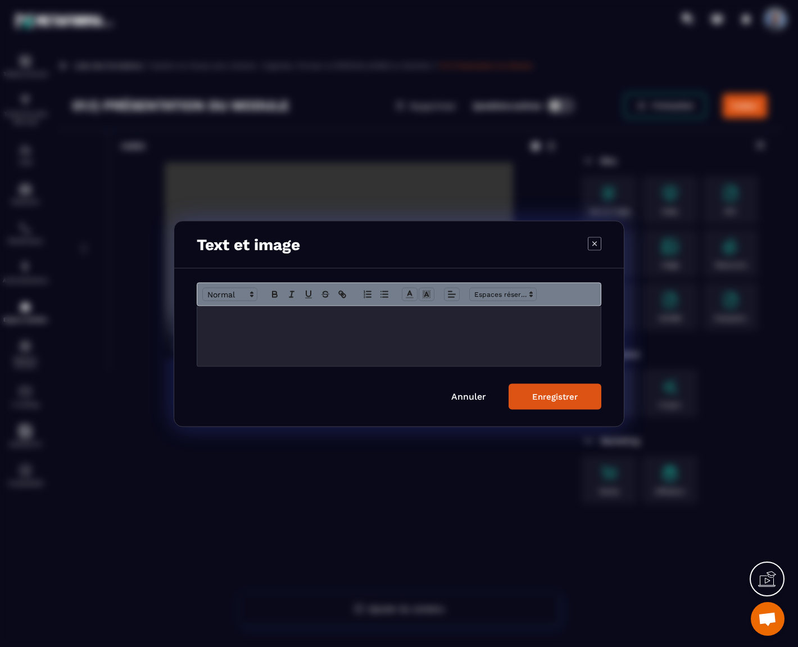
click at [429, 315] on p "Modal window" at bounding box center [399, 317] width 387 height 10
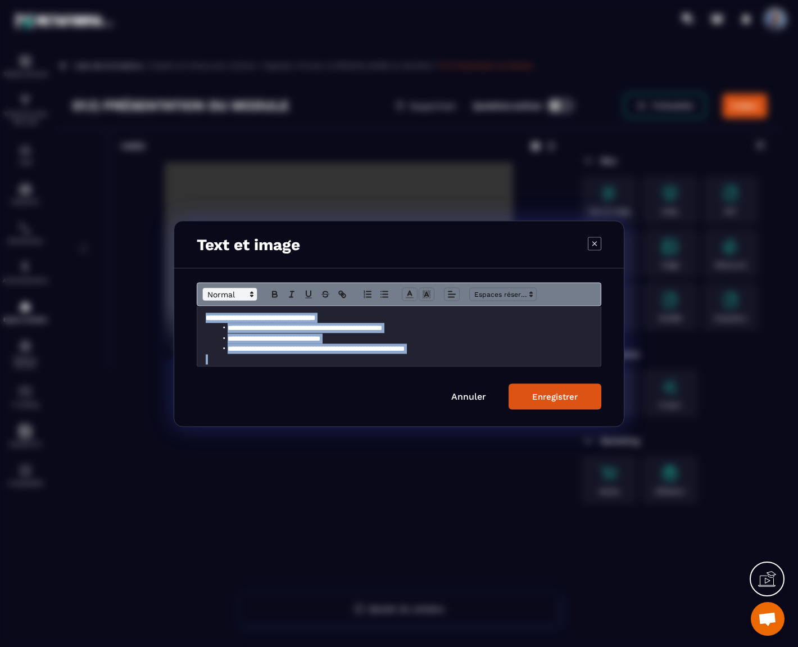
click at [229, 291] on span "Modal window" at bounding box center [229, 293] width 55 height 13
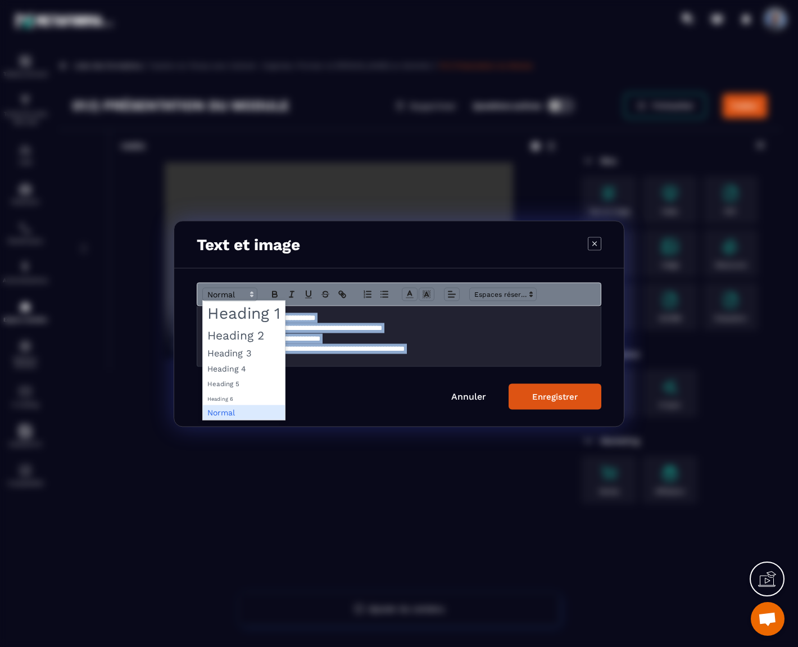
click at [519, 337] on li "**********" at bounding box center [400, 338] width 366 height 10
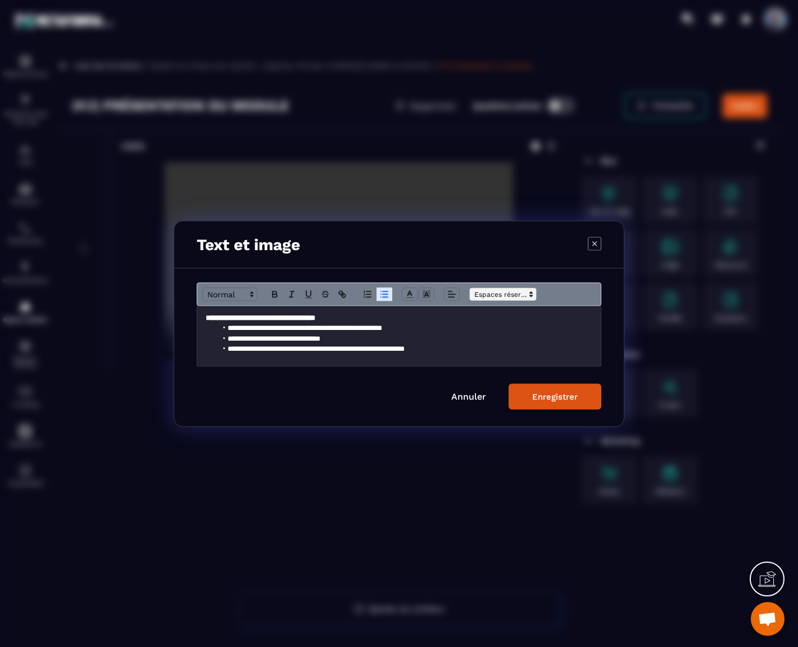
click at [493, 293] on span "Modal window" at bounding box center [502, 293] width 67 height 13
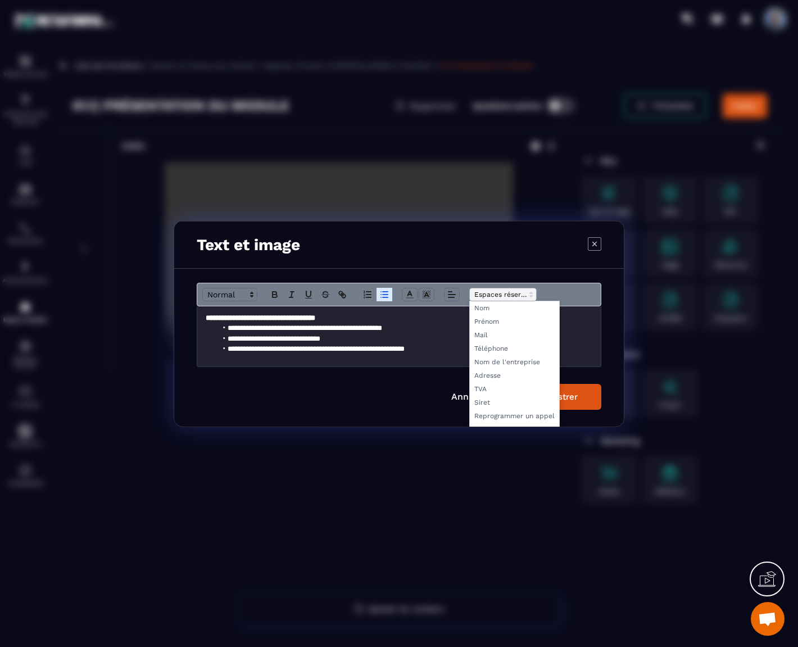
click at [493, 293] on span "Modal window" at bounding box center [502, 293] width 67 height 13
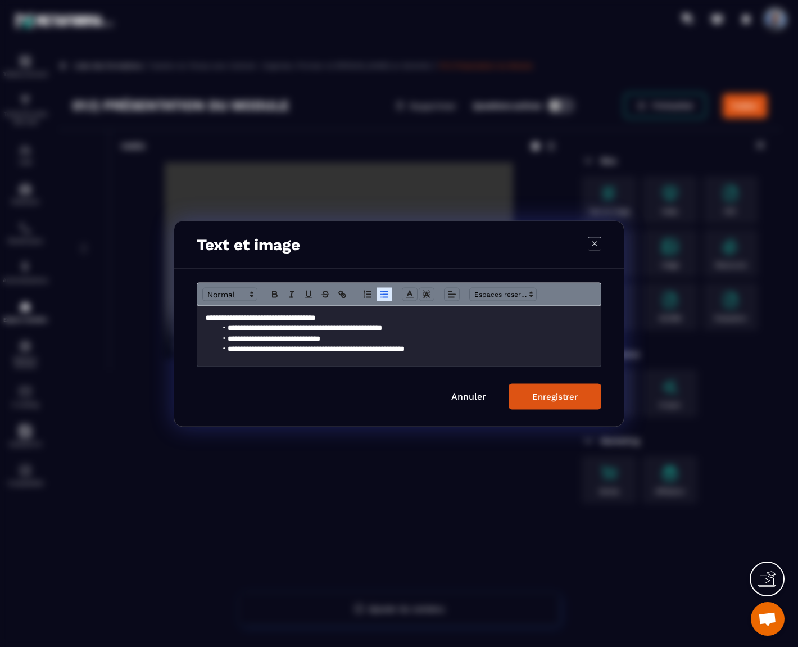
click at [562, 401] on div "Enregistrer" at bounding box center [555, 396] width 46 height 10
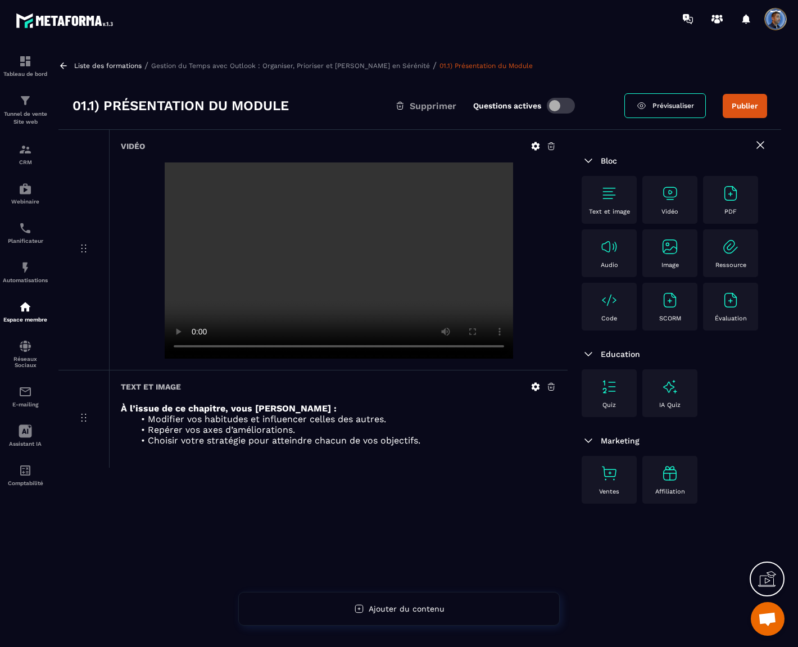
click at [746, 106] on button "Publier" at bounding box center [745, 106] width 44 height 24
click at [644, 105] on span "Prévisualiser" at bounding box center [638, 106] width 42 height 8
